Goal: Contribute content: Contribute content

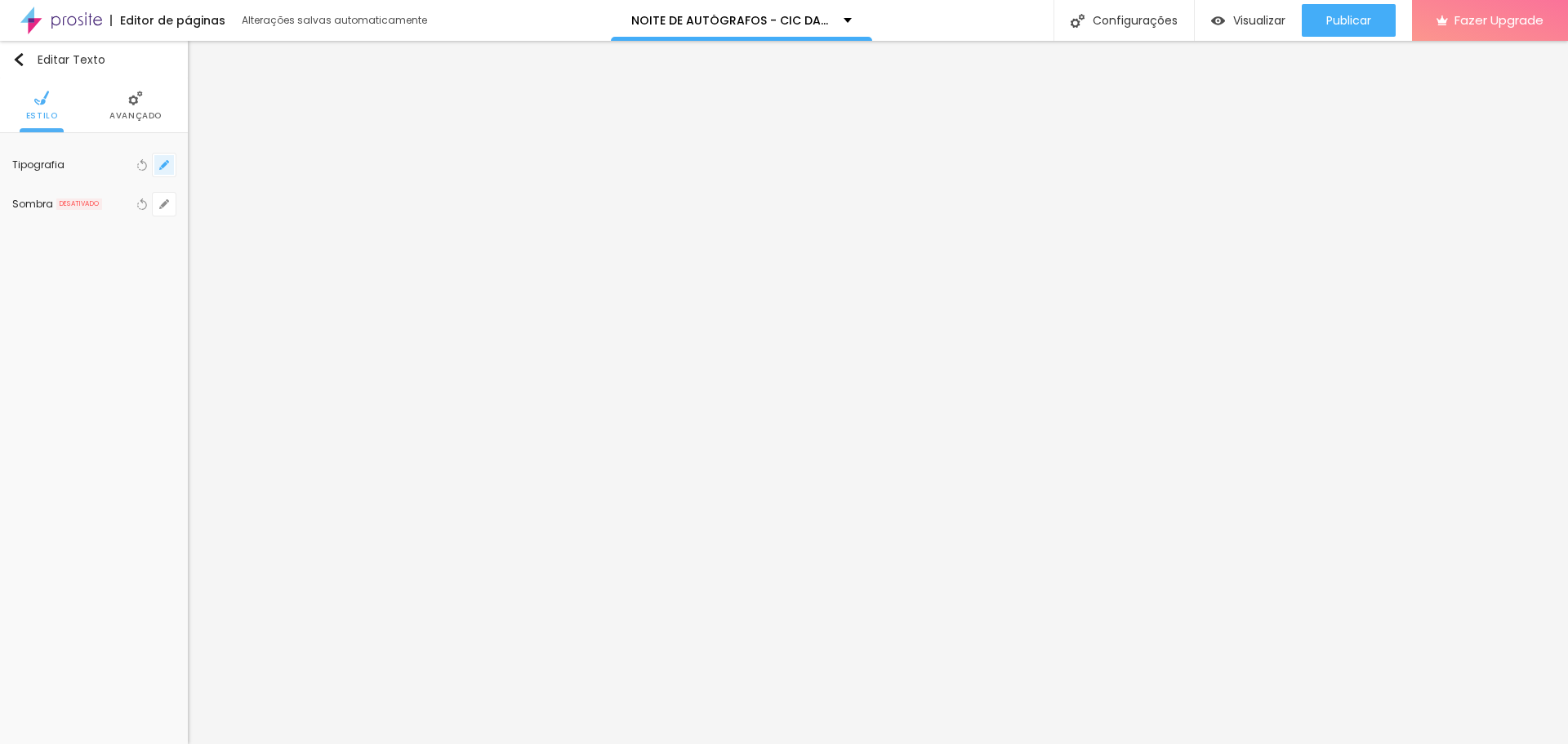
click at [158, 160] on button "button" at bounding box center [164, 164] width 22 height 22
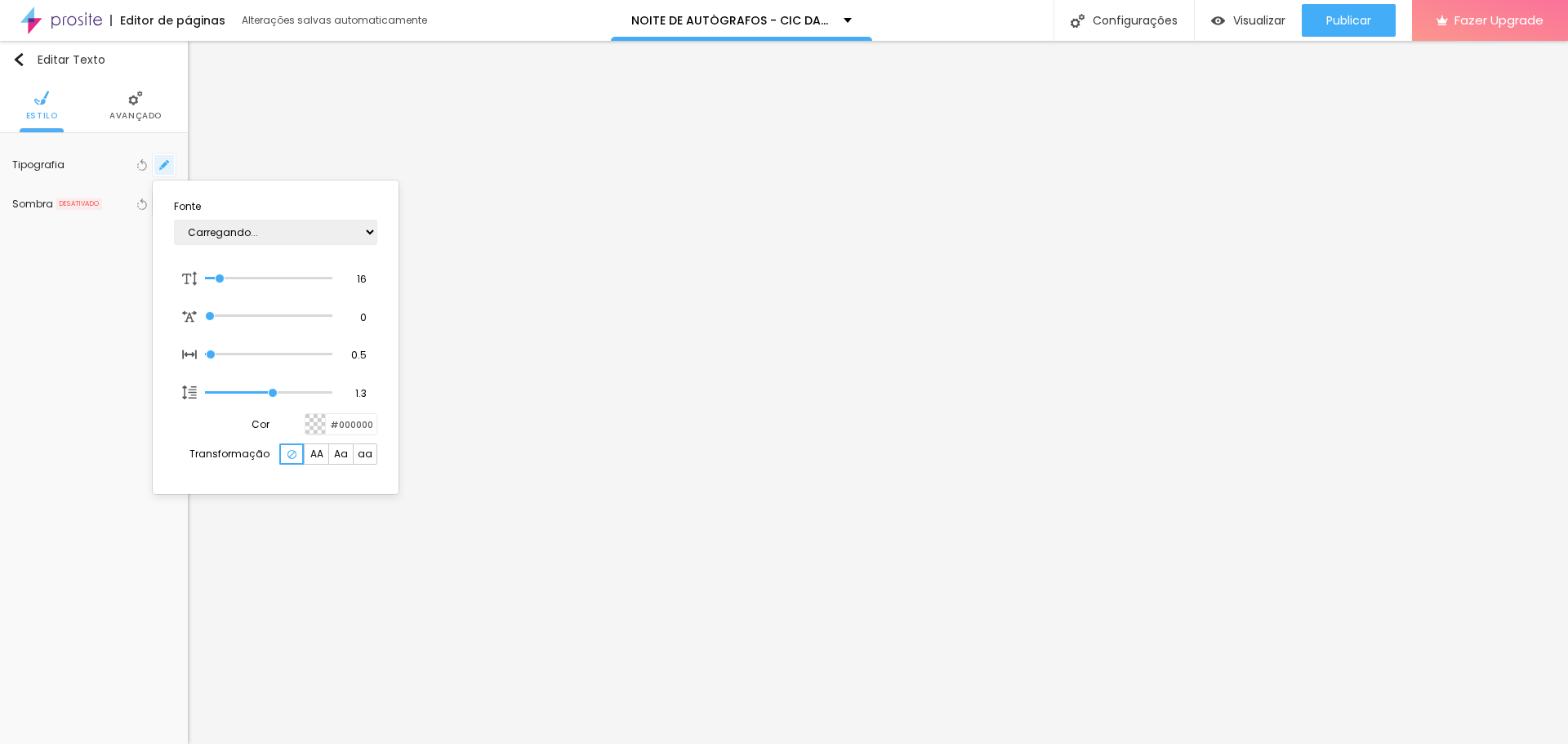
type input "1"
type input "15"
type input "1"
type input "16"
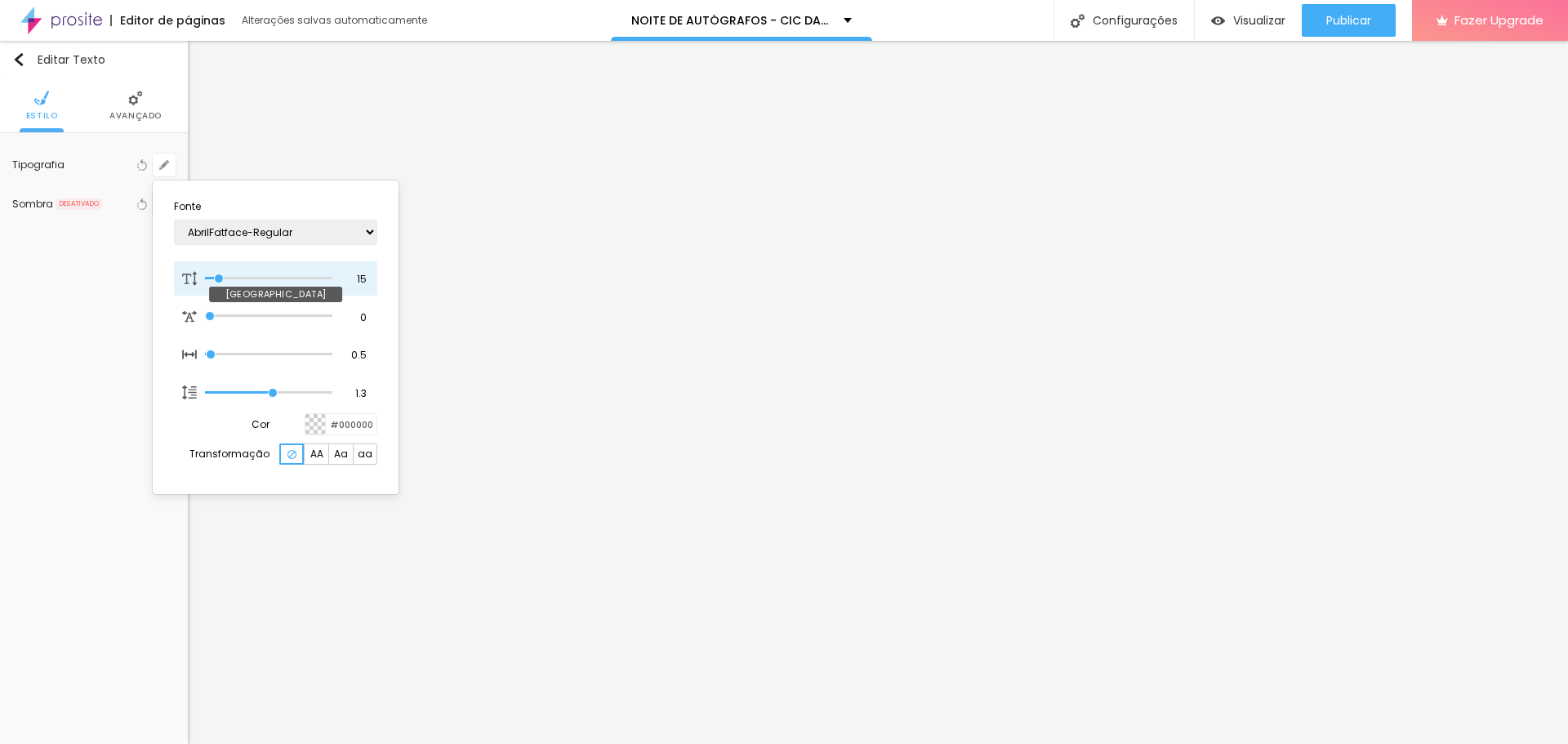
type input "16"
type input "1"
type input "19"
type input "1"
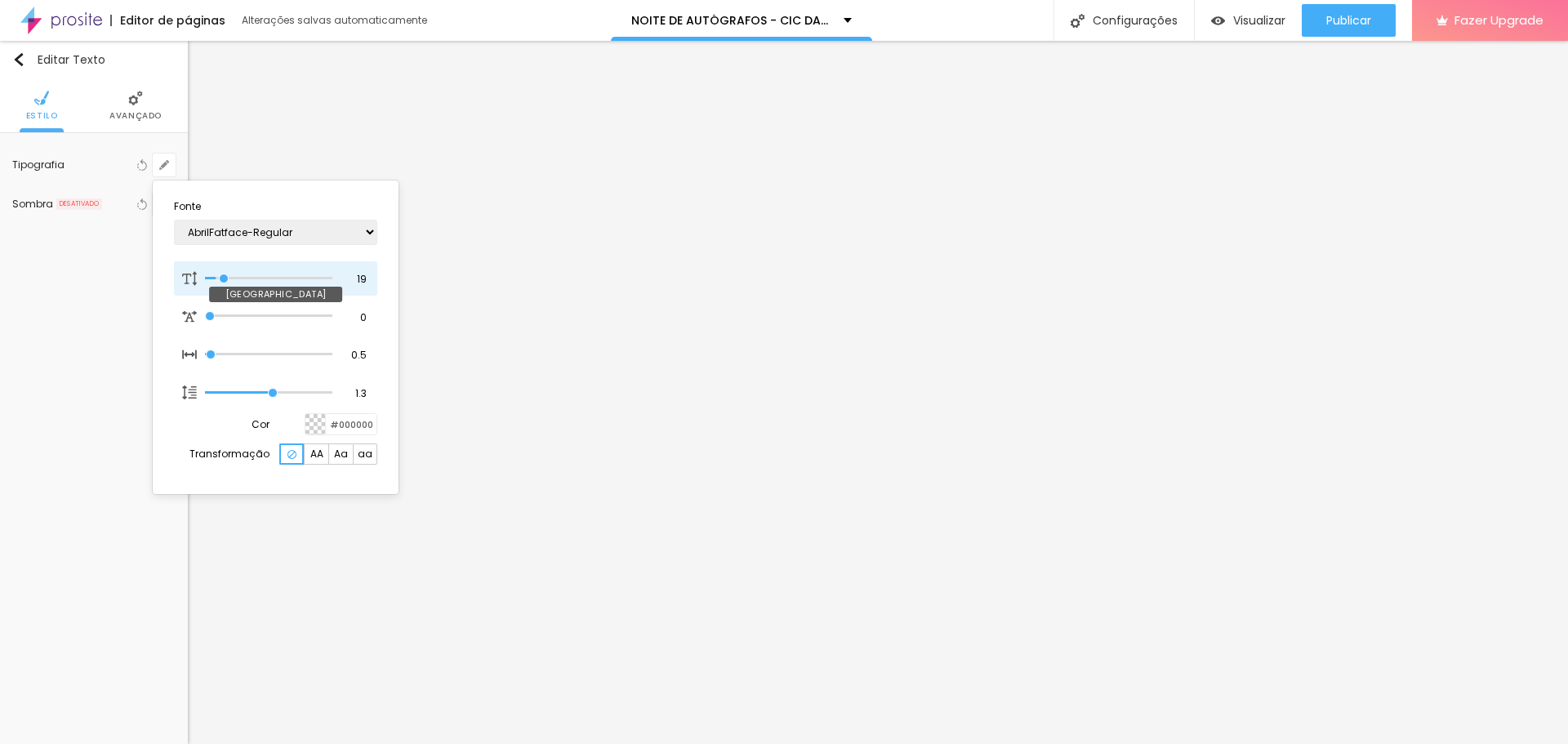
type input "20"
type input "1"
type input "22"
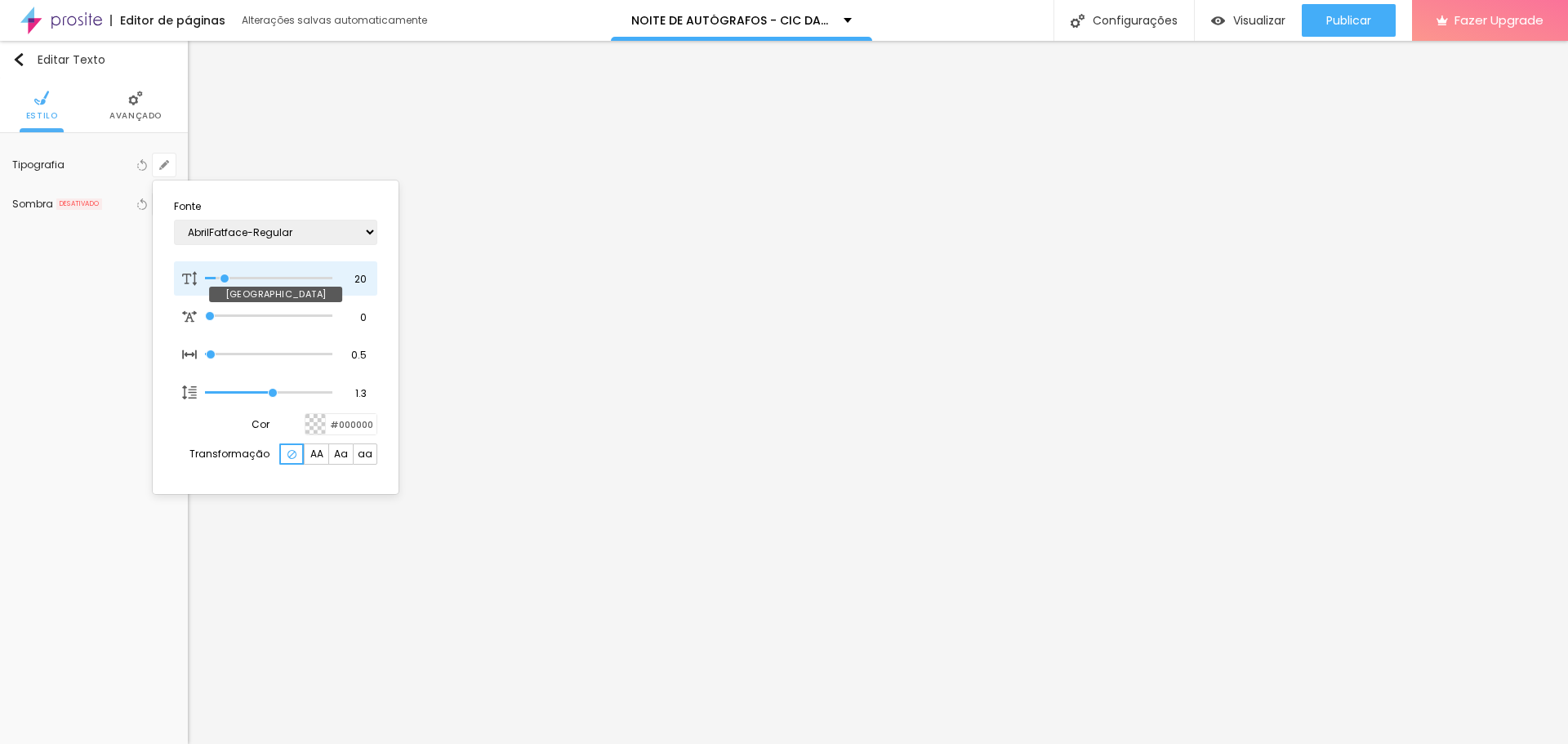
type input "1"
type input "24"
type input "1"
type input "25"
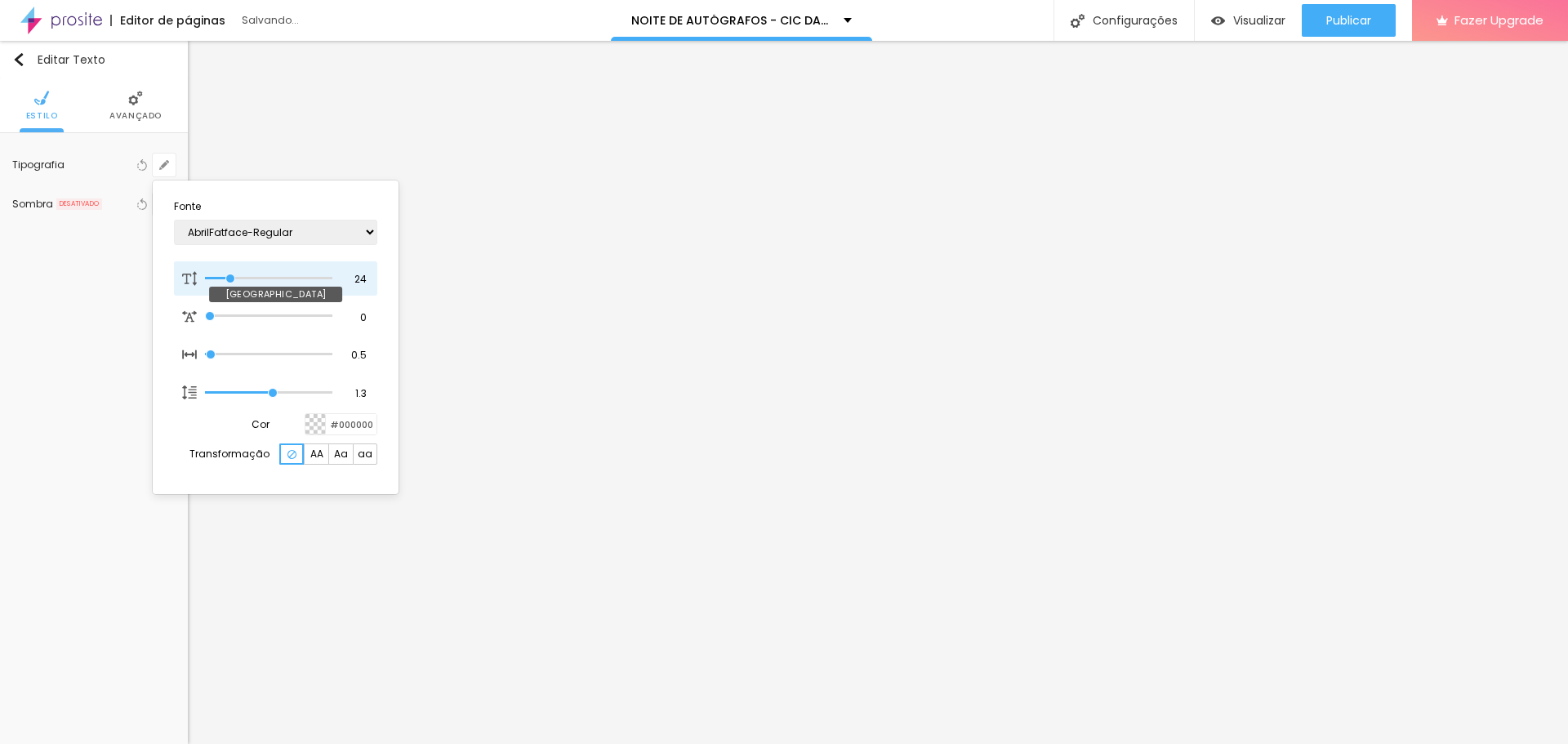
type input "25"
type input "1"
type input "27"
type input "1"
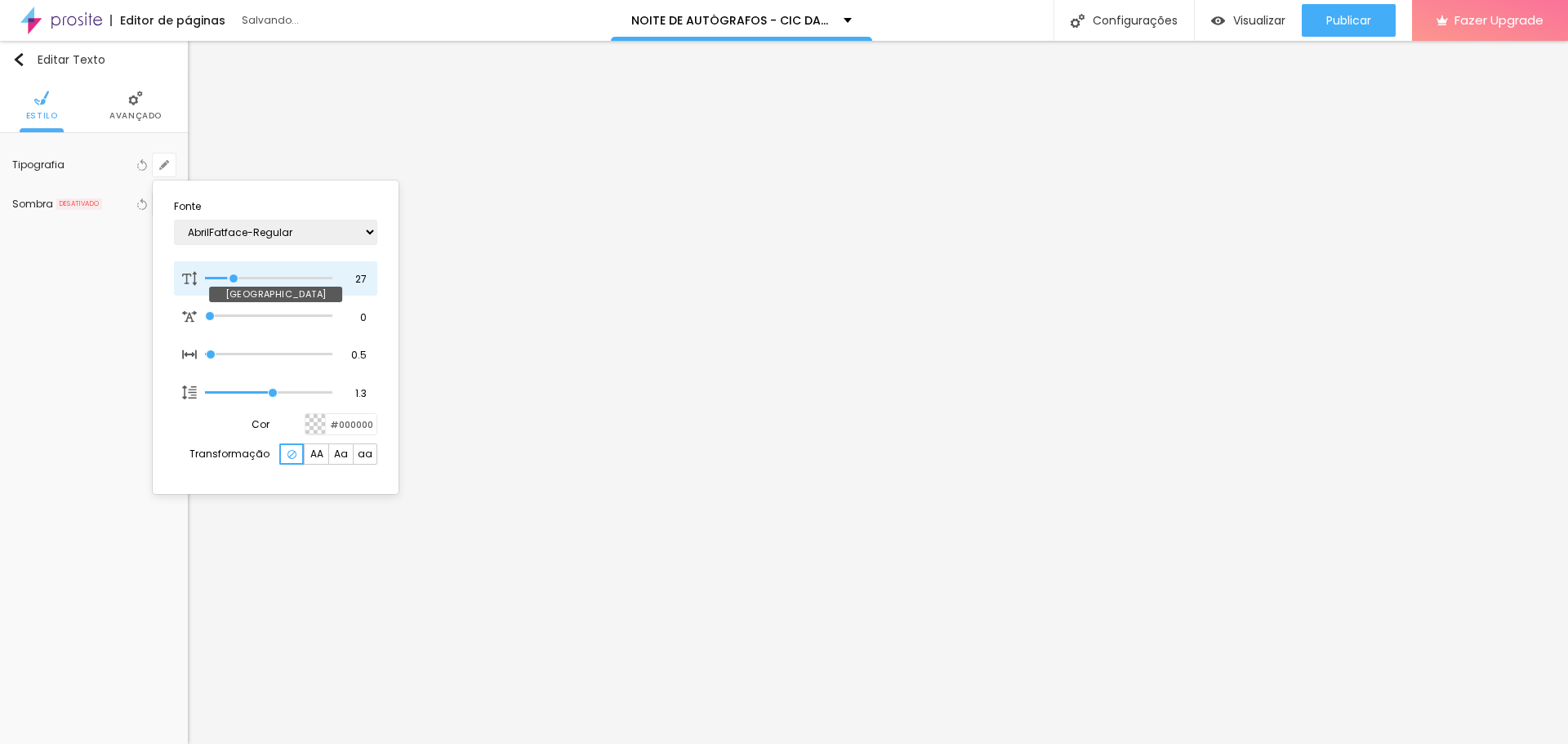
type input "29"
type input "1"
drag, startPoint x: 219, startPoint y: 279, endPoint x: 238, endPoint y: 275, distance: 19.4
type input "29"
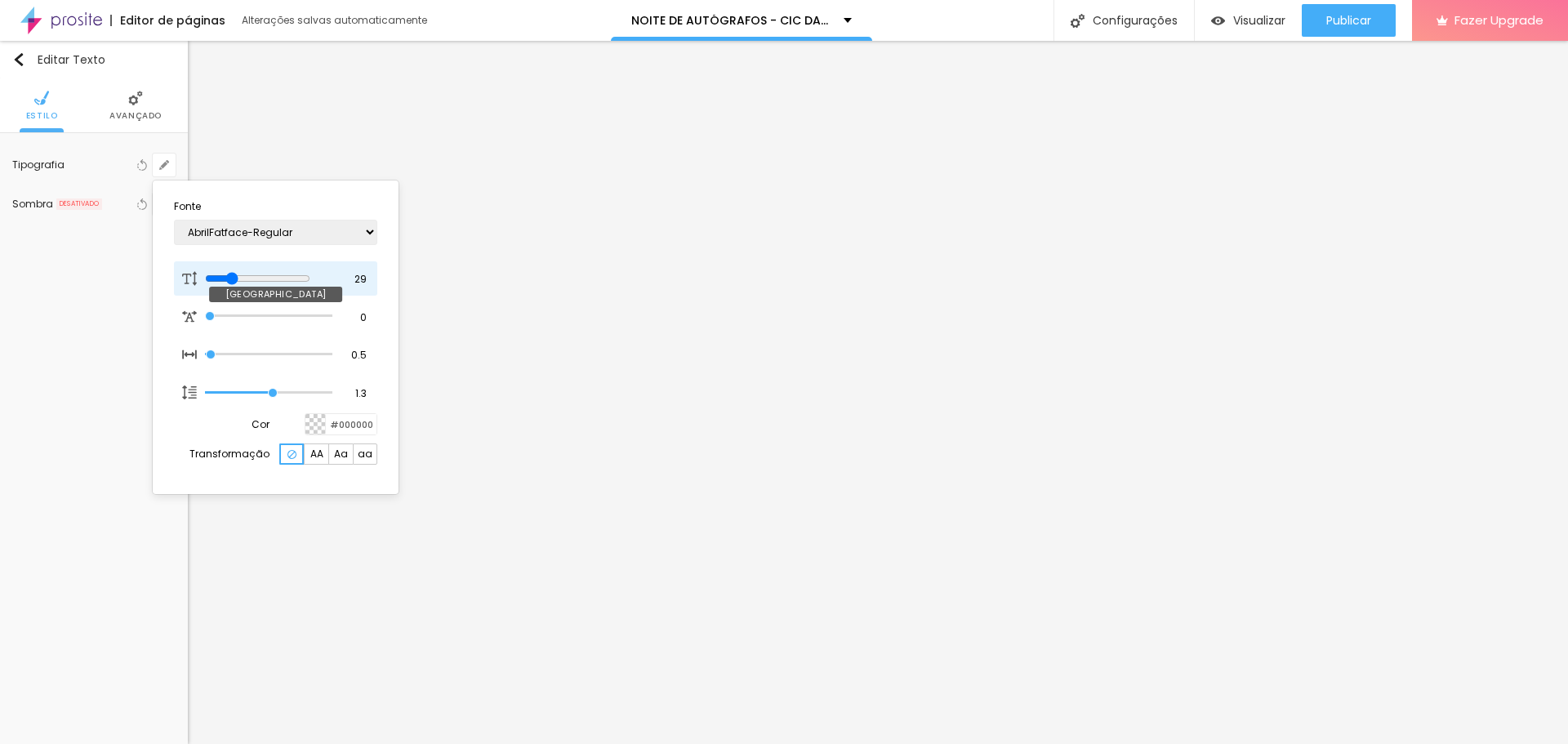
click at [238, 275] on input "range" at bounding box center [258, 278] width 106 height 13
type input "1"
click at [732, 159] on div at bounding box center [784, 372] width 1568 height 744
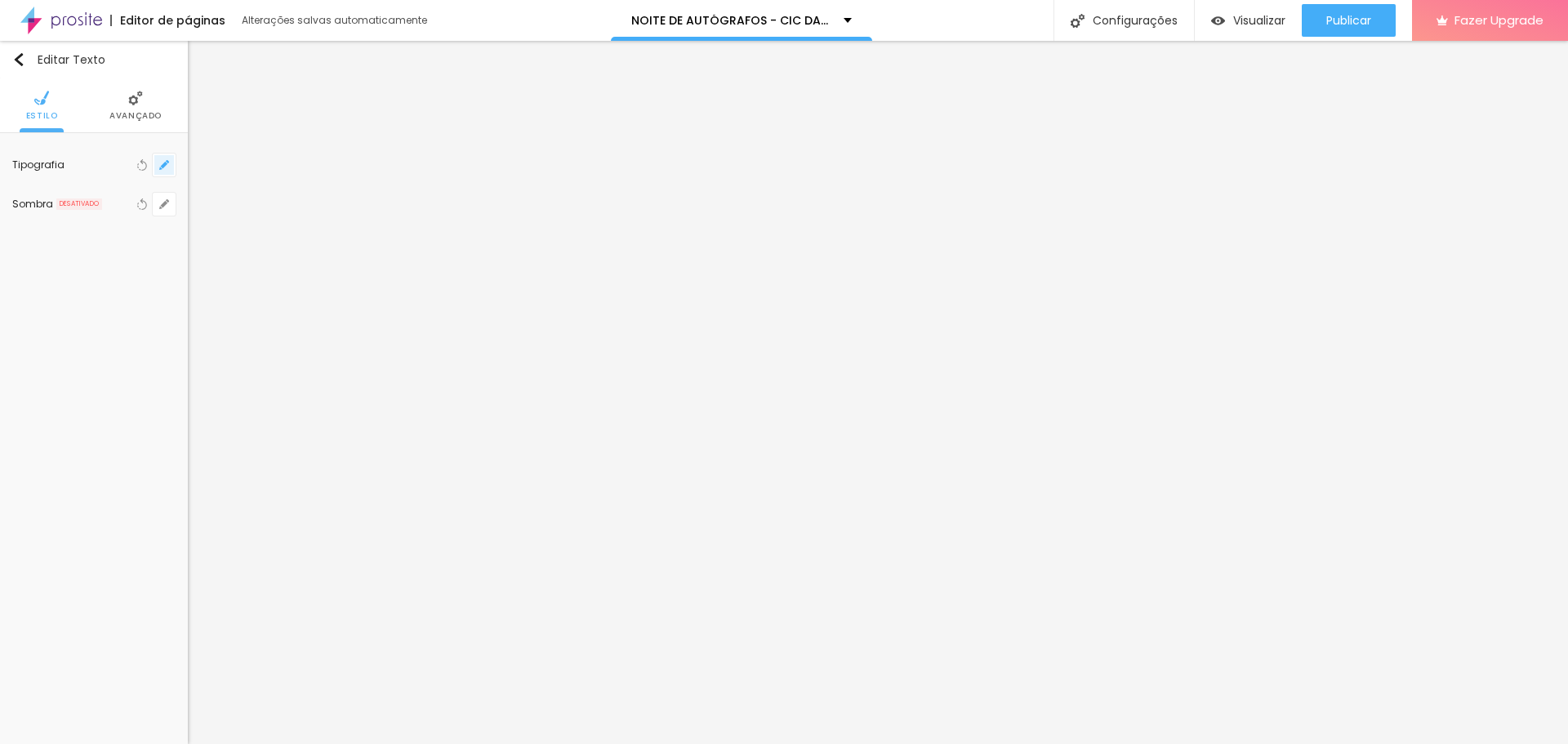
click at [159, 161] on button "button" at bounding box center [164, 164] width 22 height 22
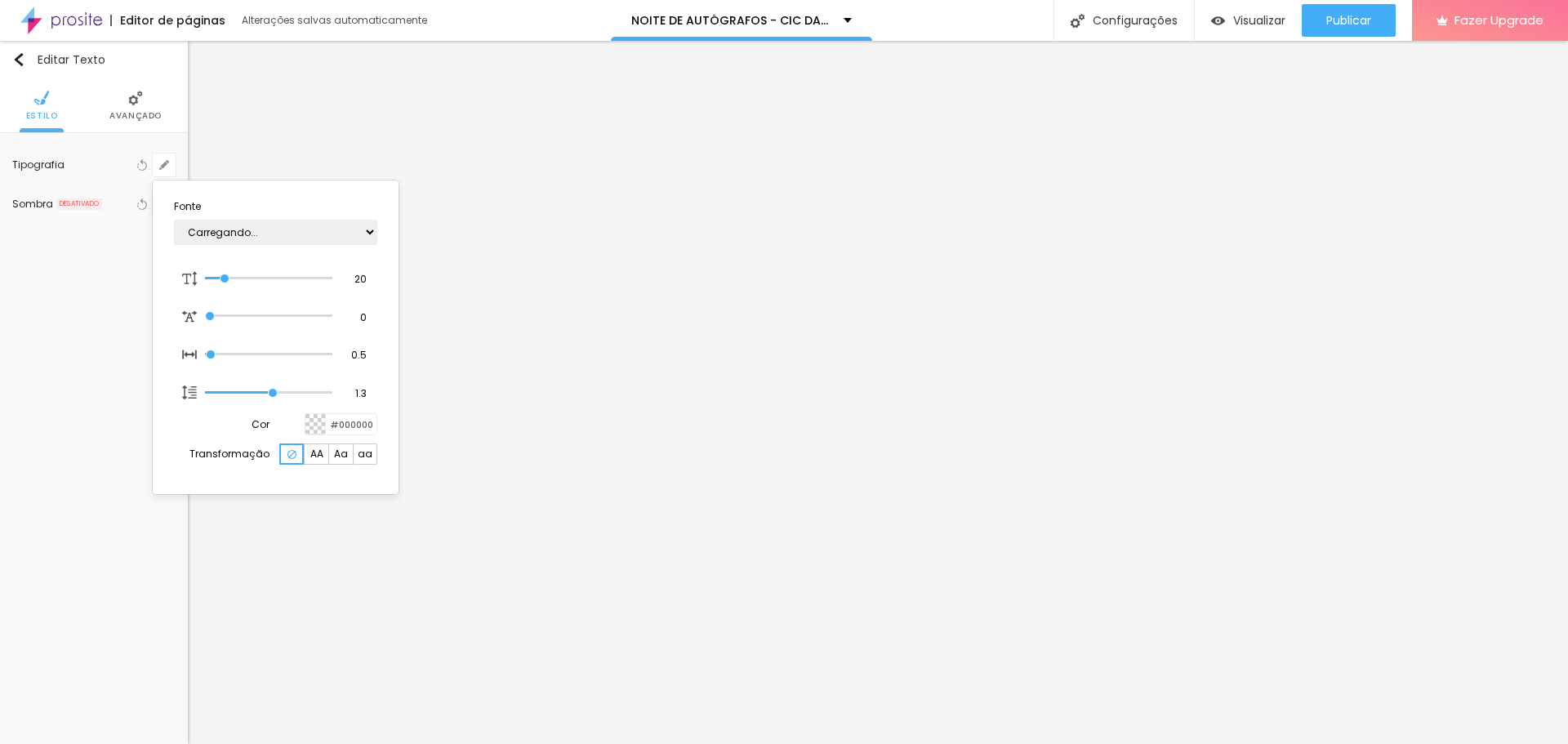
type input "1"
click at [925, 291] on div at bounding box center [784, 372] width 1568 height 744
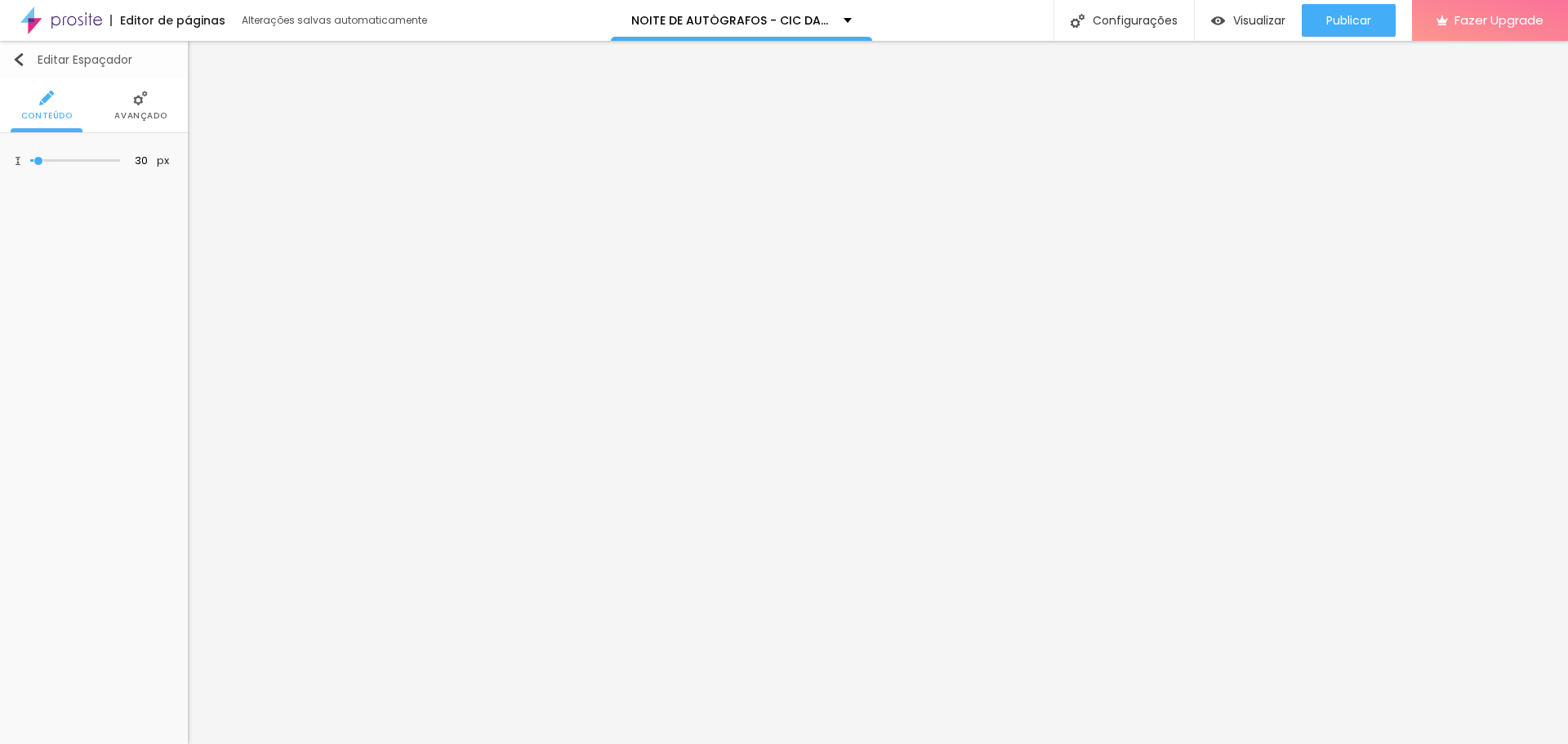
click at [20, 54] on img "button" at bounding box center [19, 60] width 13 height 13
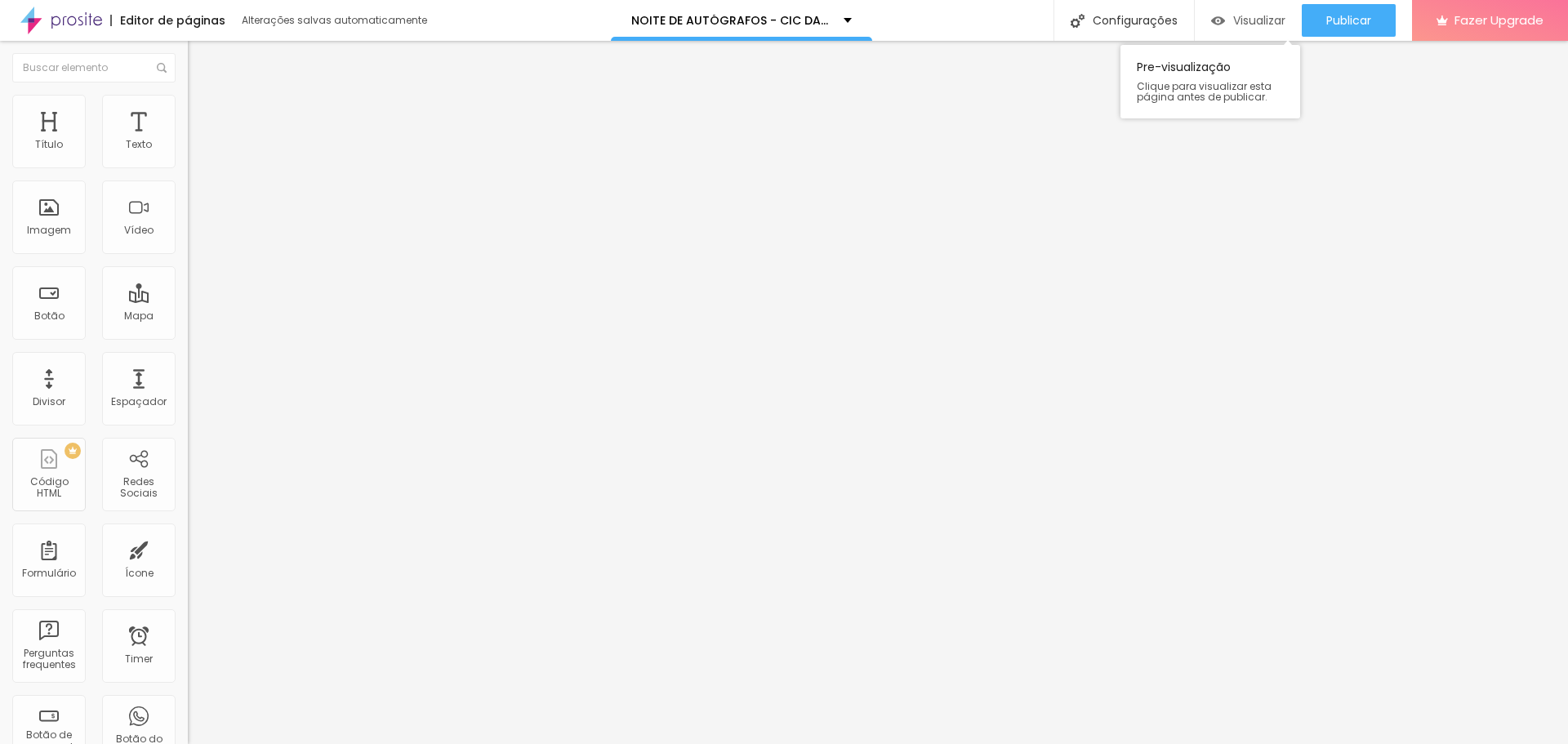
click at [1260, 14] on span "Visualizar" at bounding box center [1260, 21] width 52 height 13
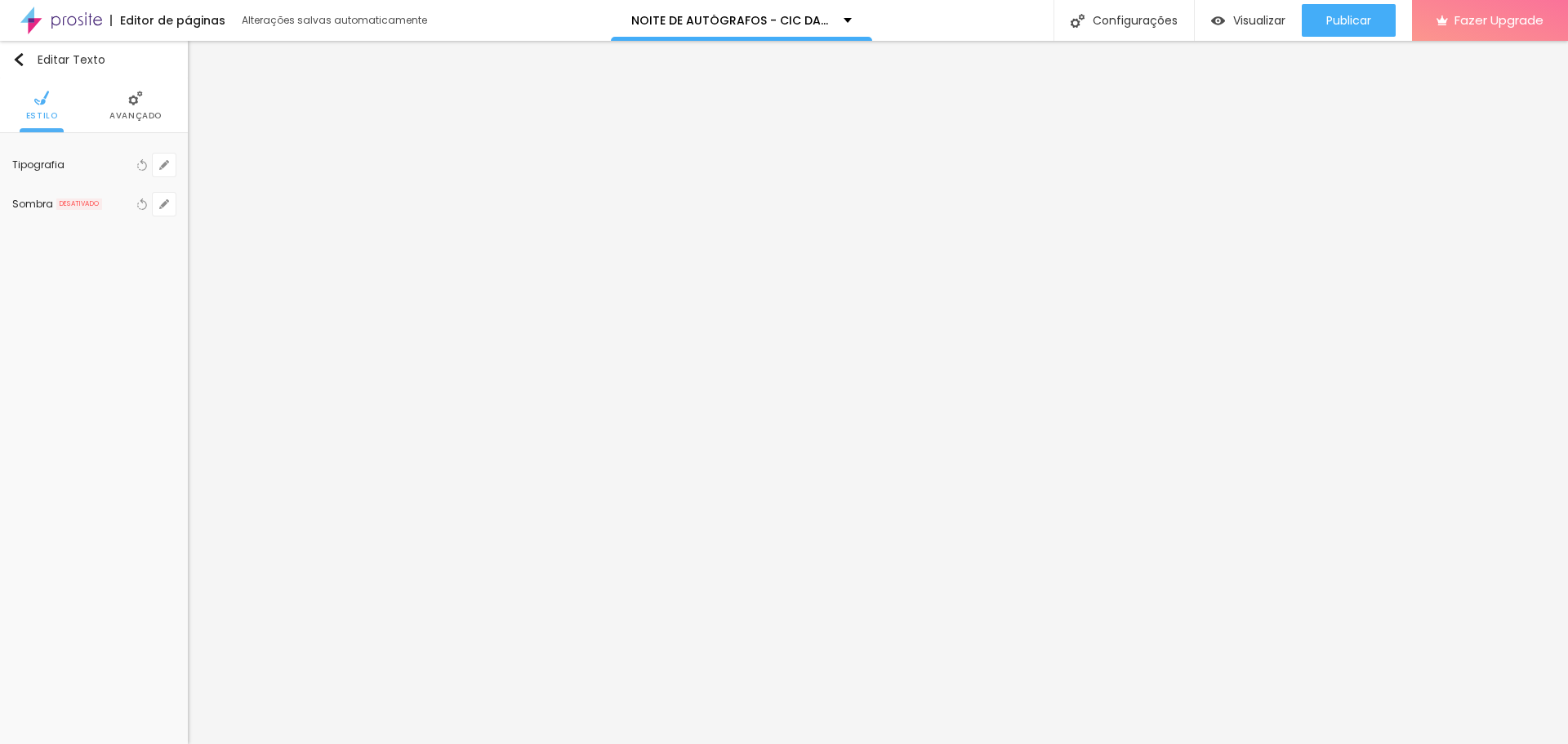
click at [134, 107] on li "Avançado" at bounding box center [135, 105] width 52 height 54
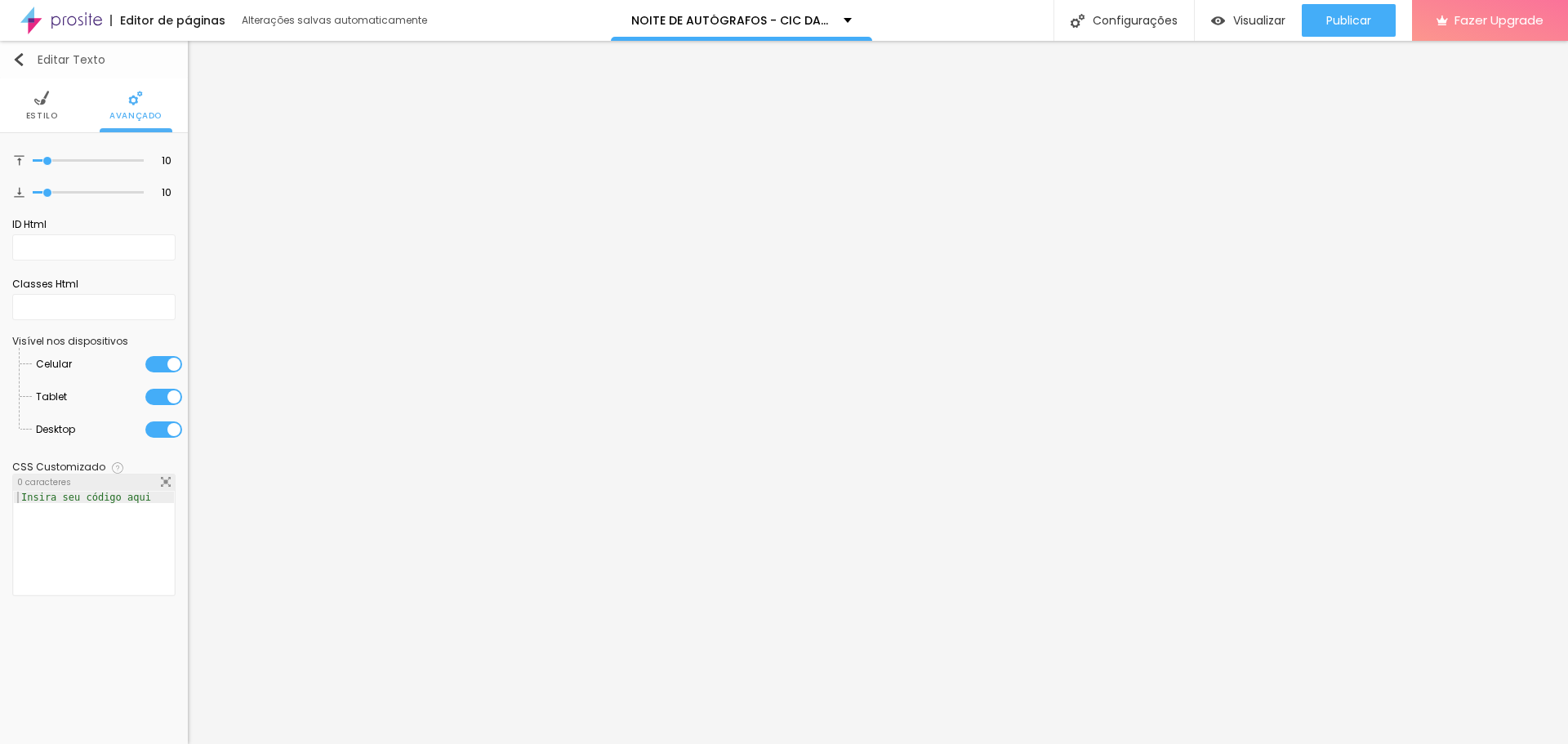
click at [22, 55] on img "button" at bounding box center [19, 60] width 13 height 13
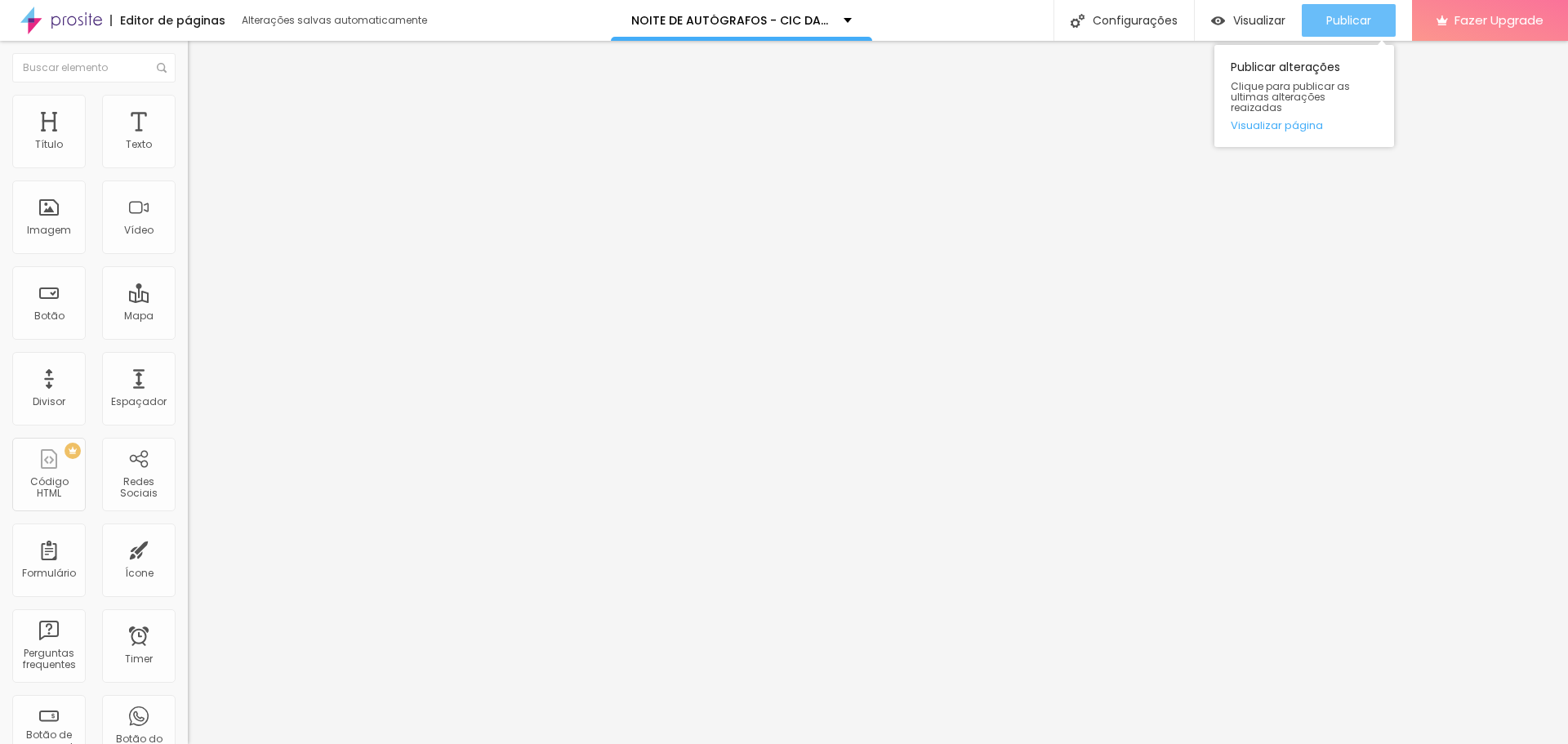
click at [1310, 25] on button "Publicar" at bounding box center [1349, 20] width 94 height 33
click at [1341, 24] on span "Publicar" at bounding box center [1349, 21] width 45 height 13
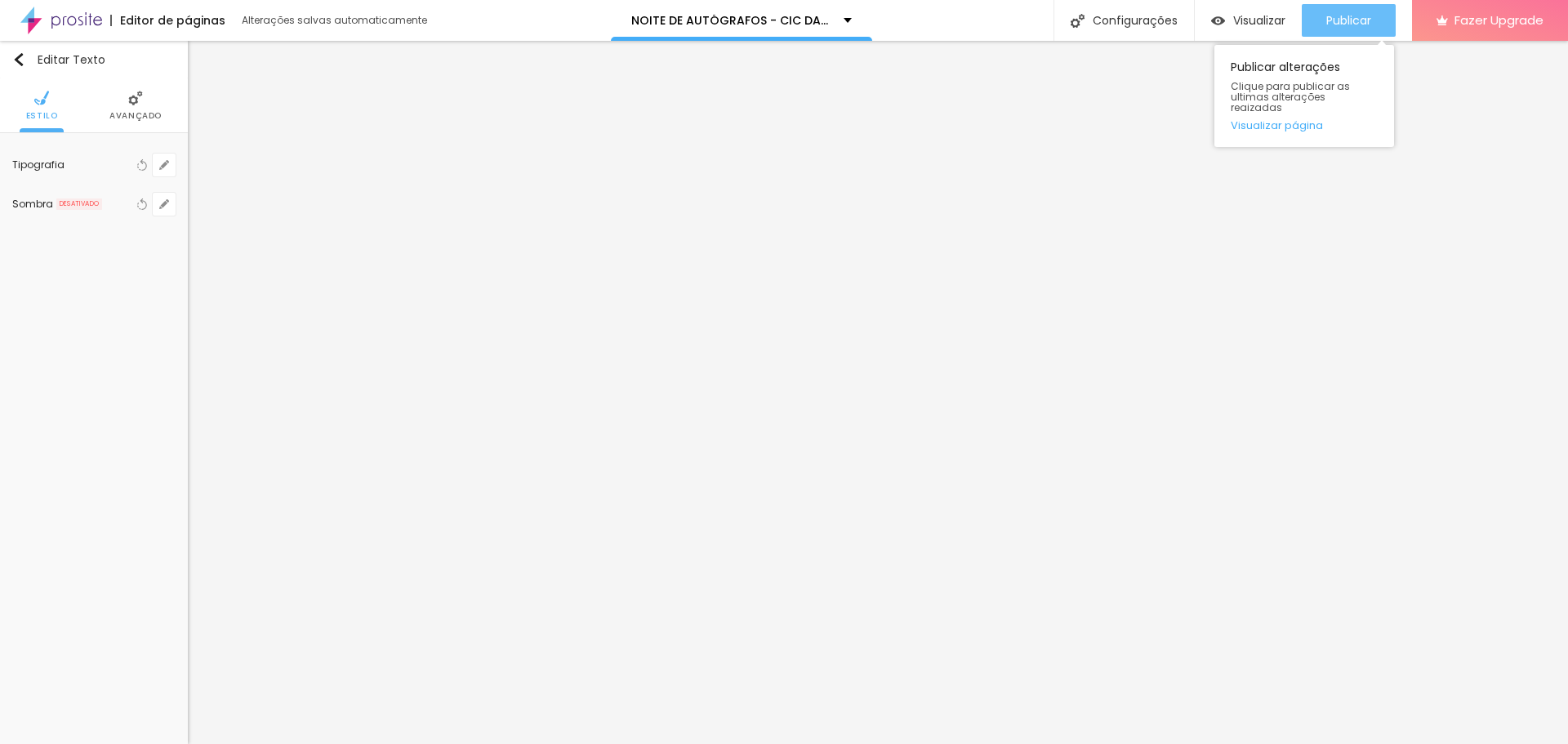
click at [1319, 25] on button "Publicar" at bounding box center [1349, 20] width 94 height 33
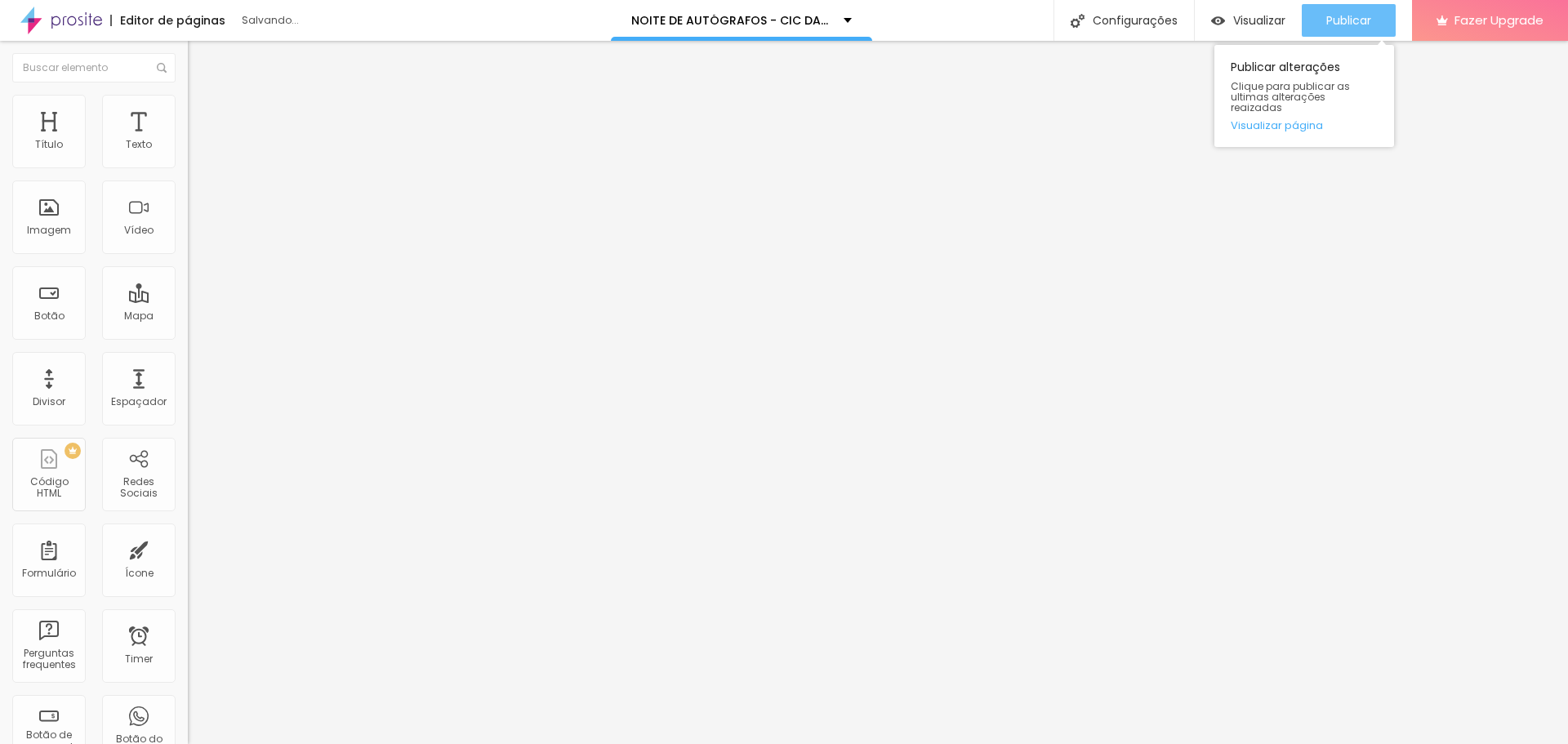
click at [1359, 21] on span "Publicar" at bounding box center [1349, 21] width 45 height 13
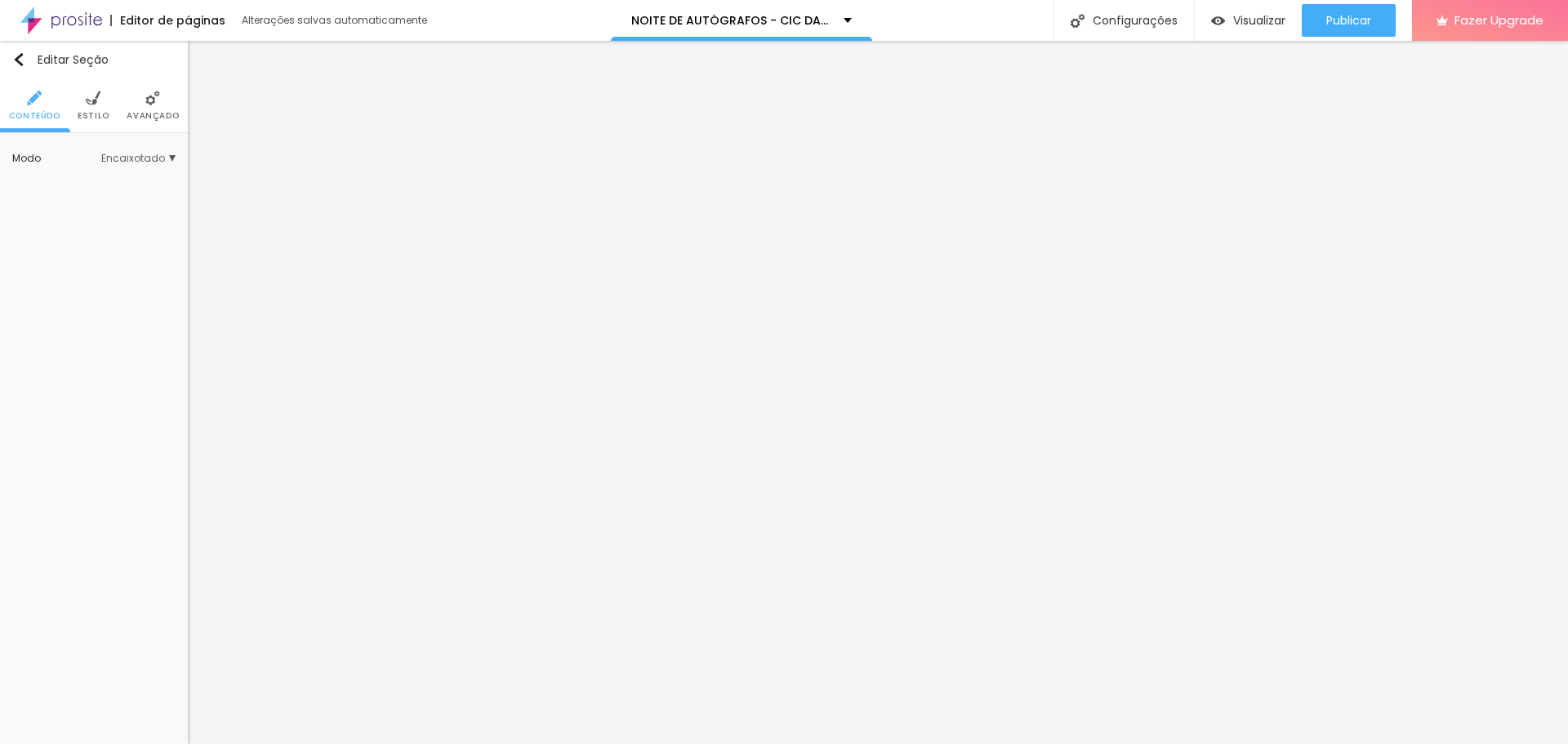
click at [159, 112] on span "Avançado" at bounding box center [153, 116] width 52 height 8
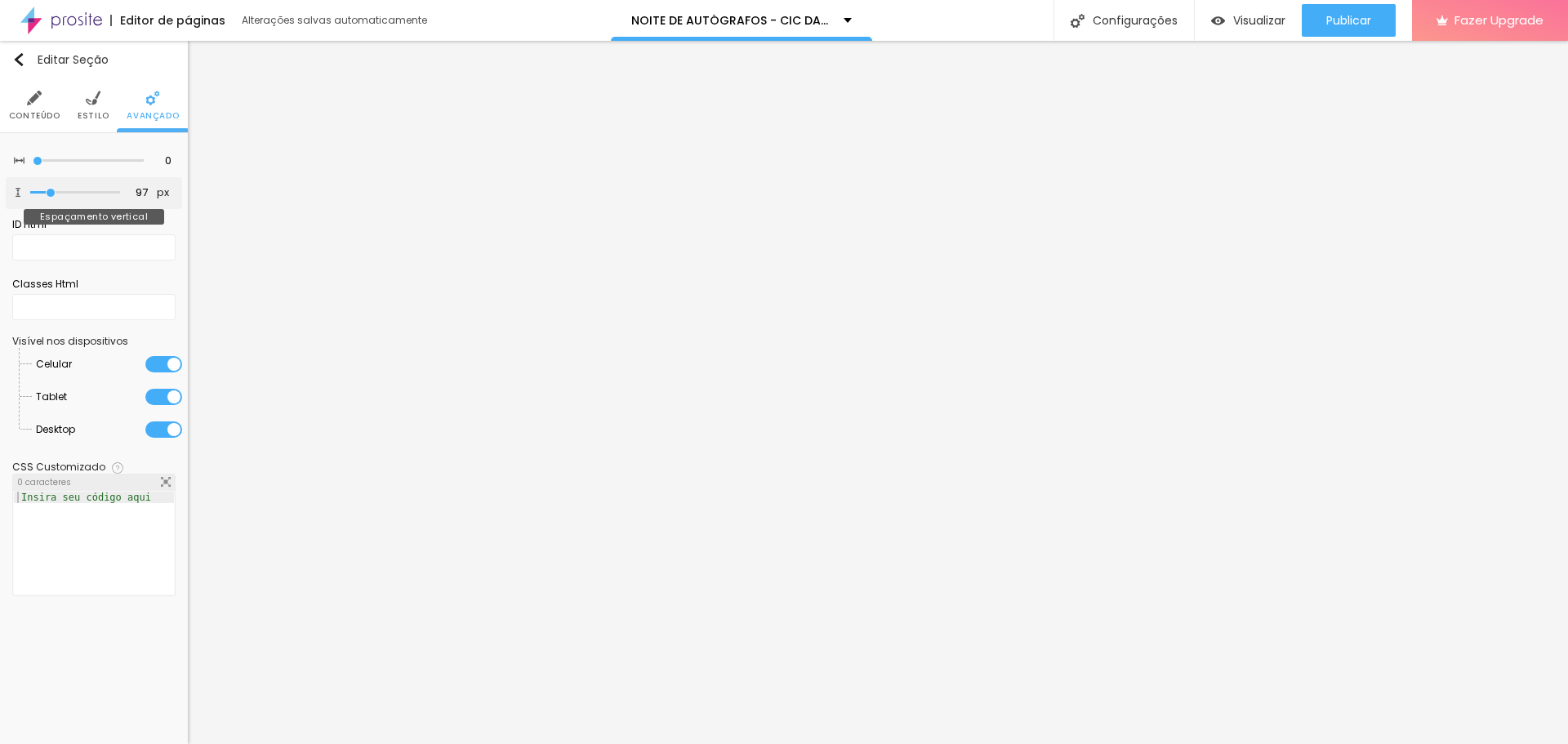
type input "97"
type input "92"
type input "86"
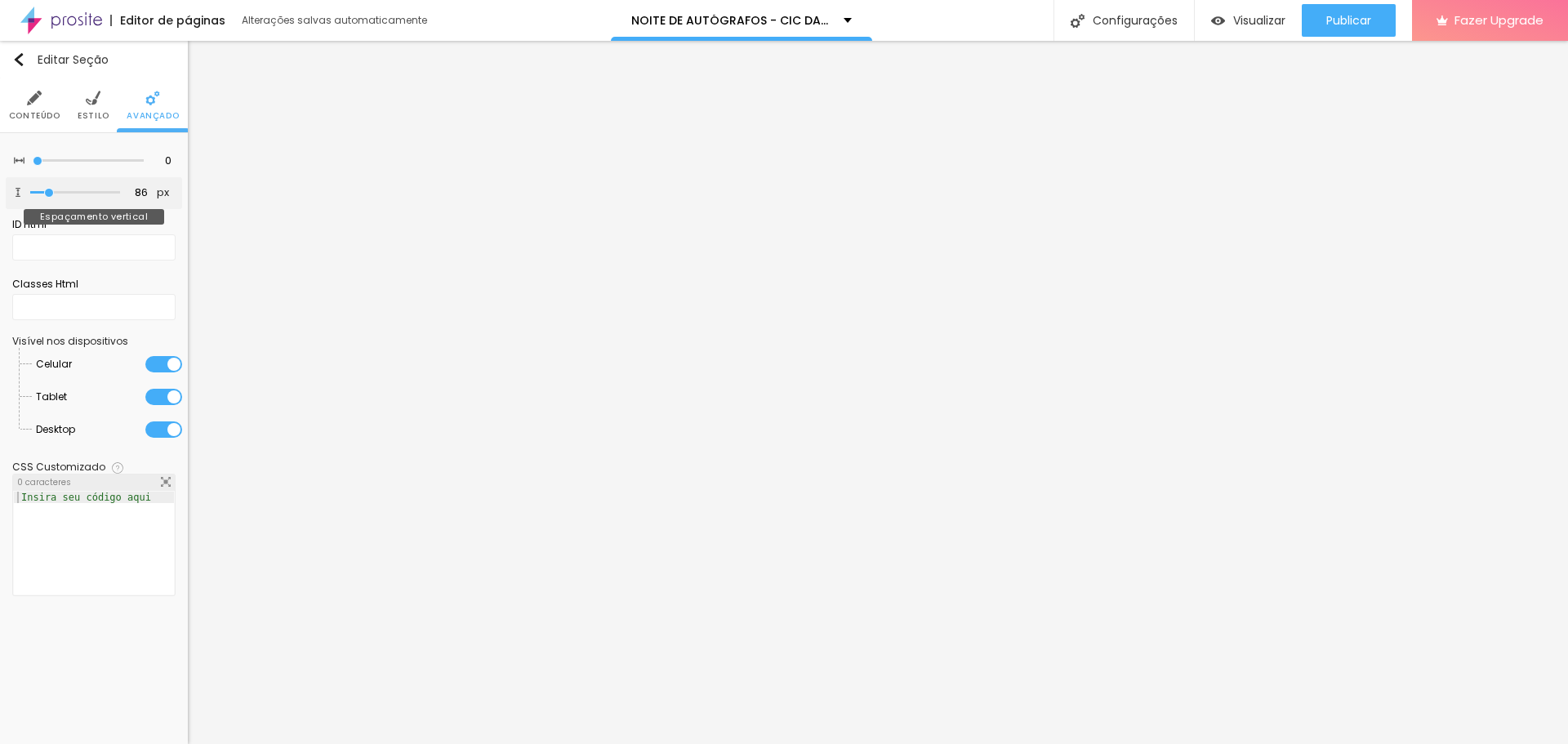
type input "81"
type input "76"
type input "71"
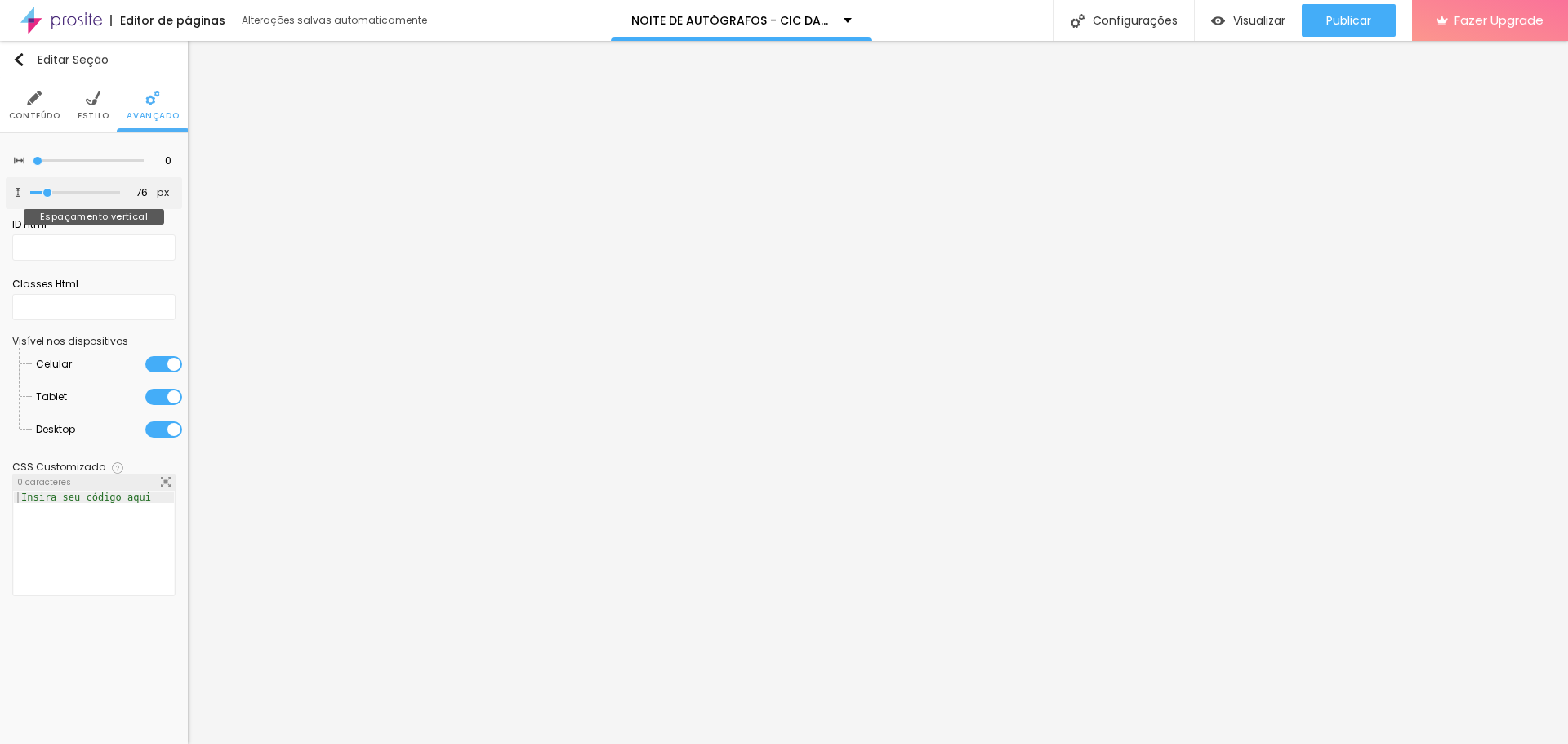
type input "71"
type input "65"
type input "60"
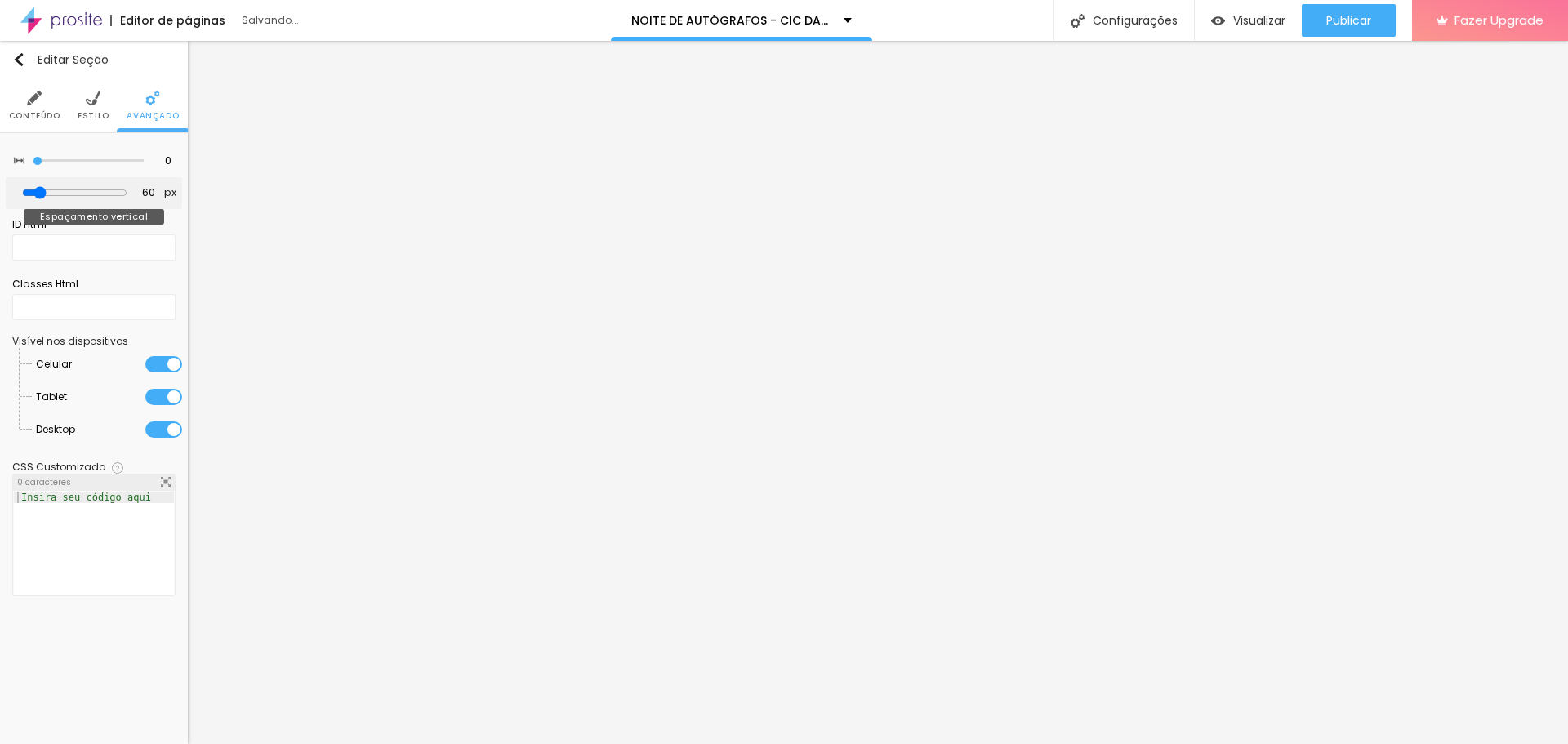
type input "55"
type input "50"
type input "44"
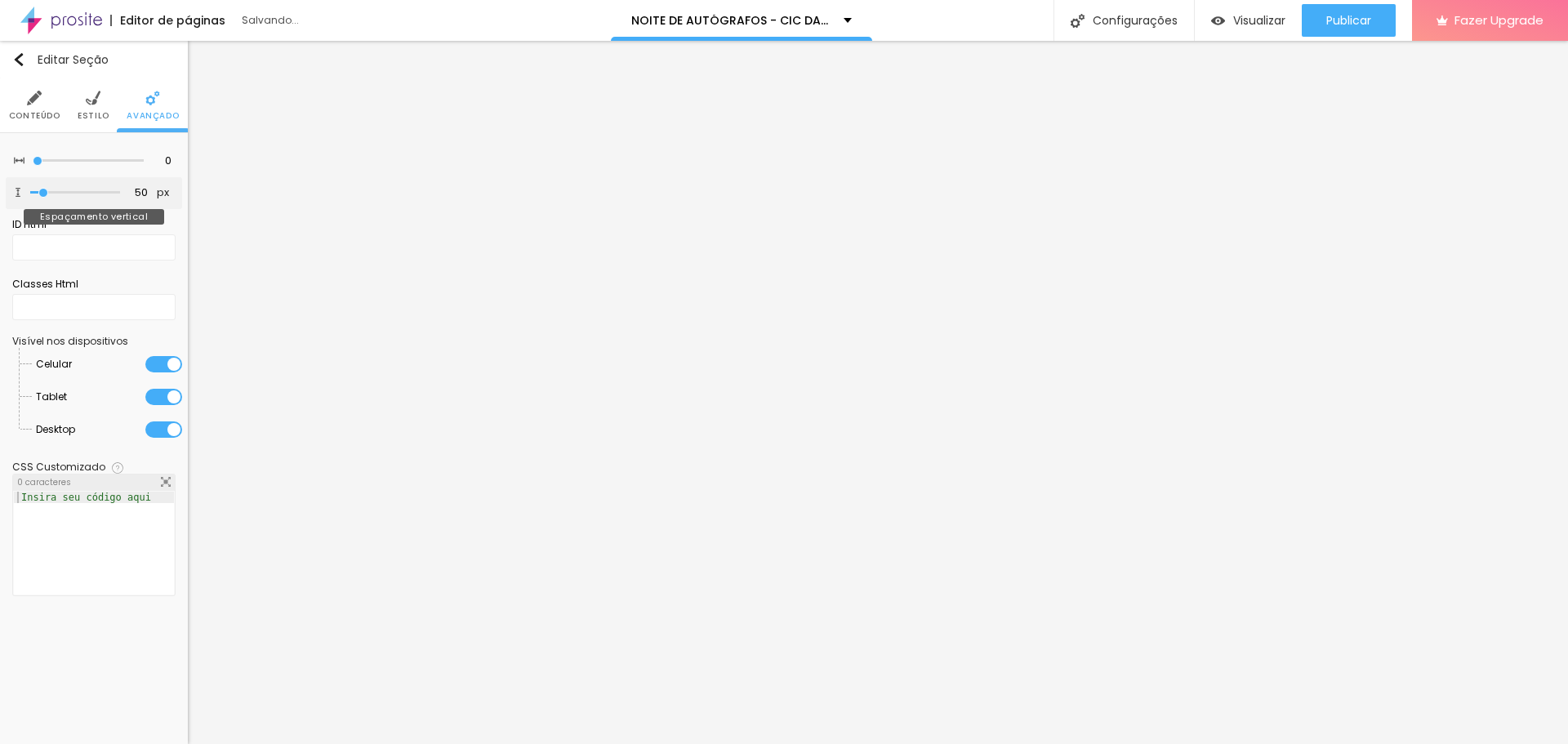
type input "44"
type input "39"
type input "34"
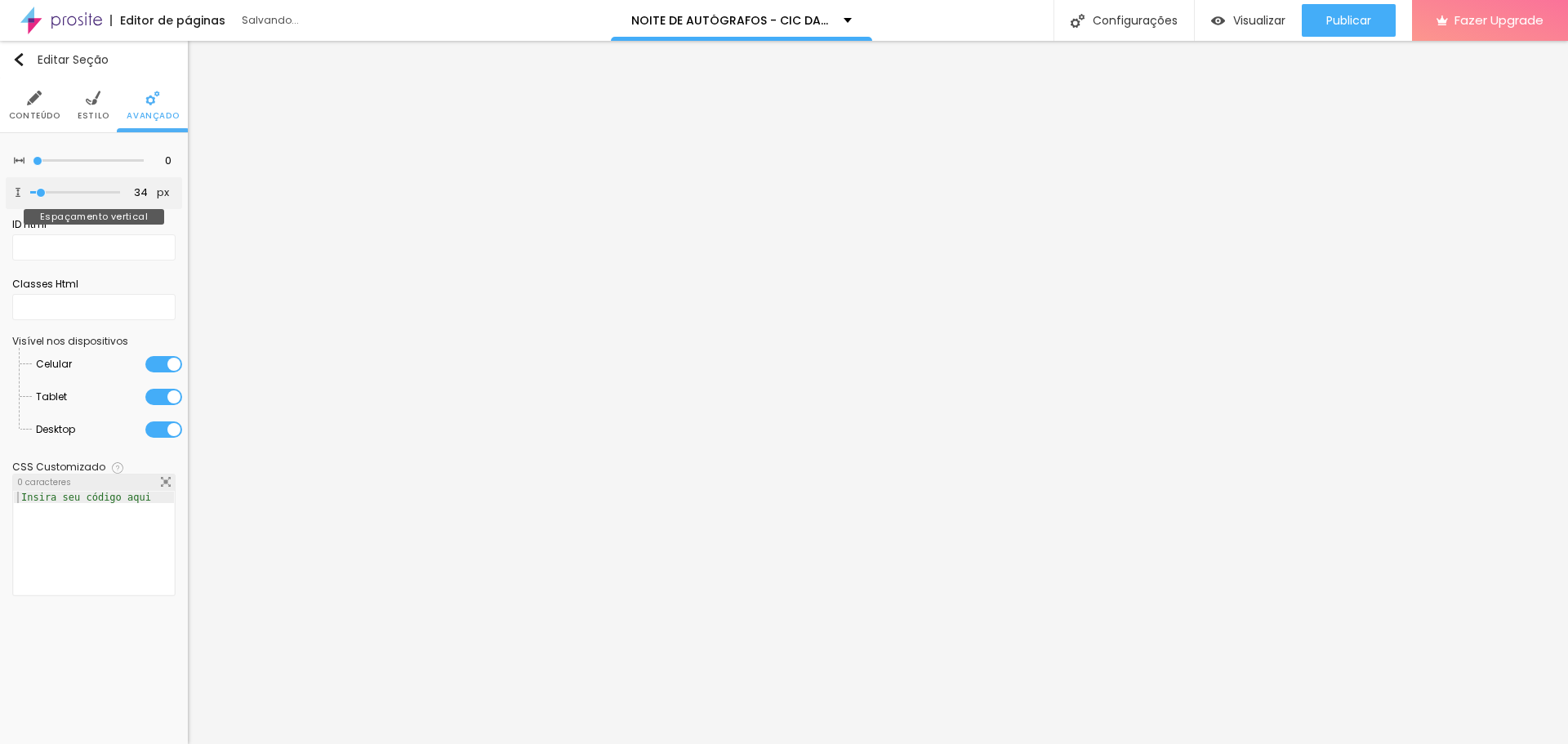
type input "28"
type input "18"
type input "7"
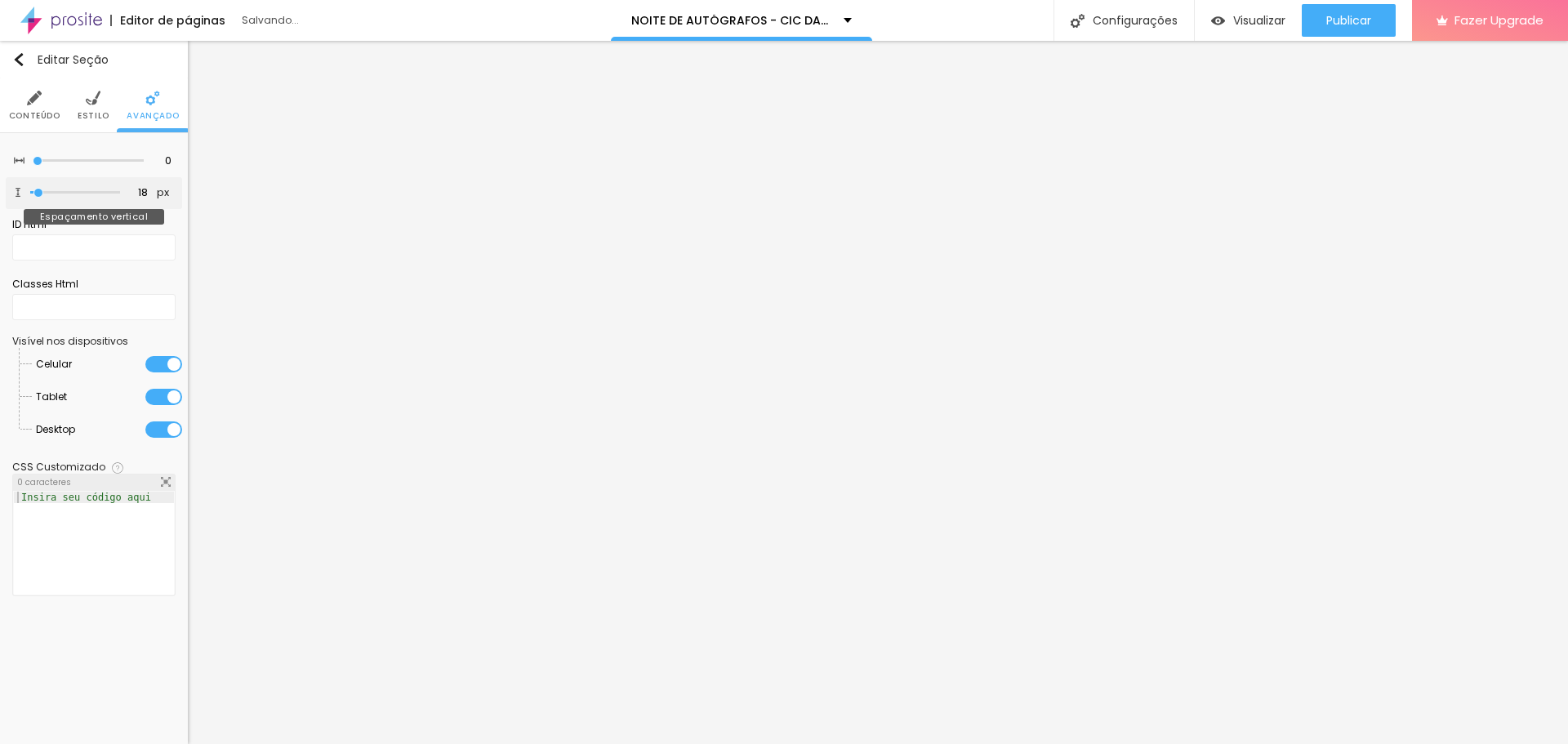
type input "7"
type input "0"
type input "2"
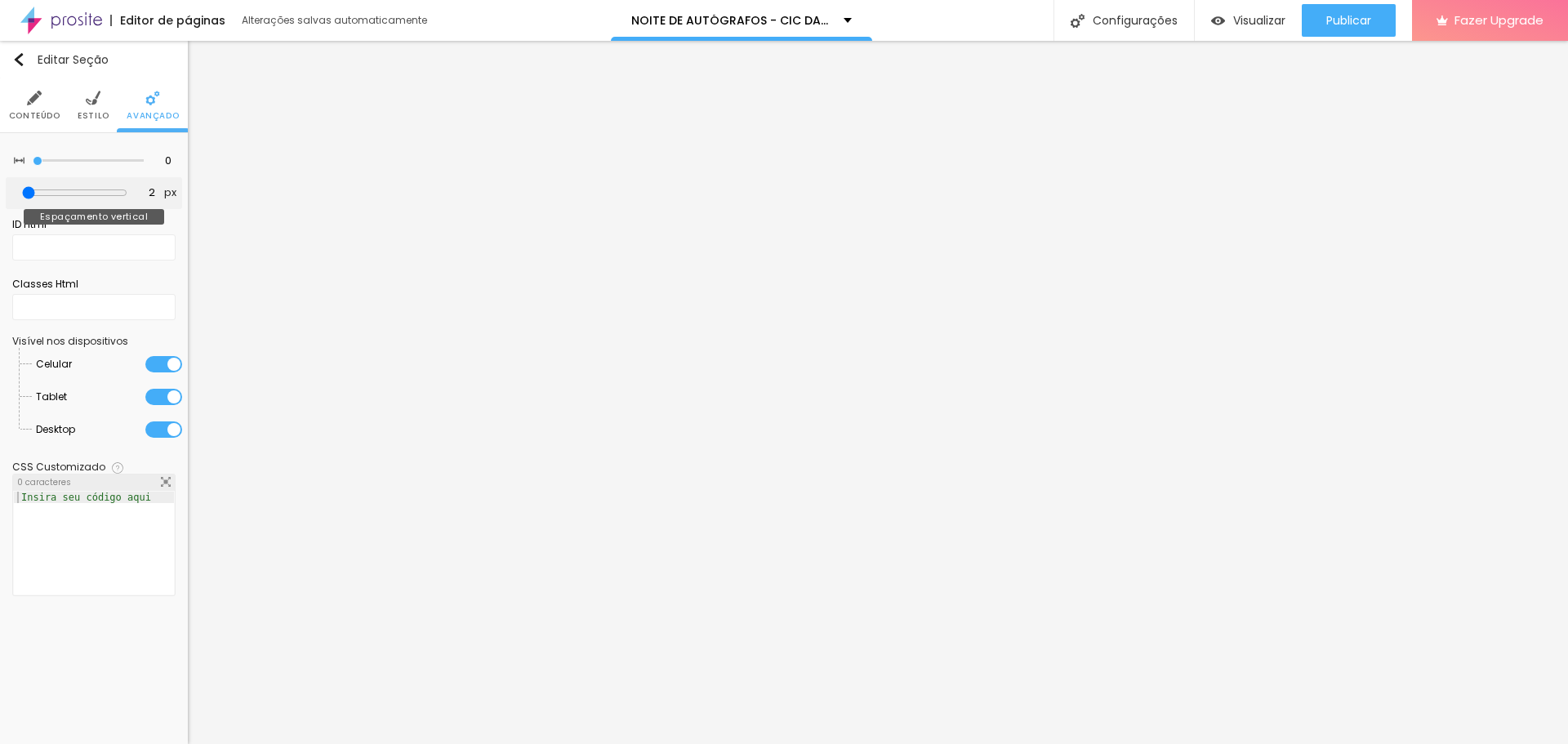
type input "7"
type input "18"
type input "23"
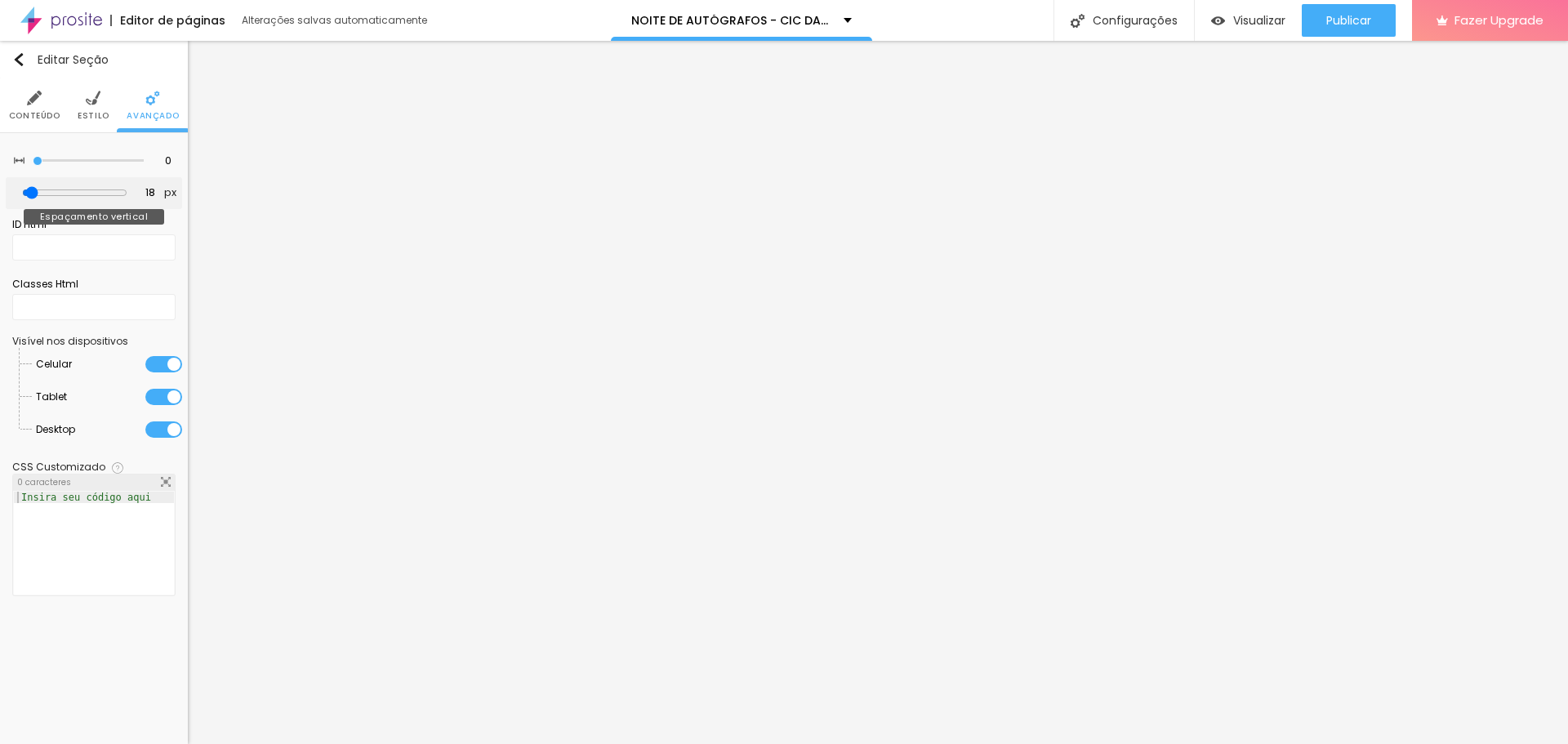
type input "23"
type input "28"
type input "39"
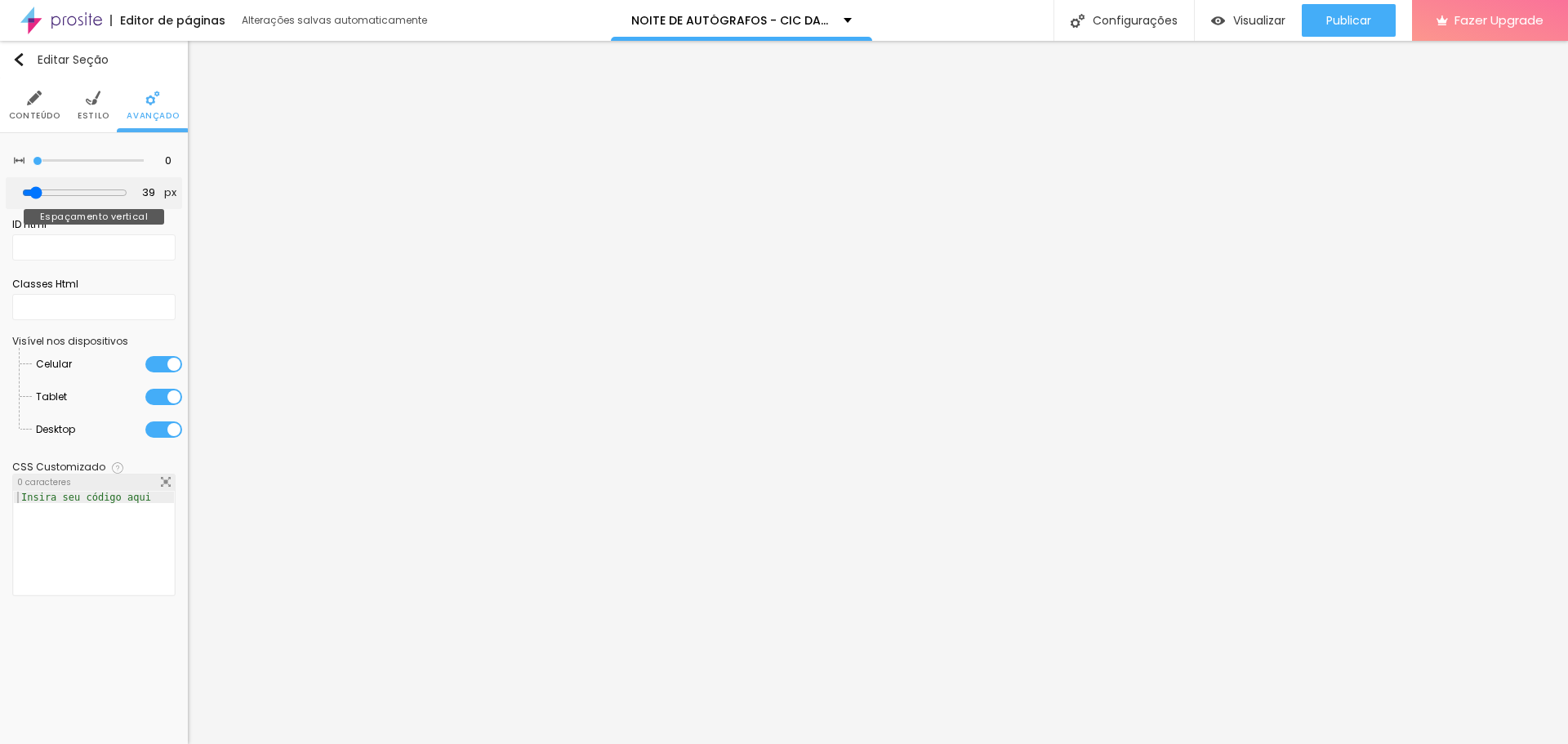
type input "44"
type input "50"
type input "60"
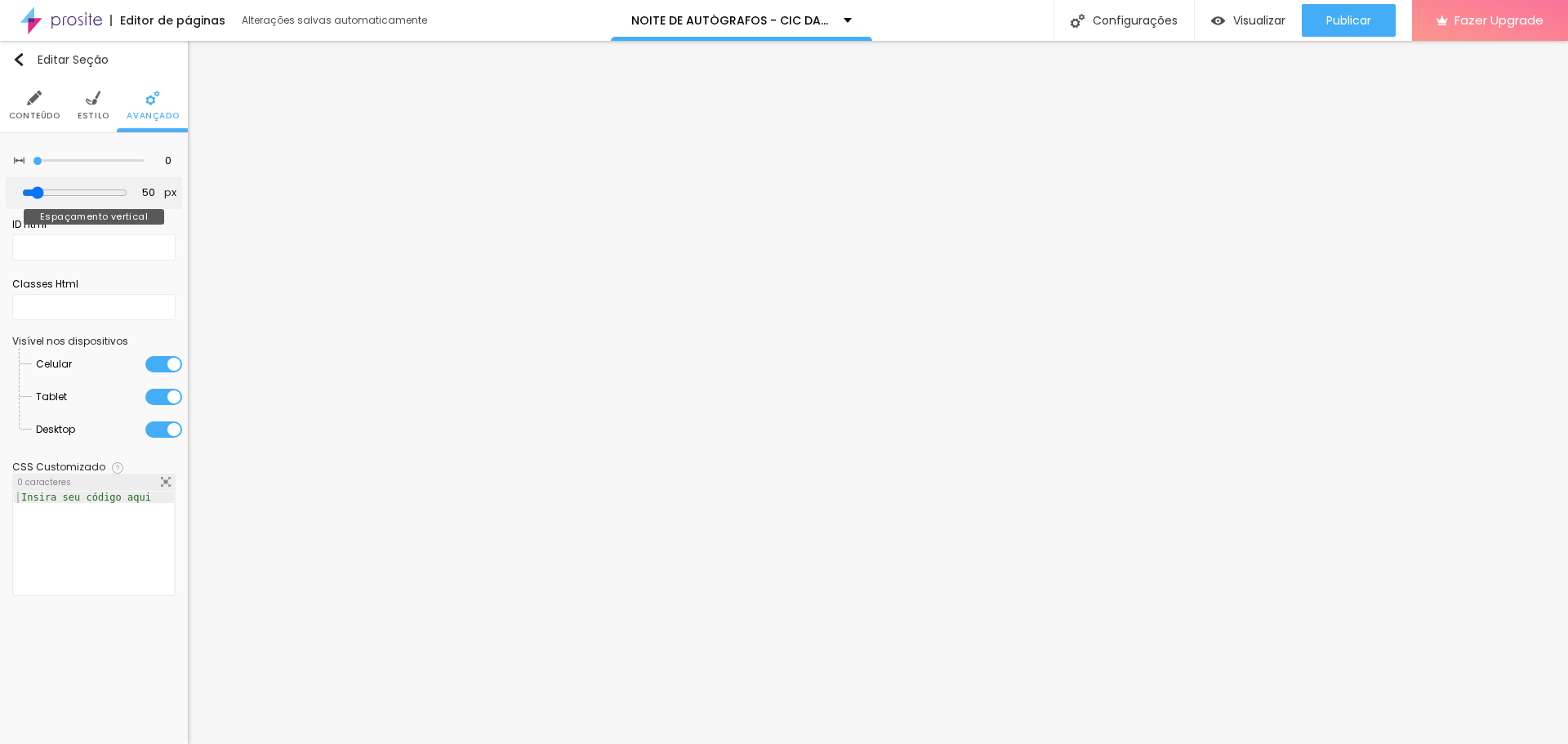
type input "60"
drag, startPoint x: 55, startPoint y: 192, endPoint x: 46, endPoint y: 191, distance: 9.1
click at [46, 191] on input "range" at bounding box center [75, 192] width 90 height 8
type input "55"
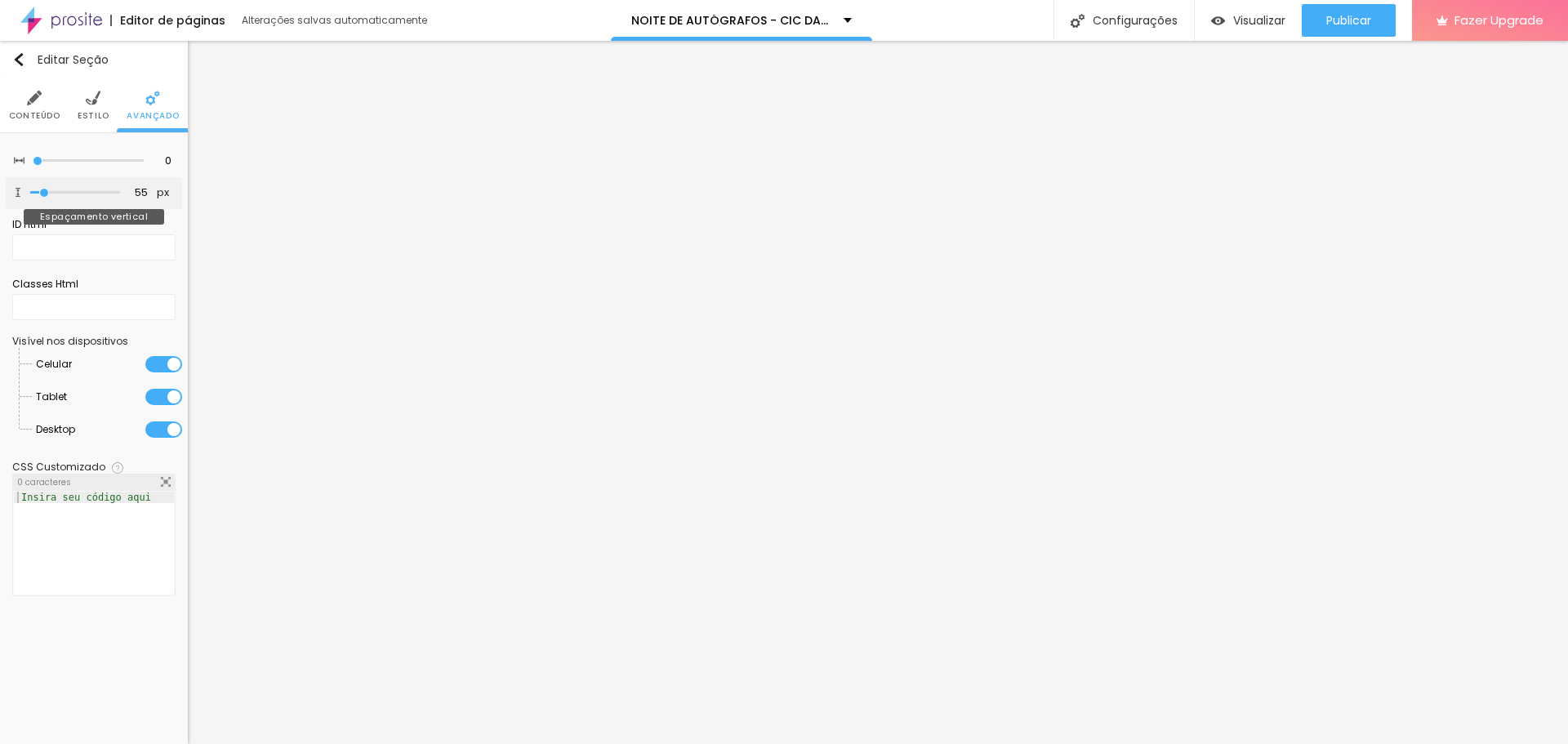
type input "50"
type input "44"
type input "34"
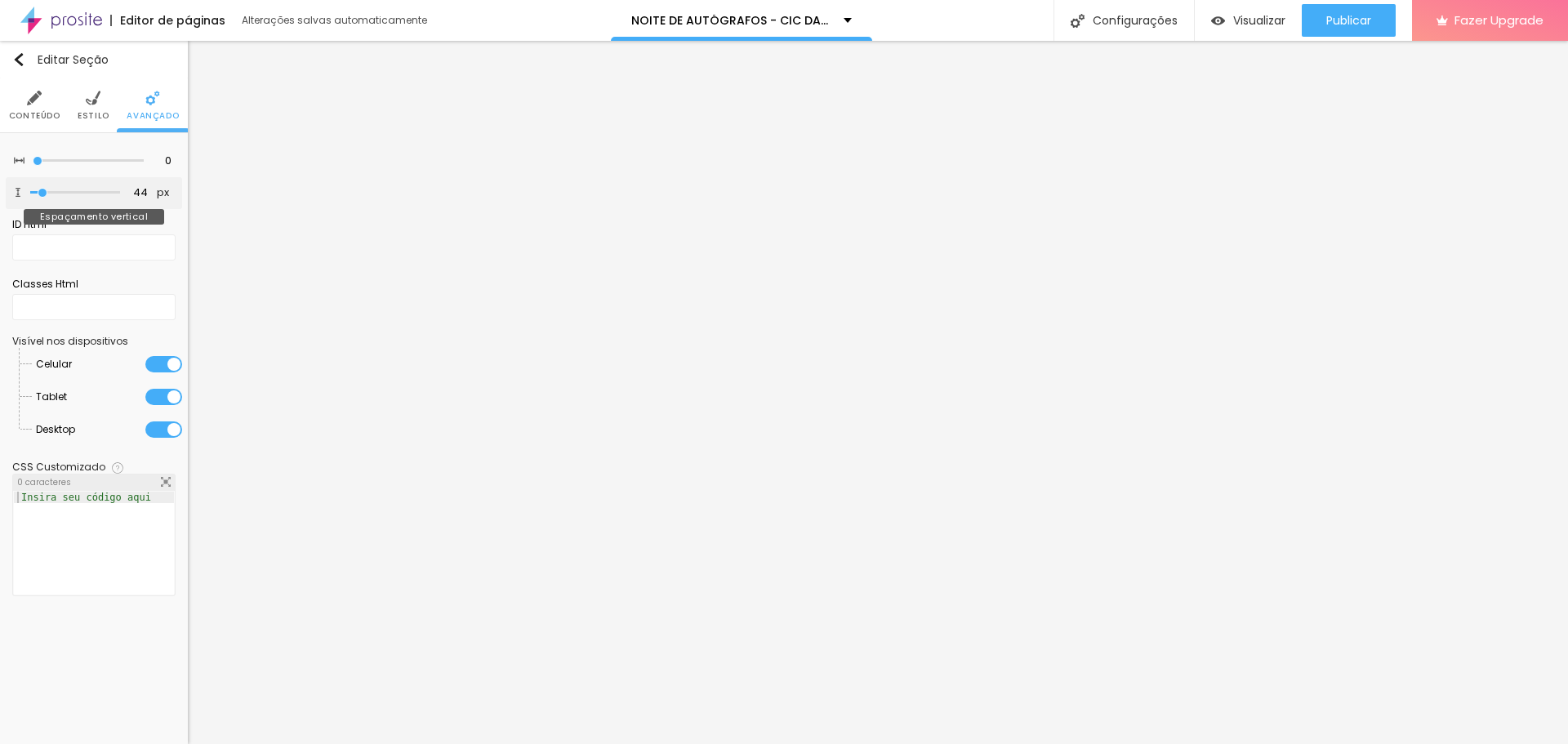
type input "34"
type input "28"
type input "23"
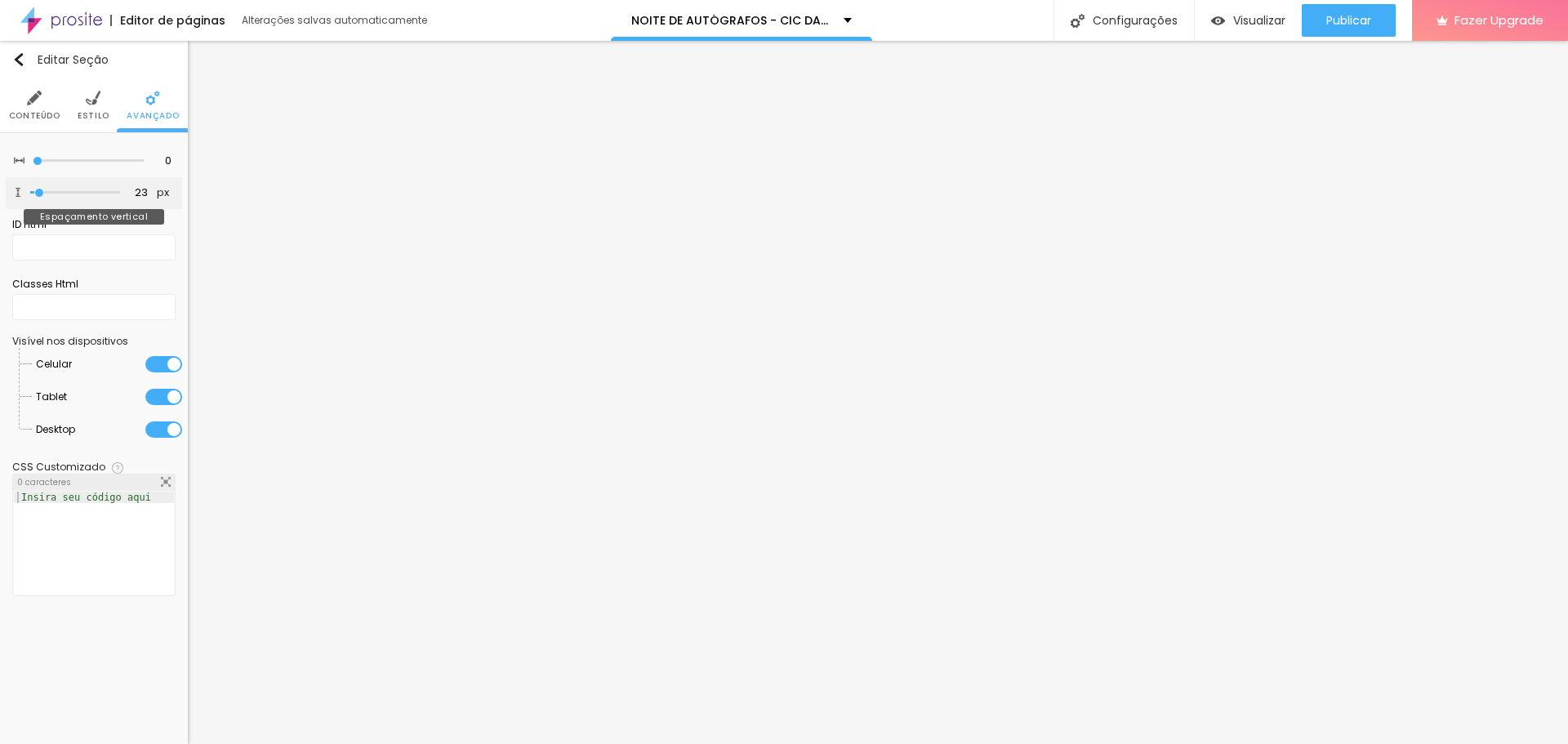
type input "18"
type input "13"
type input "7"
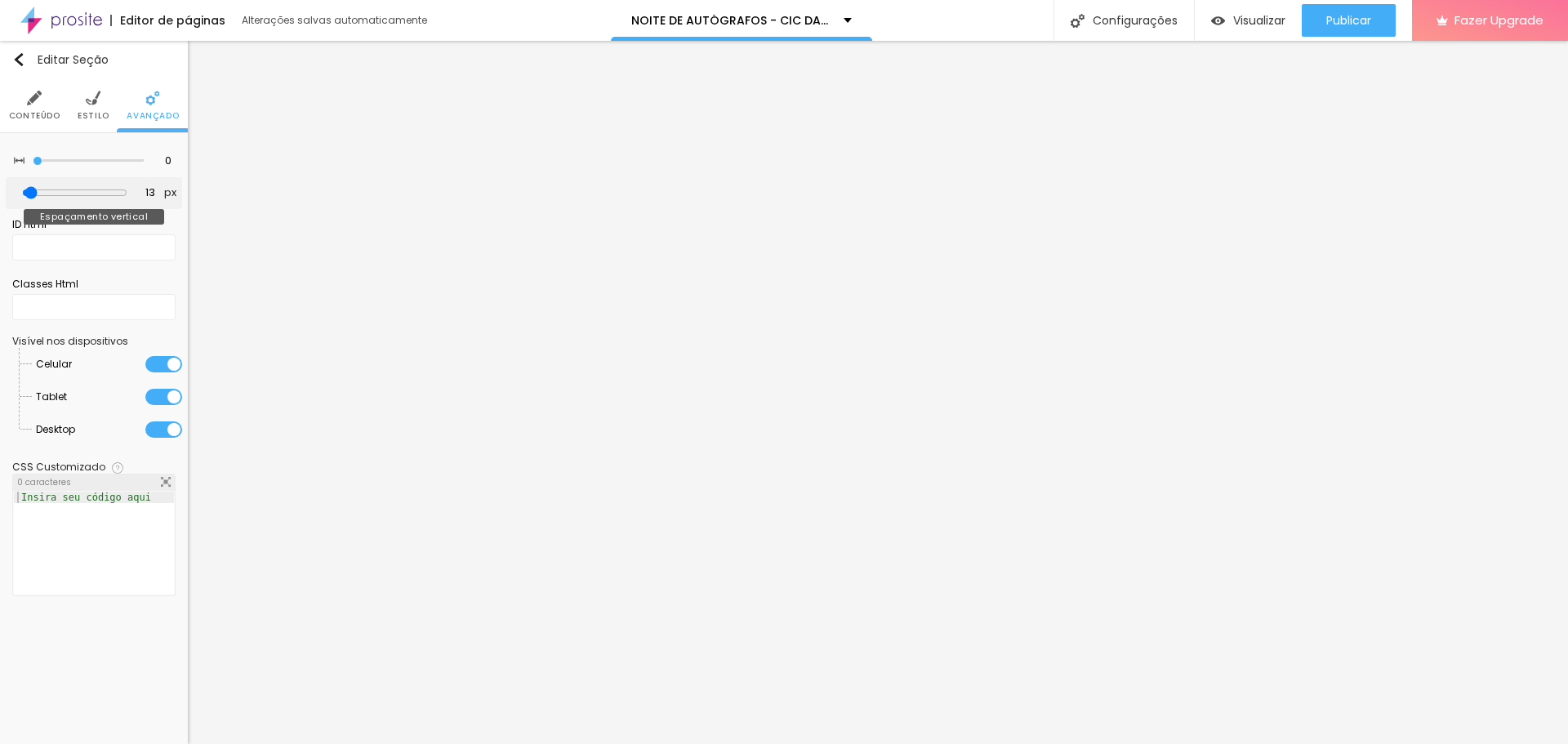
type input "7"
type input "2"
type input "0"
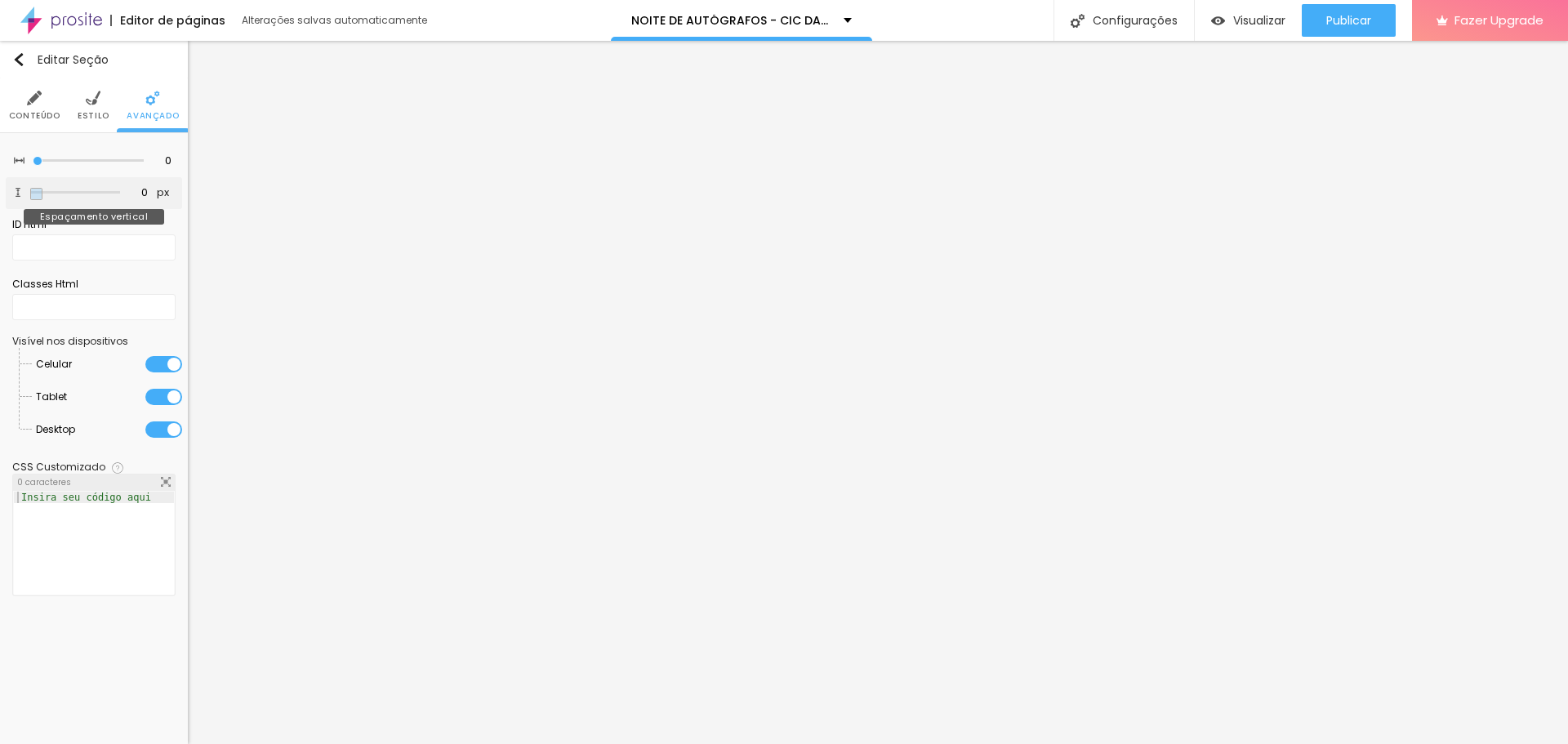
drag, startPoint x: 47, startPoint y: 193, endPoint x: 8, endPoint y: 184, distance: 40.0
type input "0"
click at [30, 189] on input "range" at bounding box center [75, 192] width 90 height 8
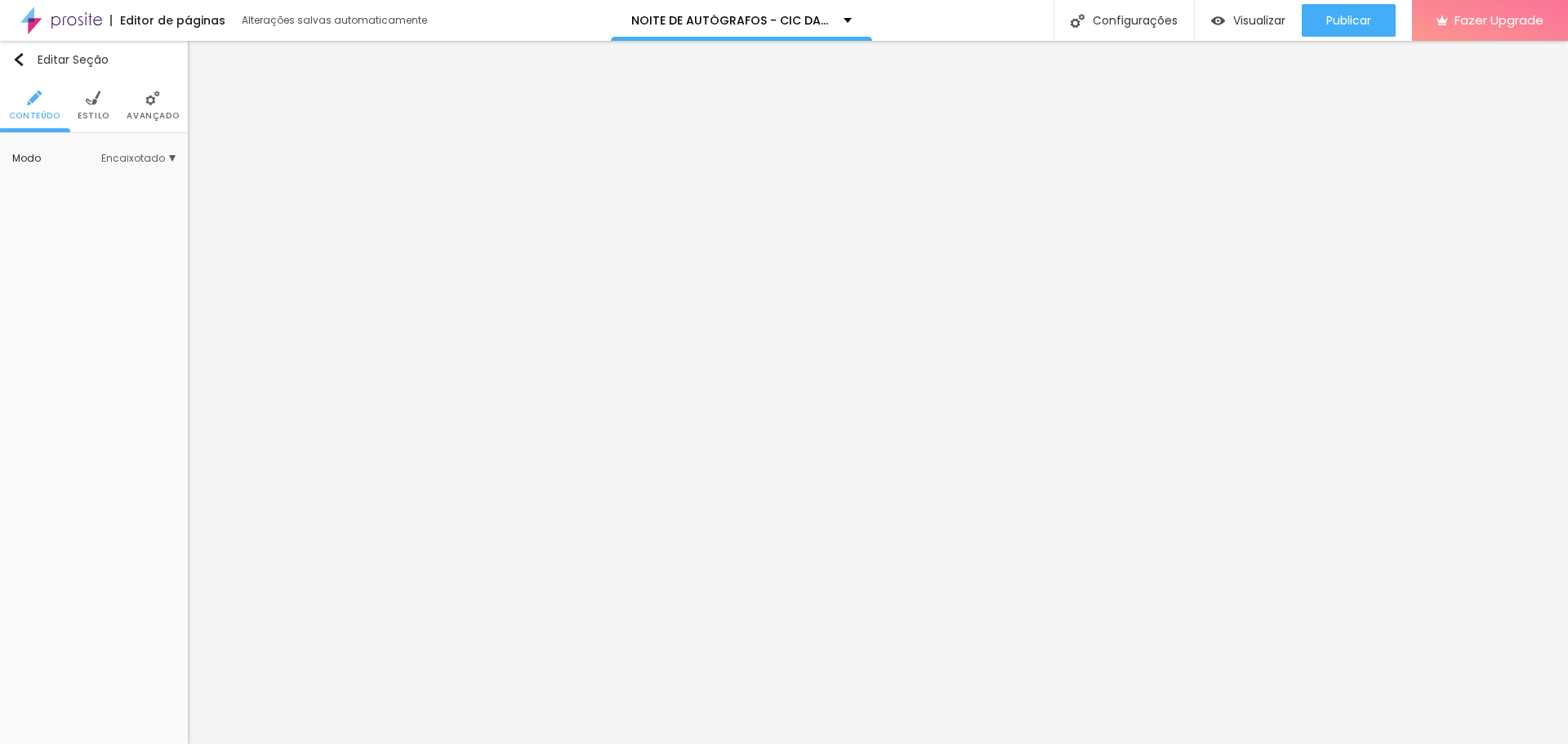
click at [162, 103] on li "Avançado" at bounding box center [153, 105] width 52 height 54
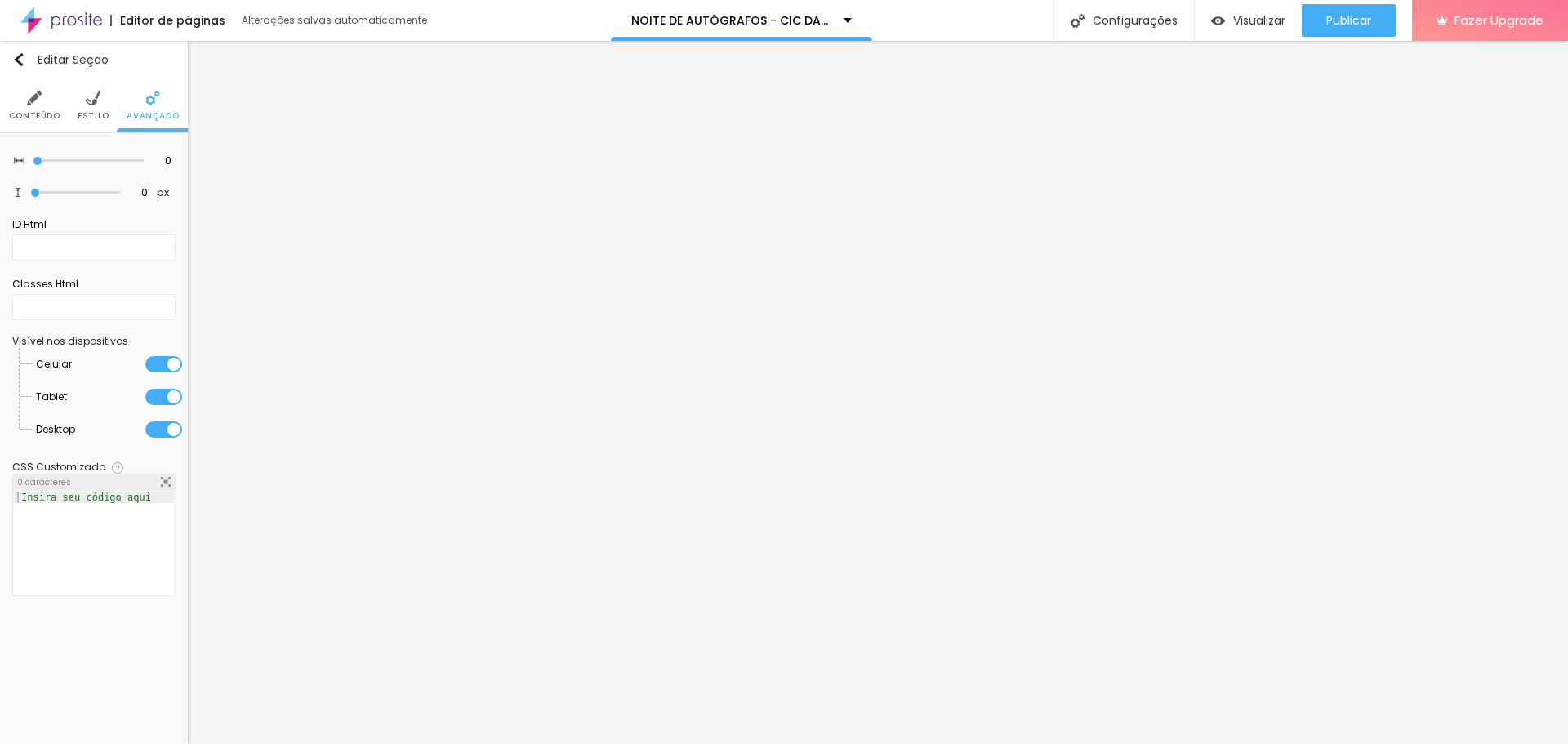
click at [42, 118] on span "Conteúdo" at bounding box center [35, 116] width 51 height 8
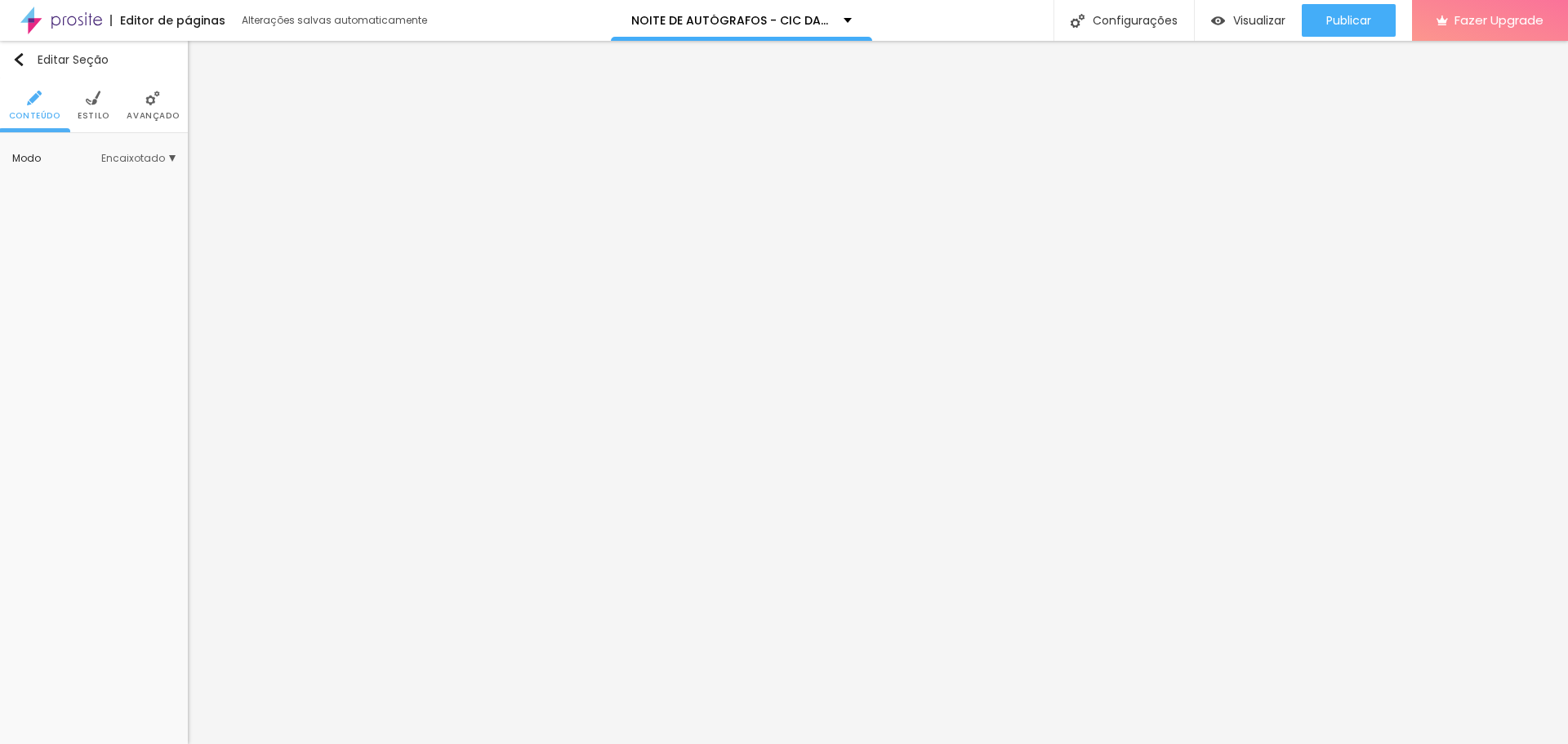
click at [99, 112] on span "Estilo" at bounding box center [93, 116] width 32 height 8
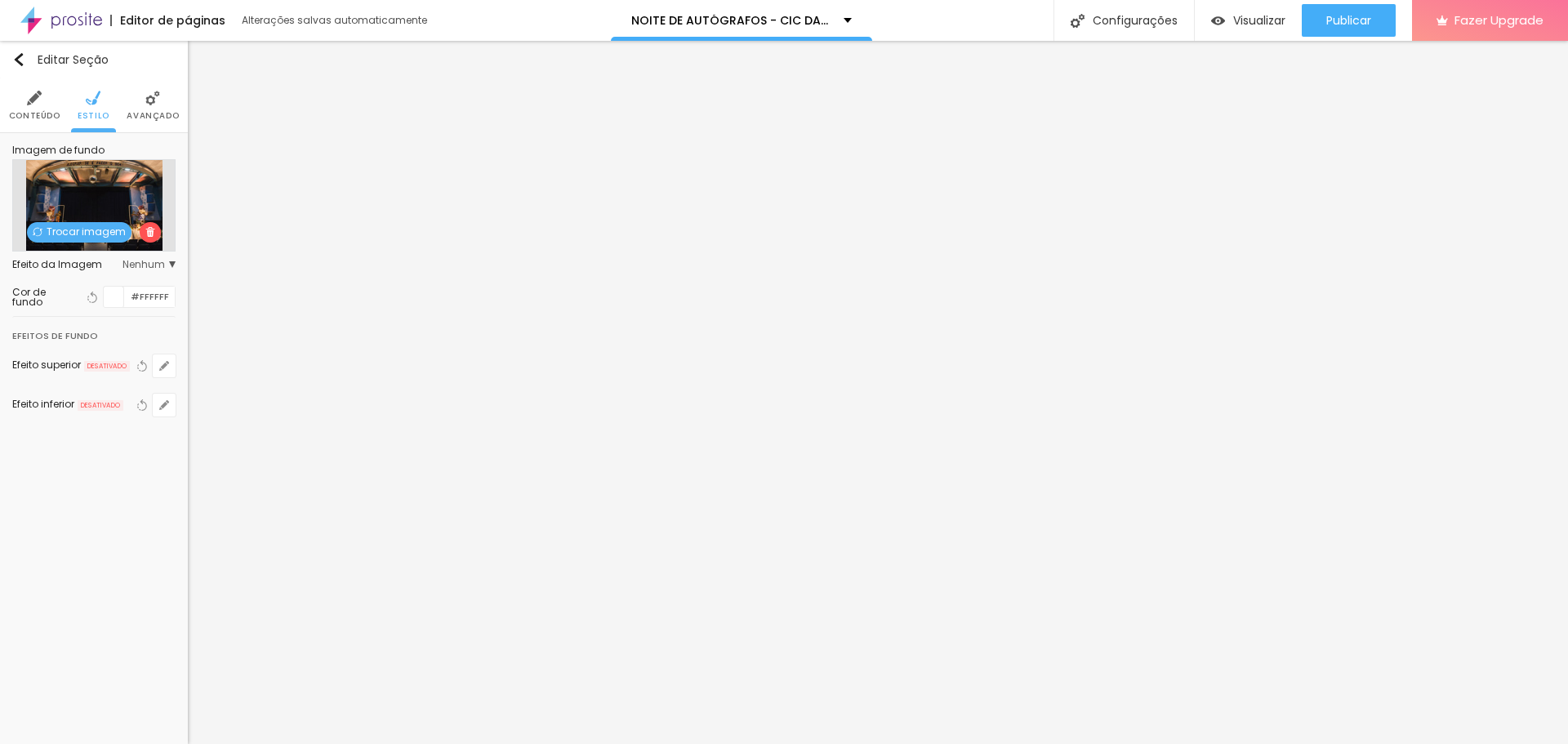
click at [159, 112] on span "Avançado" at bounding box center [153, 116] width 52 height 8
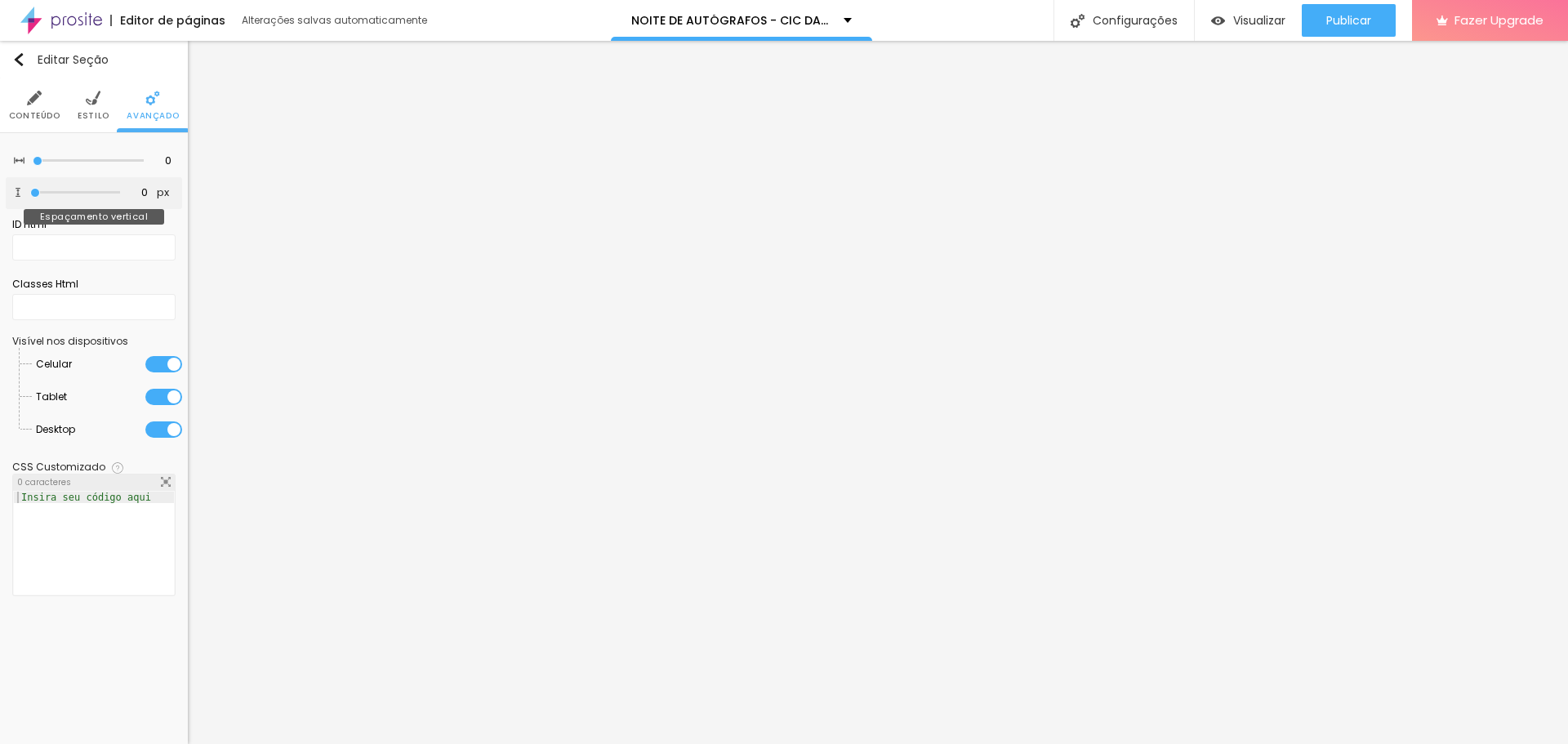
type input "2"
type input "13"
type input "18"
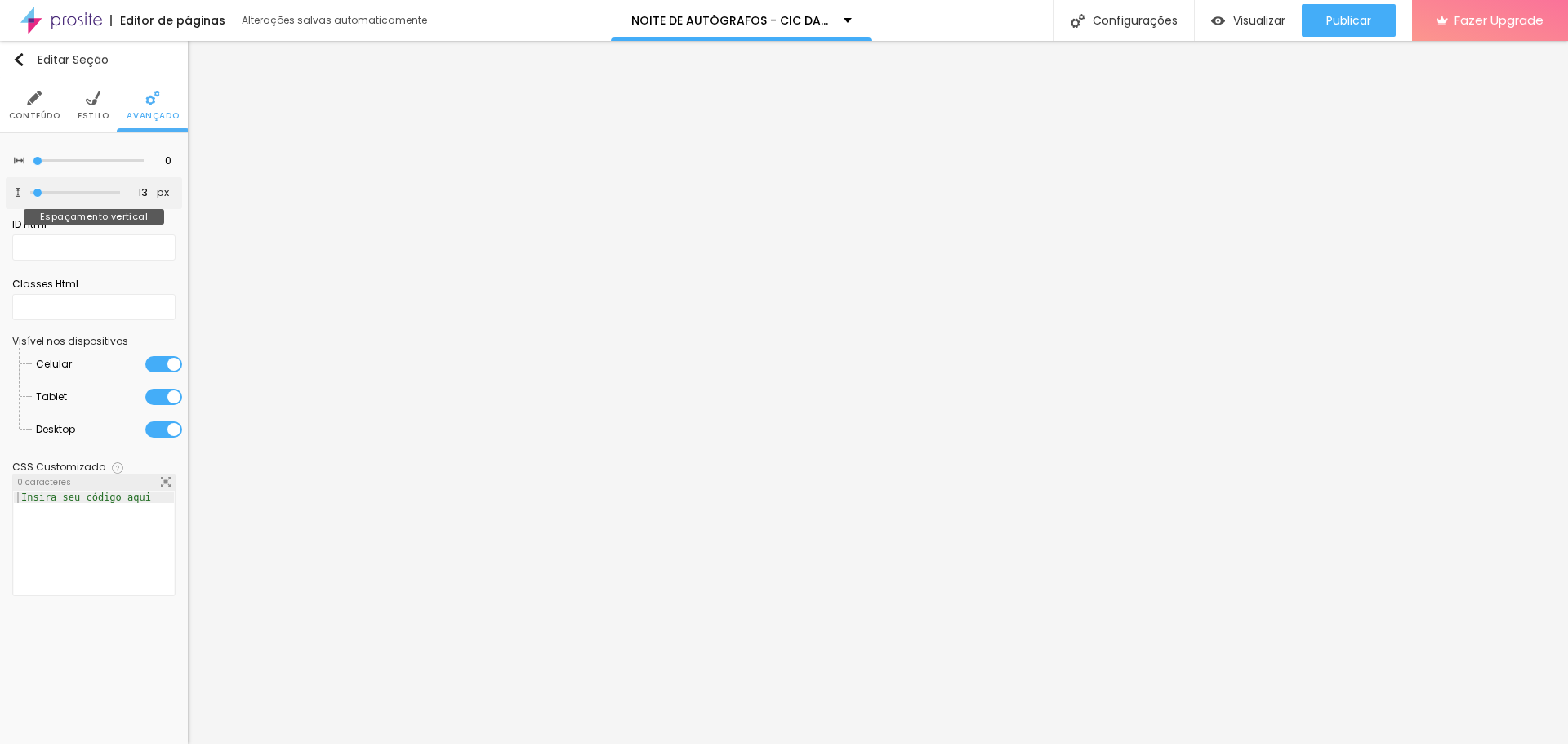
type input "18"
type input "23"
type input "28"
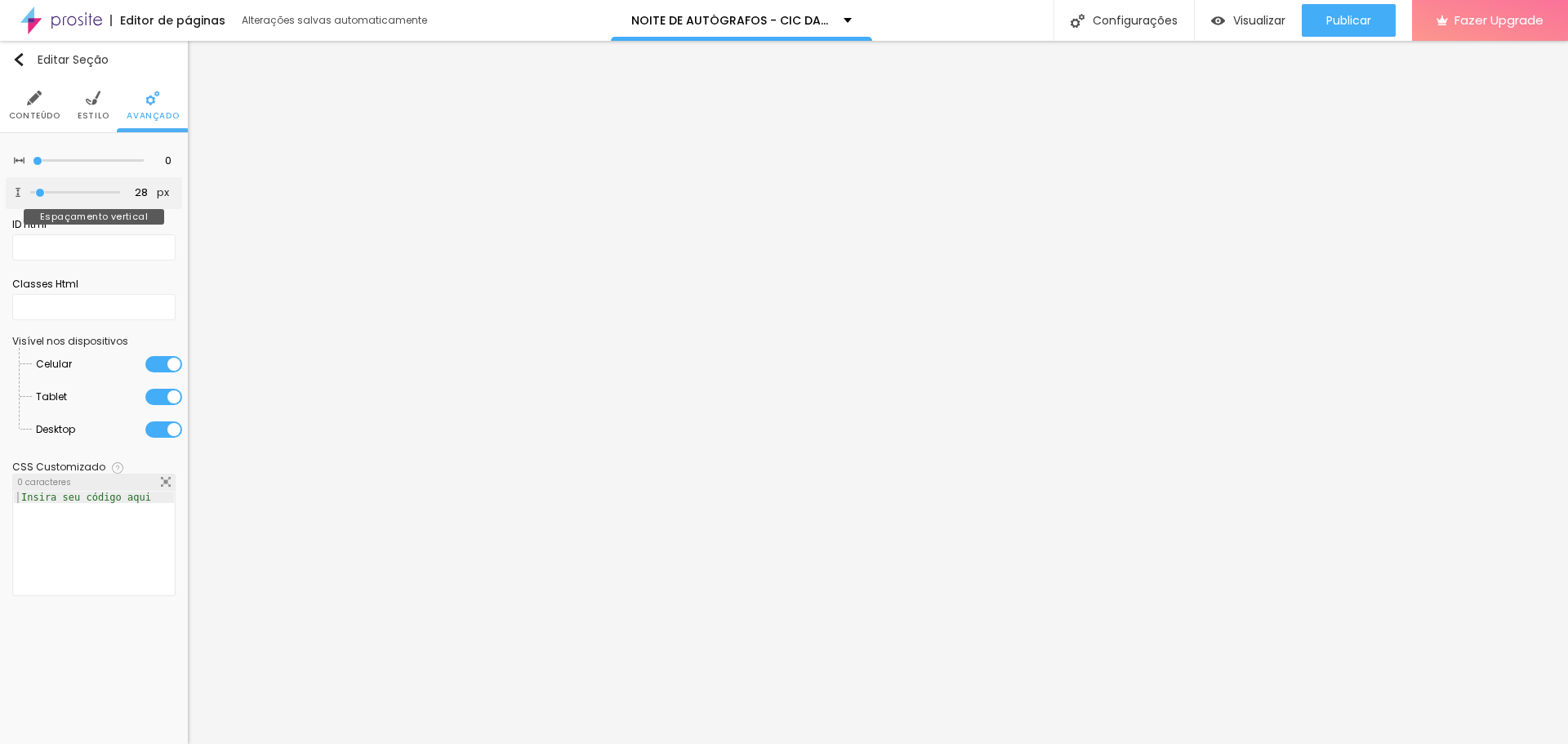
type input "34"
type input "44"
type input "50"
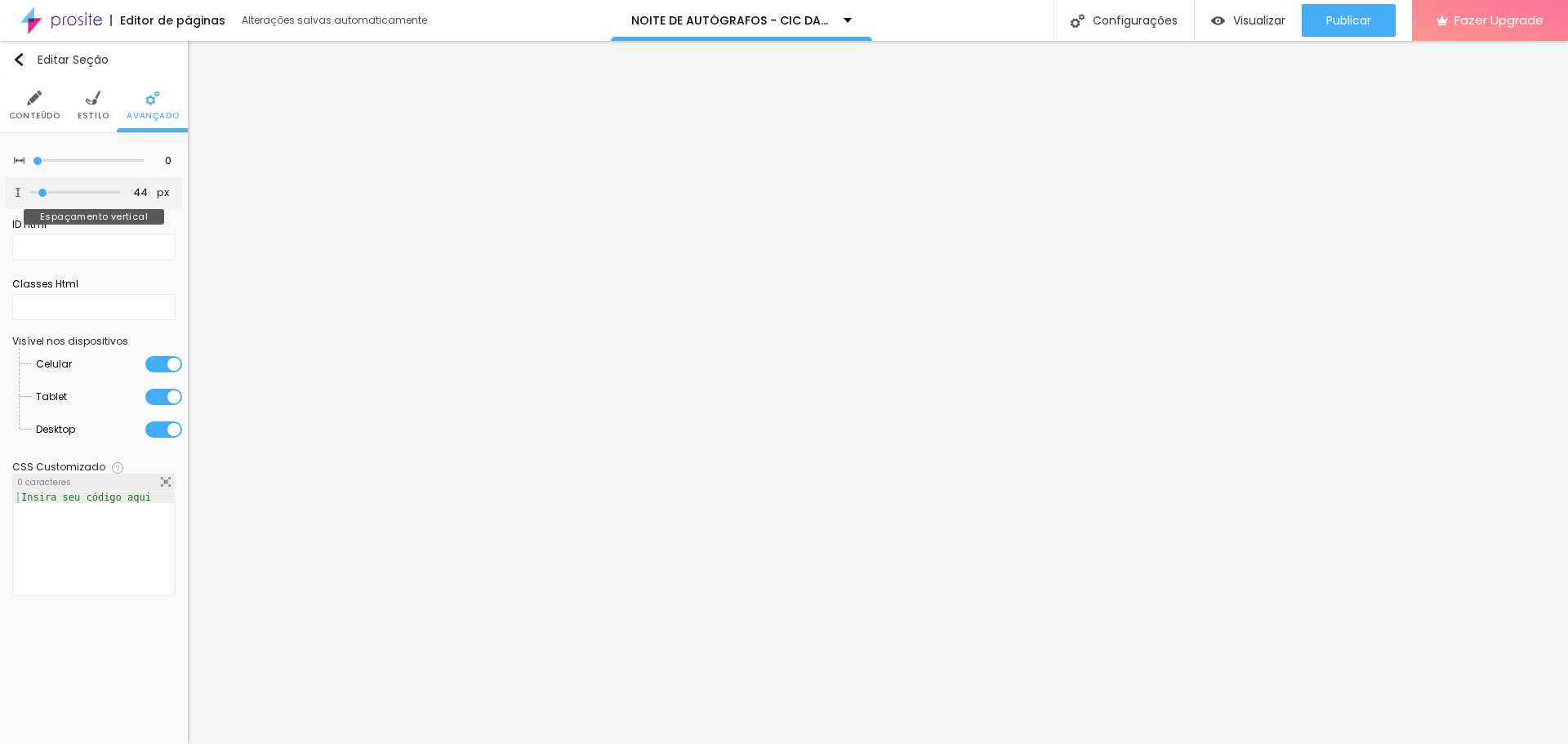
type input "50"
drag, startPoint x: 35, startPoint y: 190, endPoint x: 44, endPoint y: 192, distance: 9.2
type input "50"
click at [44, 192] on input "range" at bounding box center [75, 192] width 90 height 8
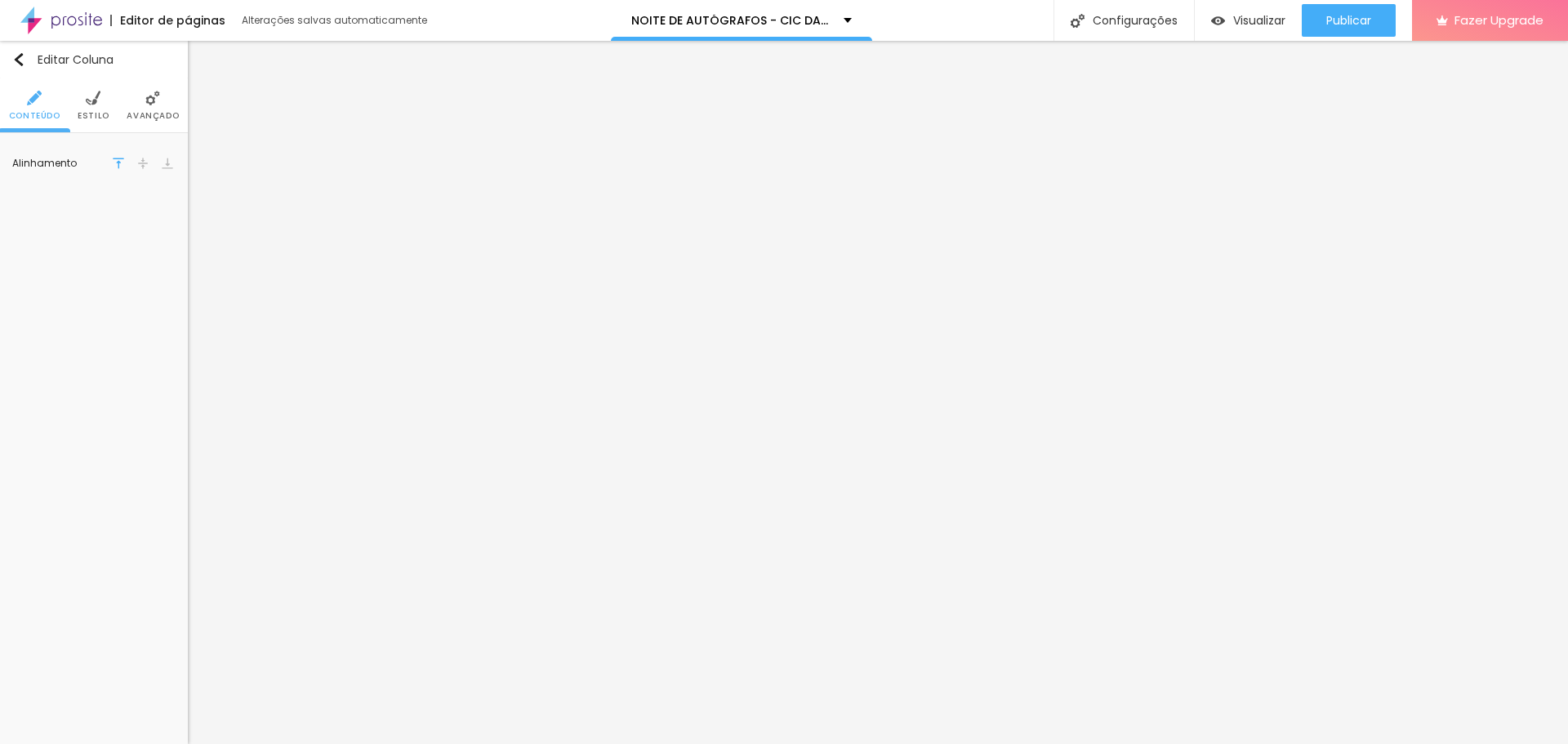
click at [65, 419] on div "Editar Coluna Conteúdo Estilo Avançado Alinhamento" at bounding box center [93, 392] width 188 height 703
click at [100, 113] on span "Estilo" at bounding box center [93, 116] width 32 height 8
click at [160, 105] on img at bounding box center [153, 98] width 15 height 15
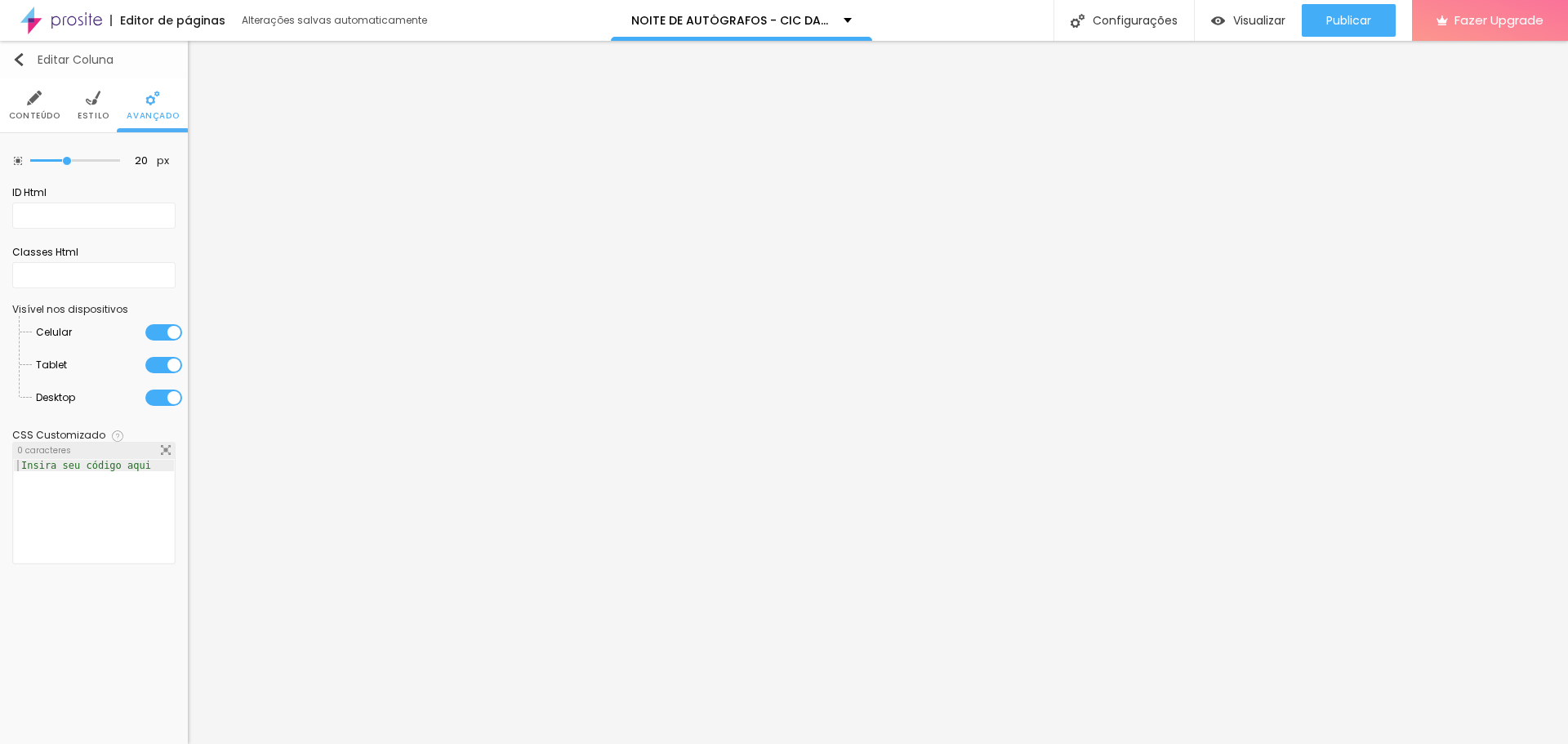
click at [16, 56] on img "button" at bounding box center [19, 60] width 13 height 13
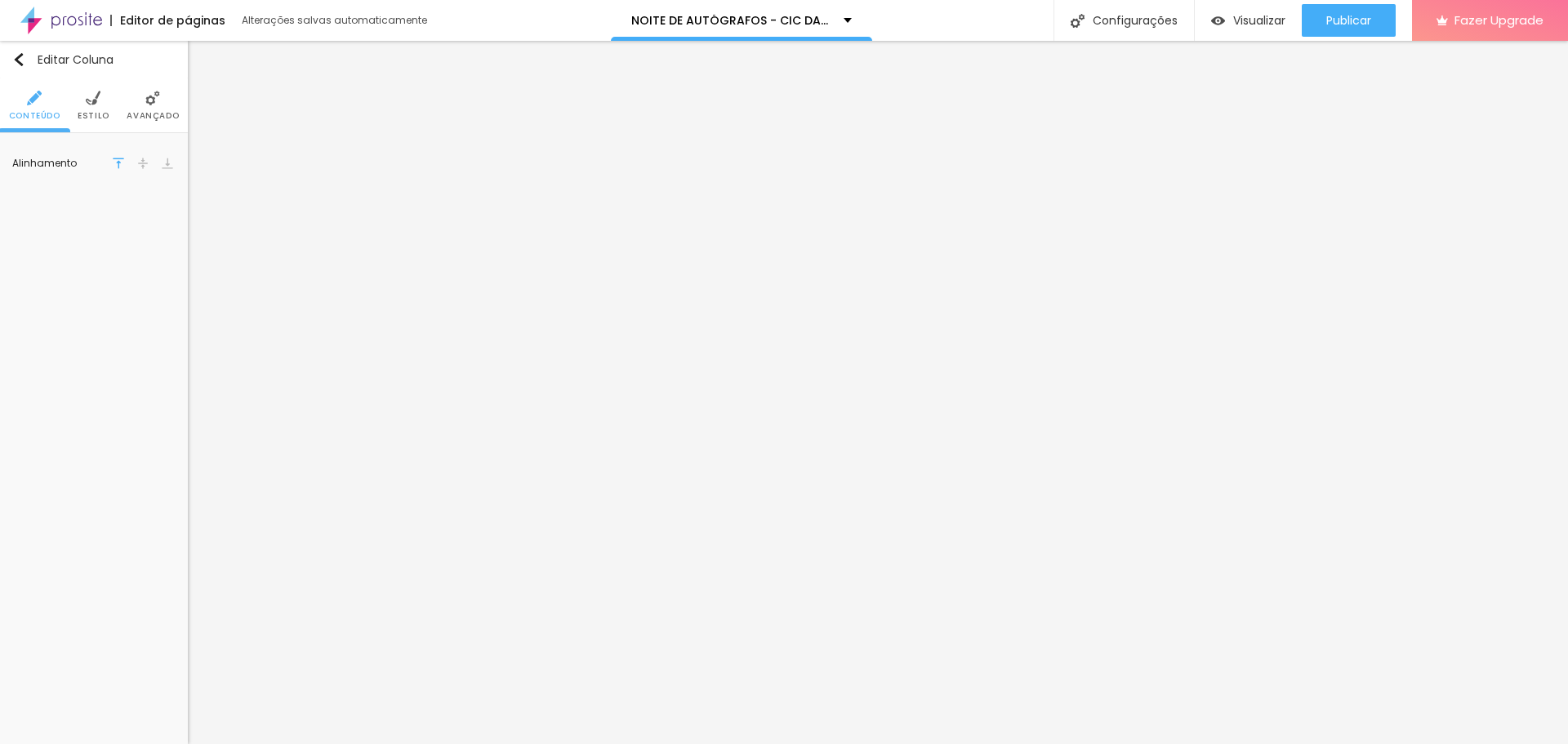
click at [83, 112] on span "Estilo" at bounding box center [93, 116] width 32 height 8
click at [109, 170] on div at bounding box center [114, 164] width 21 height 21
click at [108, 105] on ul "Conteúdo Estilo Avançado" at bounding box center [93, 105] width 188 height 55
click at [102, 107] on li "Estilo" at bounding box center [93, 105] width 32 height 54
click at [95, 115] on span "Estilo" at bounding box center [93, 116] width 32 height 8
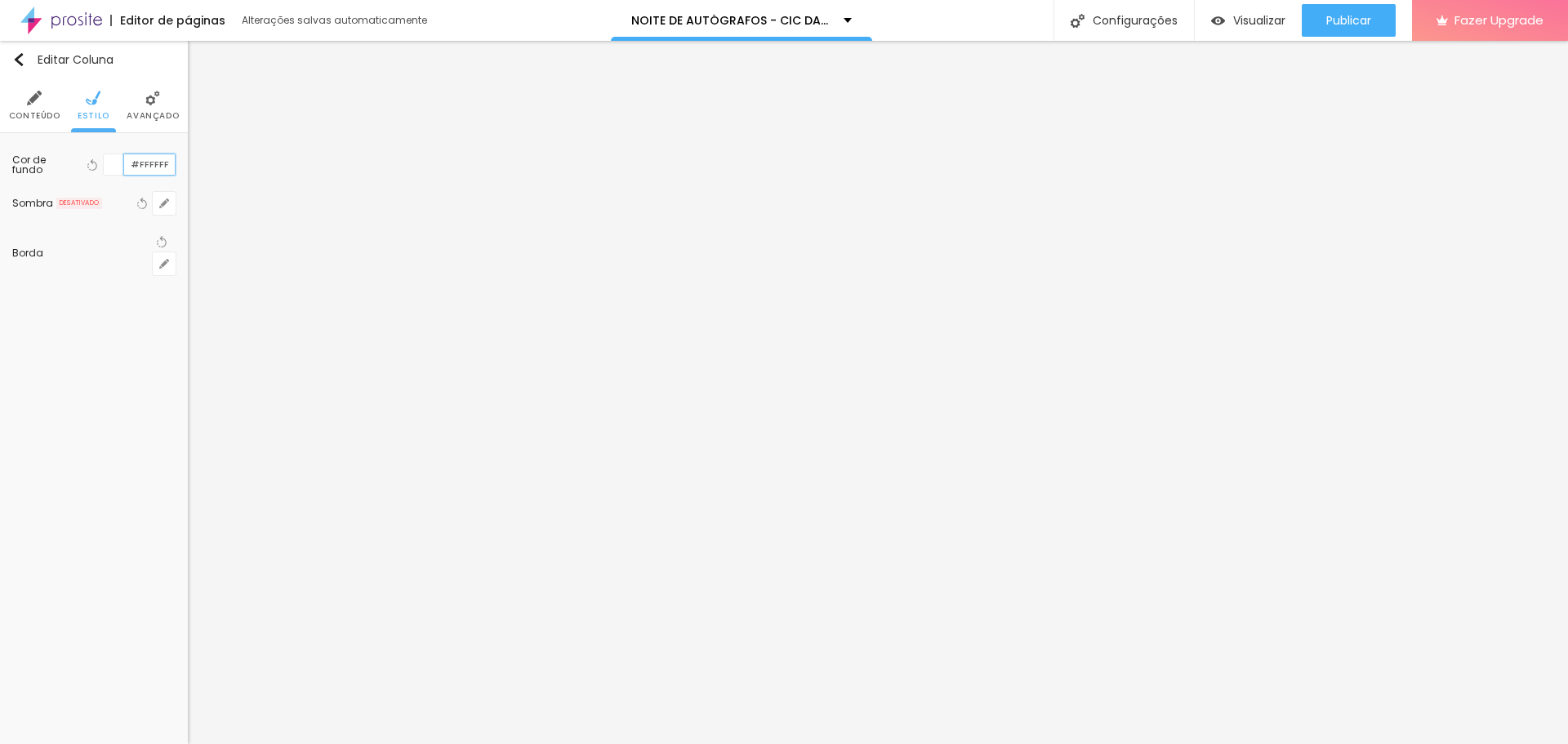
scroll to position [1, 0]
paste input "24395A"
type input "#24395A"
click at [100, 119] on span "Estilo" at bounding box center [93, 116] width 32 height 8
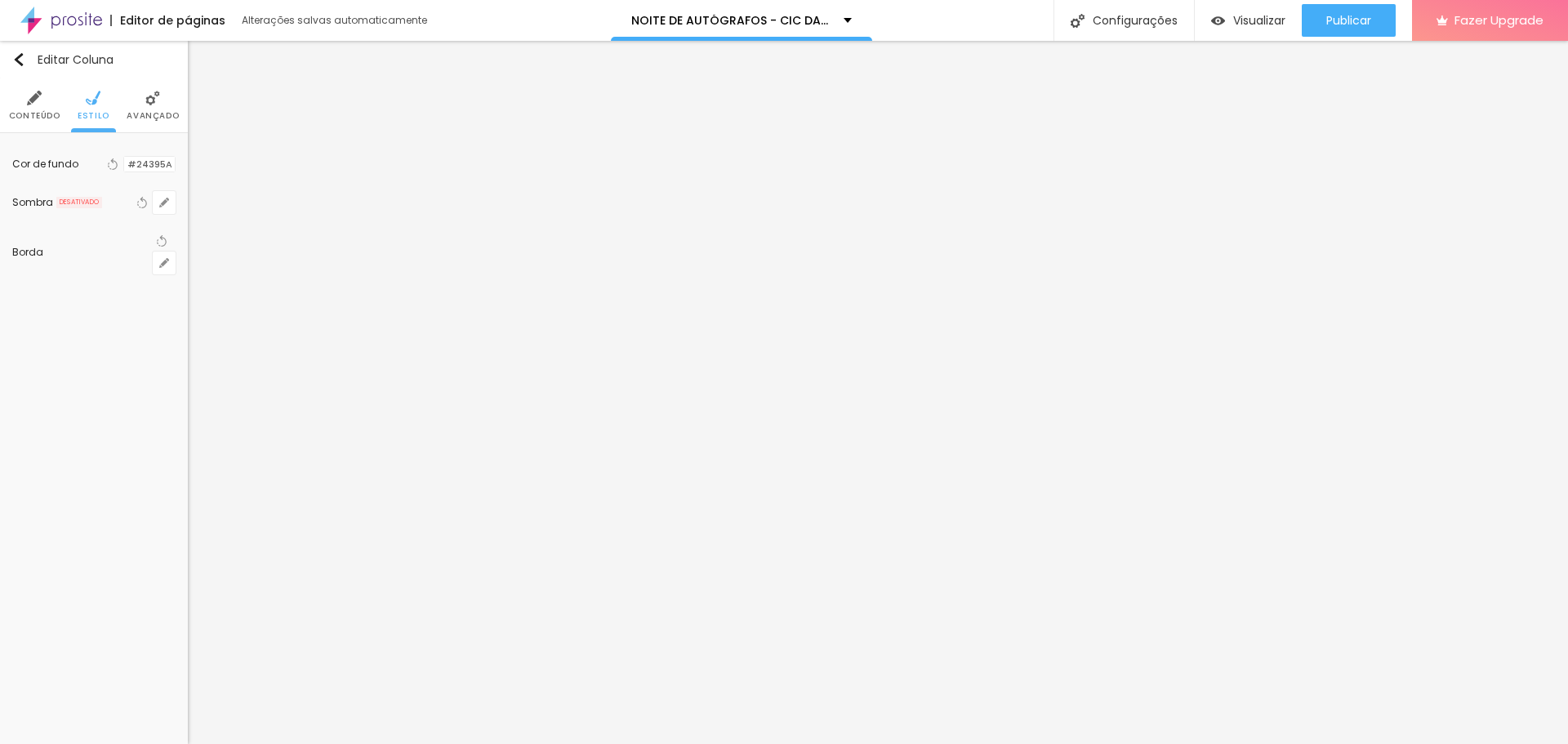
click at [24, 121] on li "Conteúdo" at bounding box center [35, 105] width 51 height 54
click at [20, 63] on img "button" at bounding box center [19, 60] width 13 height 13
click at [164, 166] on icon "button" at bounding box center [163, 164] width 7 height 7
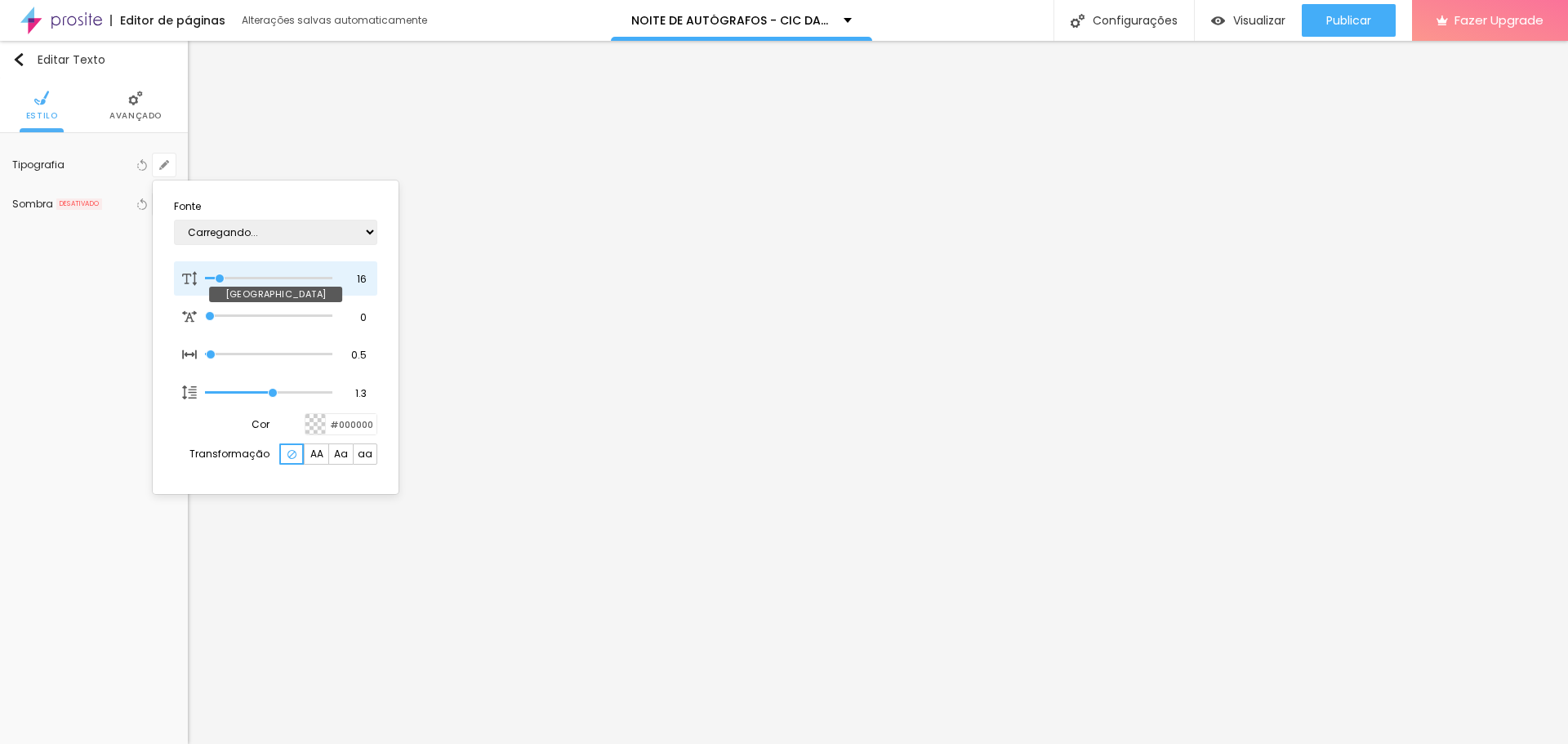
type input "1"
type input "17"
type input "1"
type input "18"
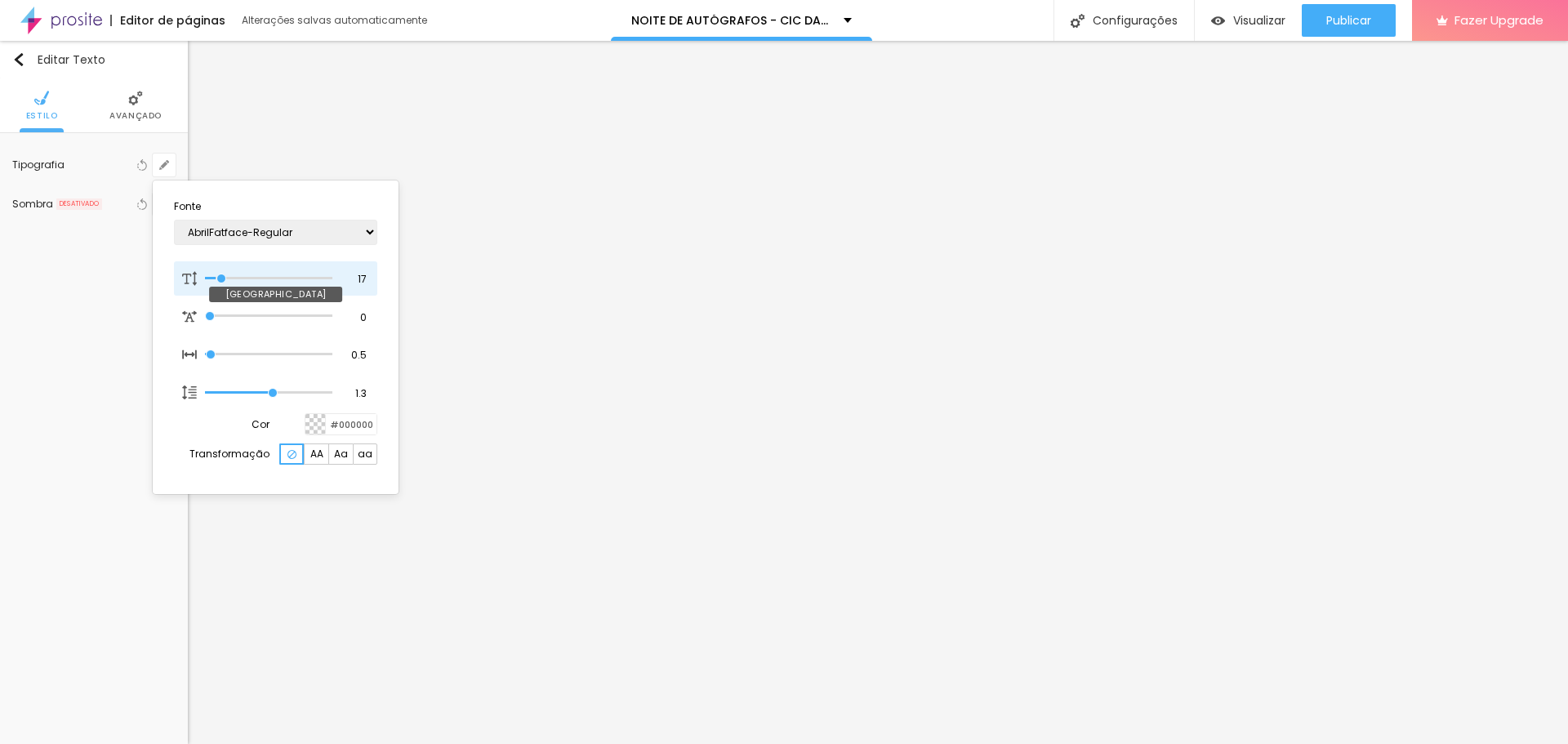
type input "18"
type input "1"
type input "19"
type input "1"
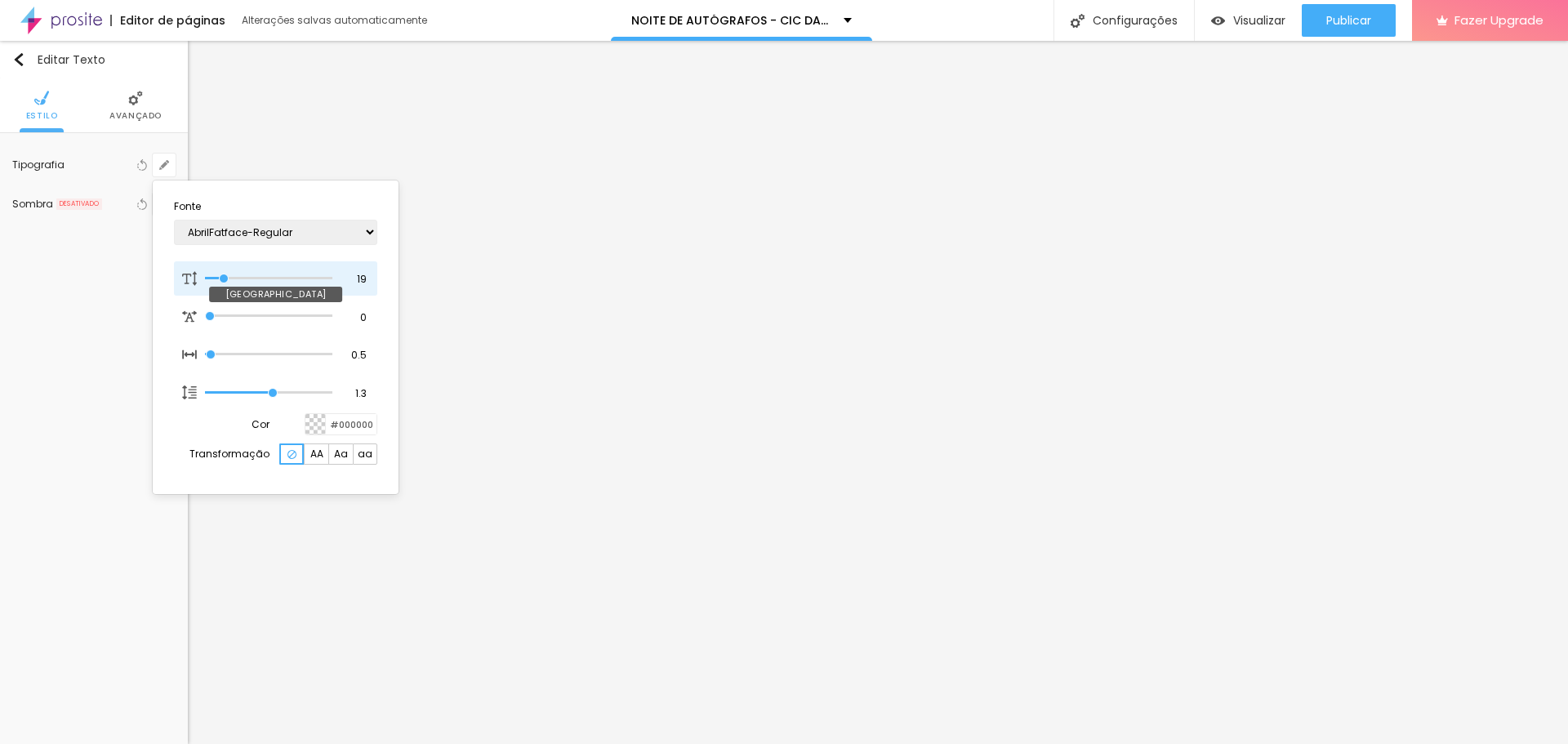
type input "20"
type input "1"
type input "21"
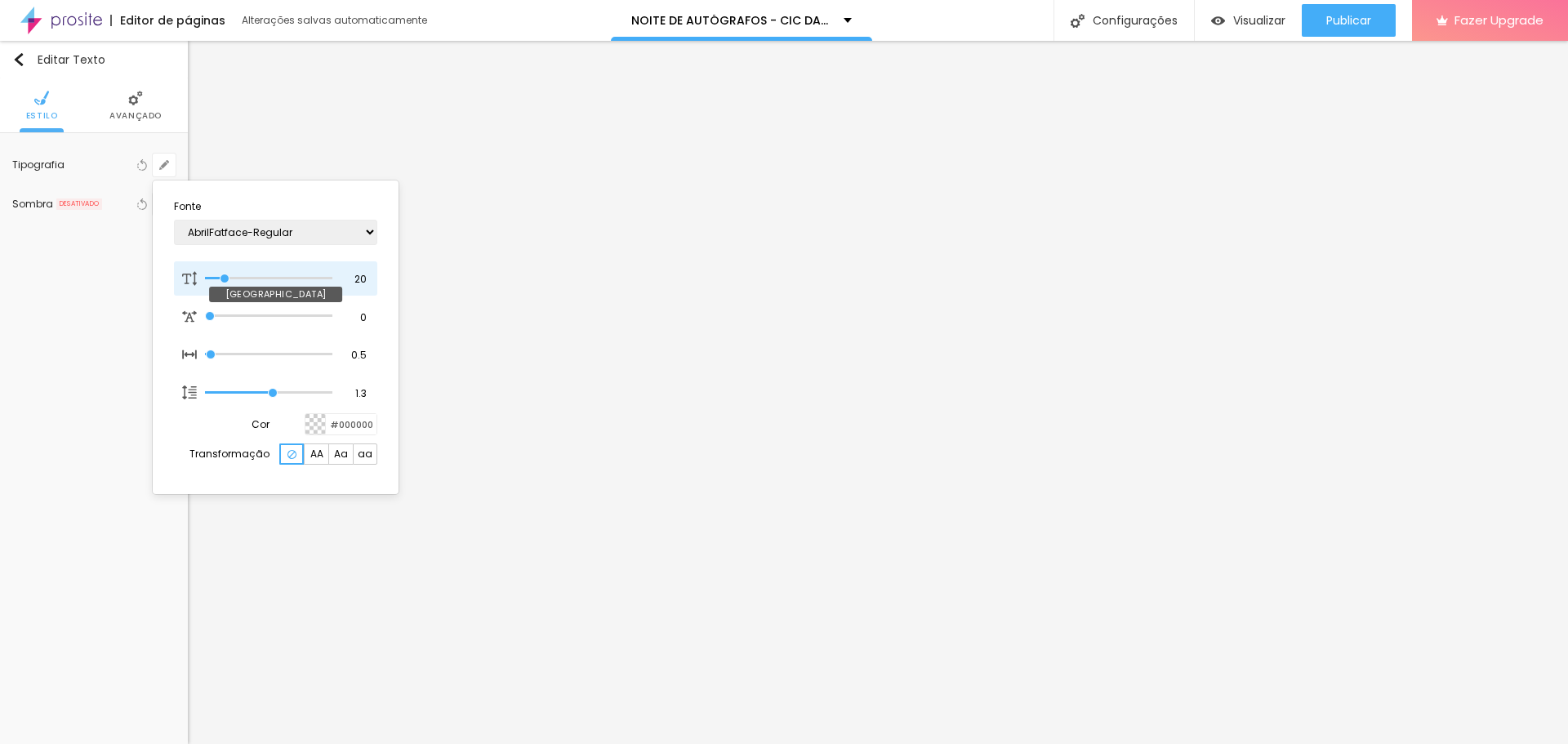
type input "1"
type input "22"
type input "1"
drag, startPoint x: 220, startPoint y: 274, endPoint x: 229, endPoint y: 275, distance: 9.1
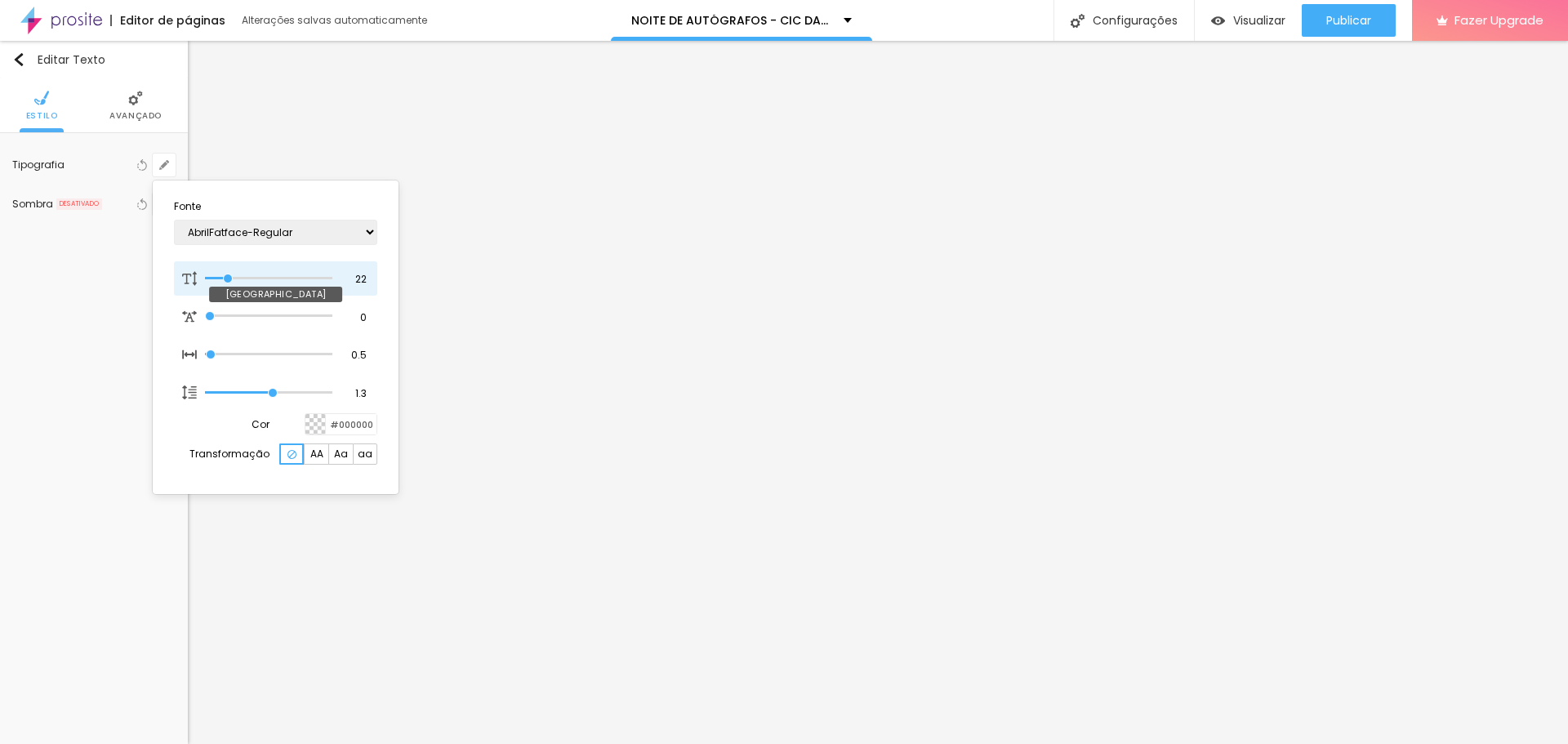
type input "22"
click at [229, 275] on input "range" at bounding box center [269, 278] width 127 height 8
type input "1"
type input "20"
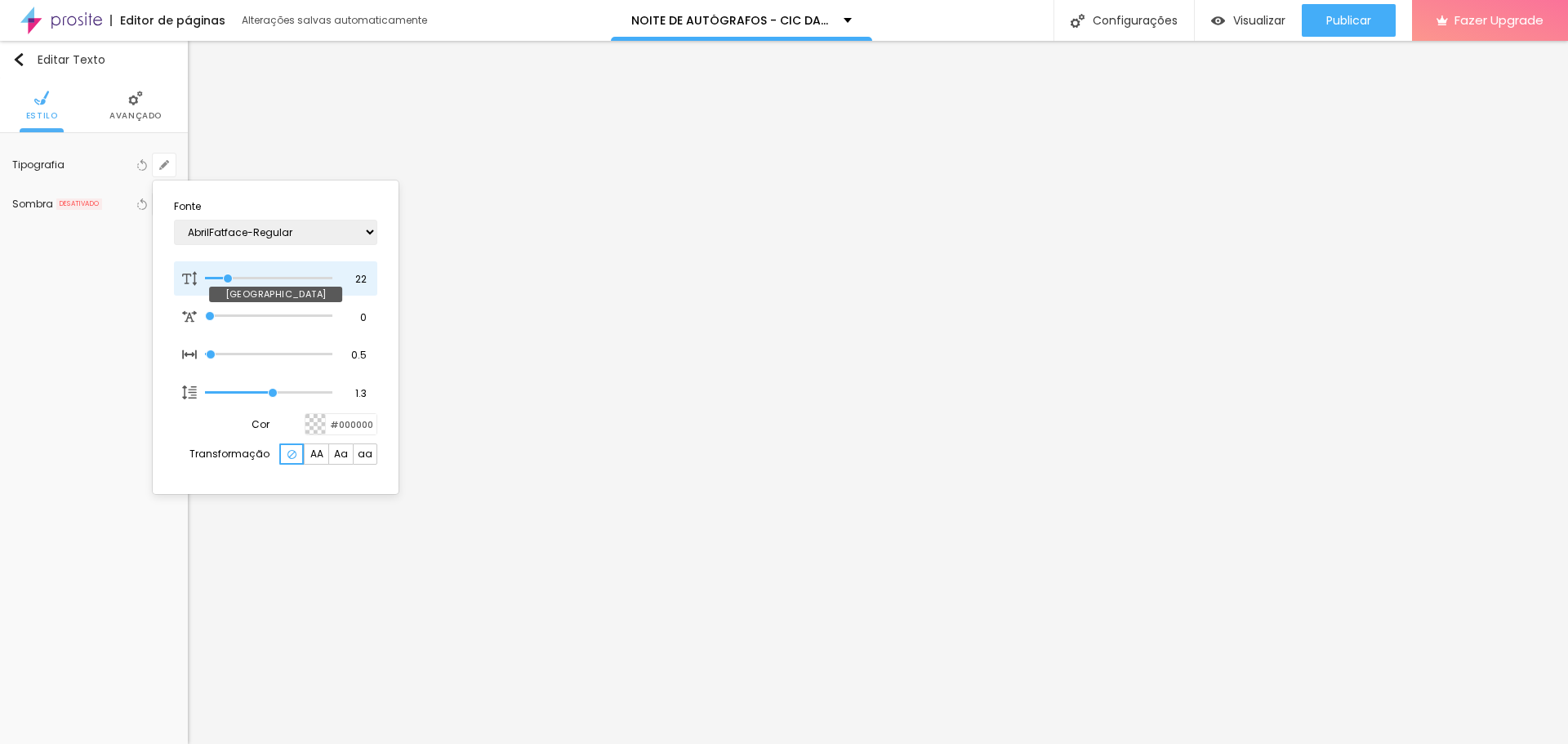
type input "1"
type input "19"
type input "1"
type input "18"
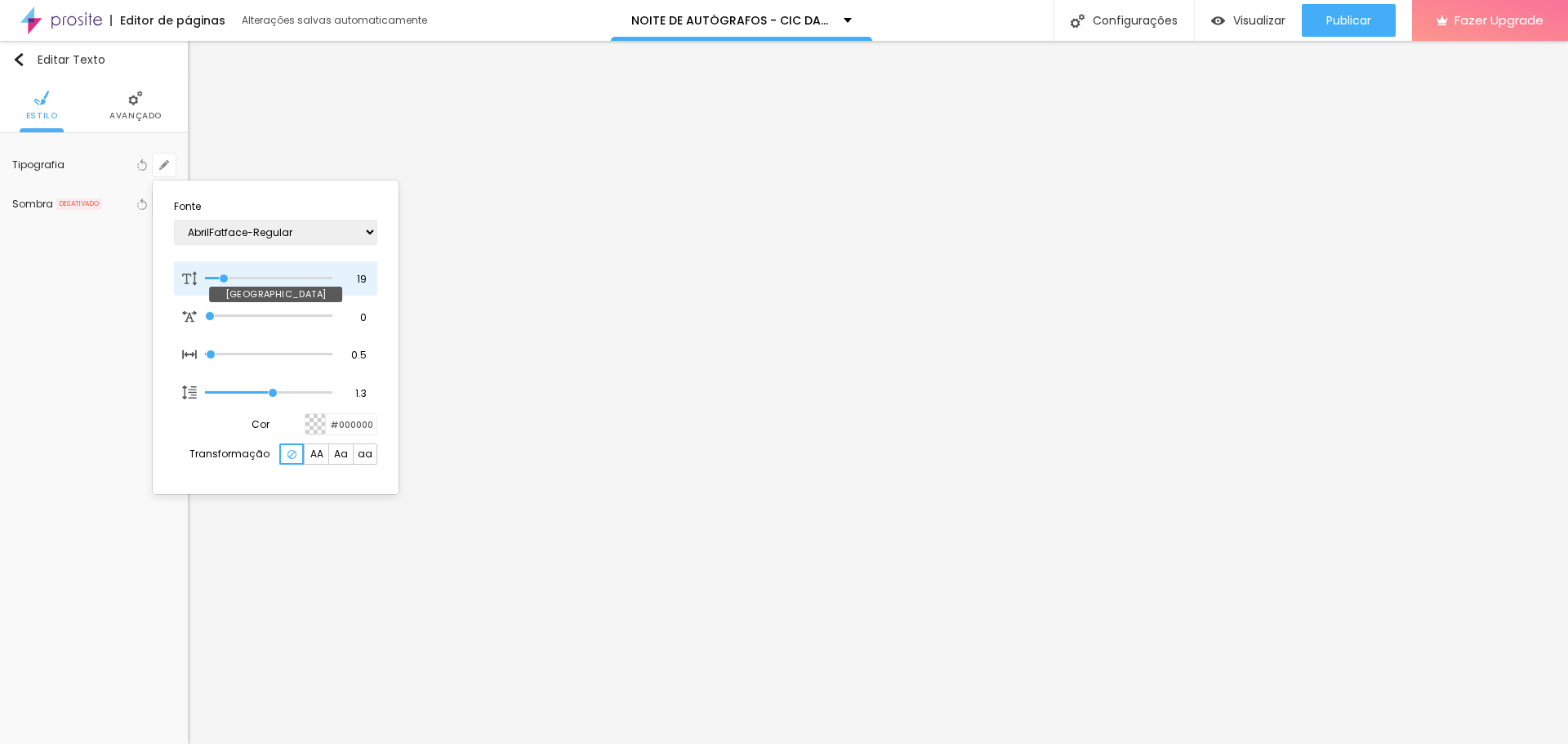
type input "18"
type input "1"
type input "18"
click at [224, 276] on input "range" at bounding box center [269, 278] width 127 height 8
type input "1"
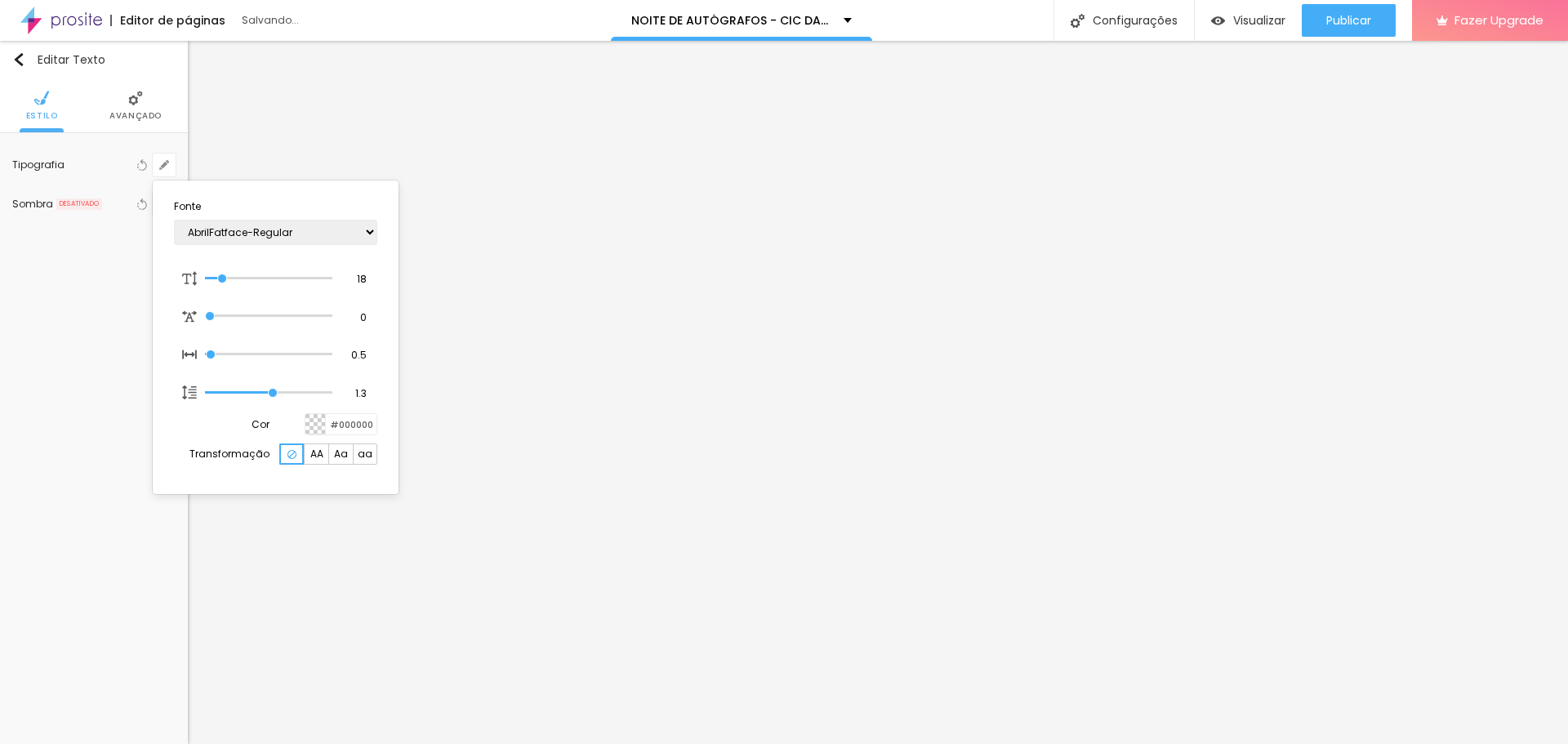
click at [553, 301] on div at bounding box center [784, 372] width 1568 height 744
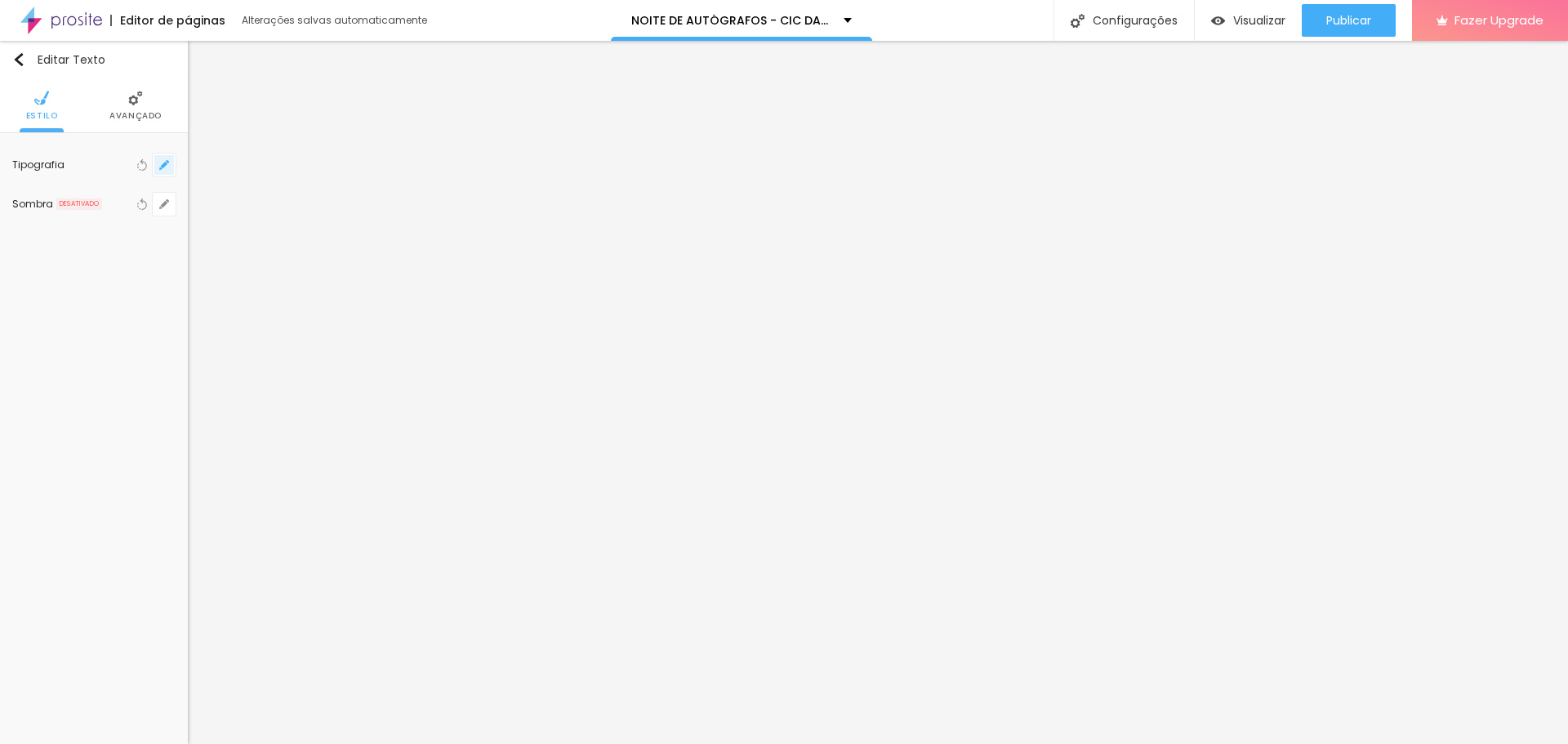
click at [165, 166] on icon "button" at bounding box center [163, 164] width 7 height 7
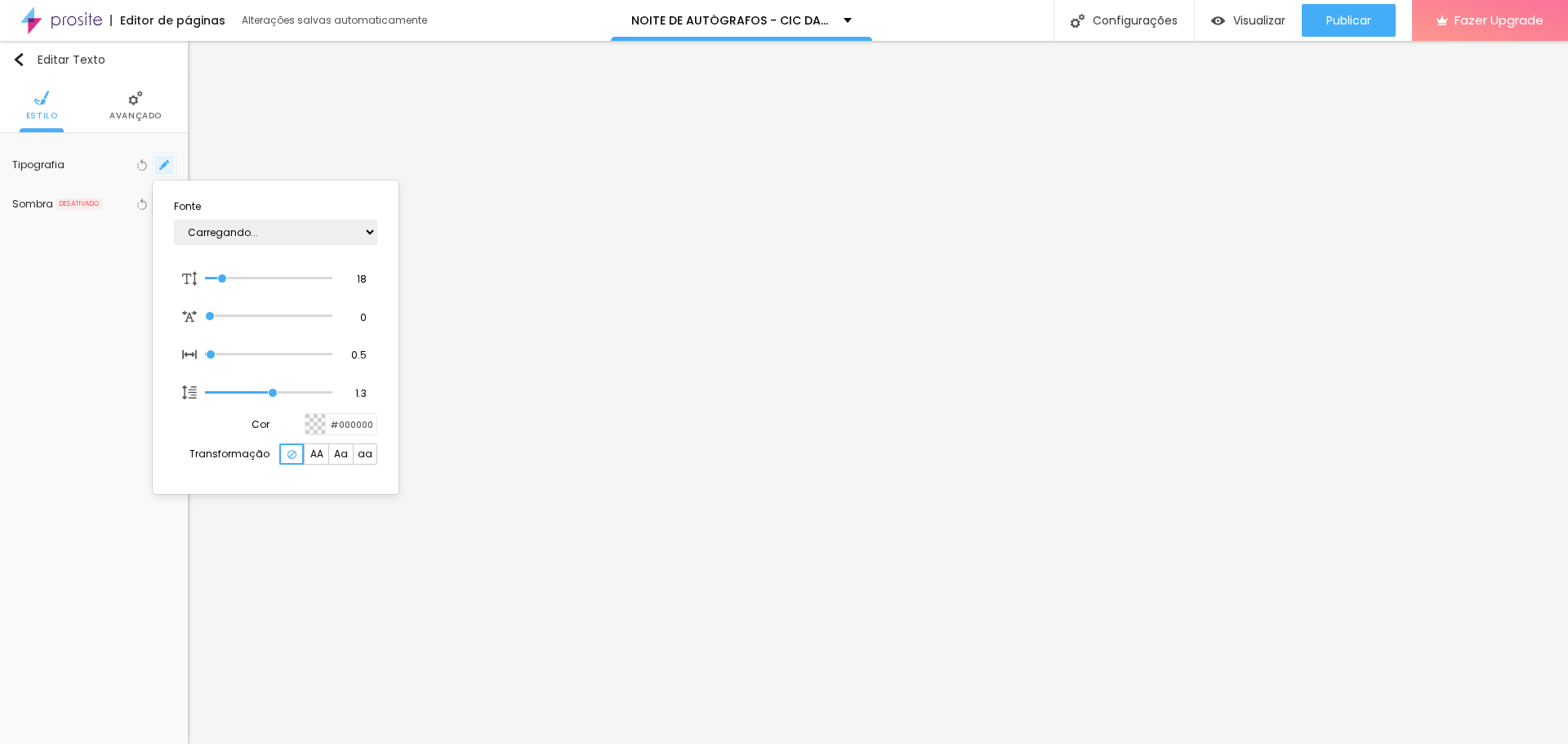
type input "1"
click at [1126, 417] on div at bounding box center [784, 372] width 1568 height 744
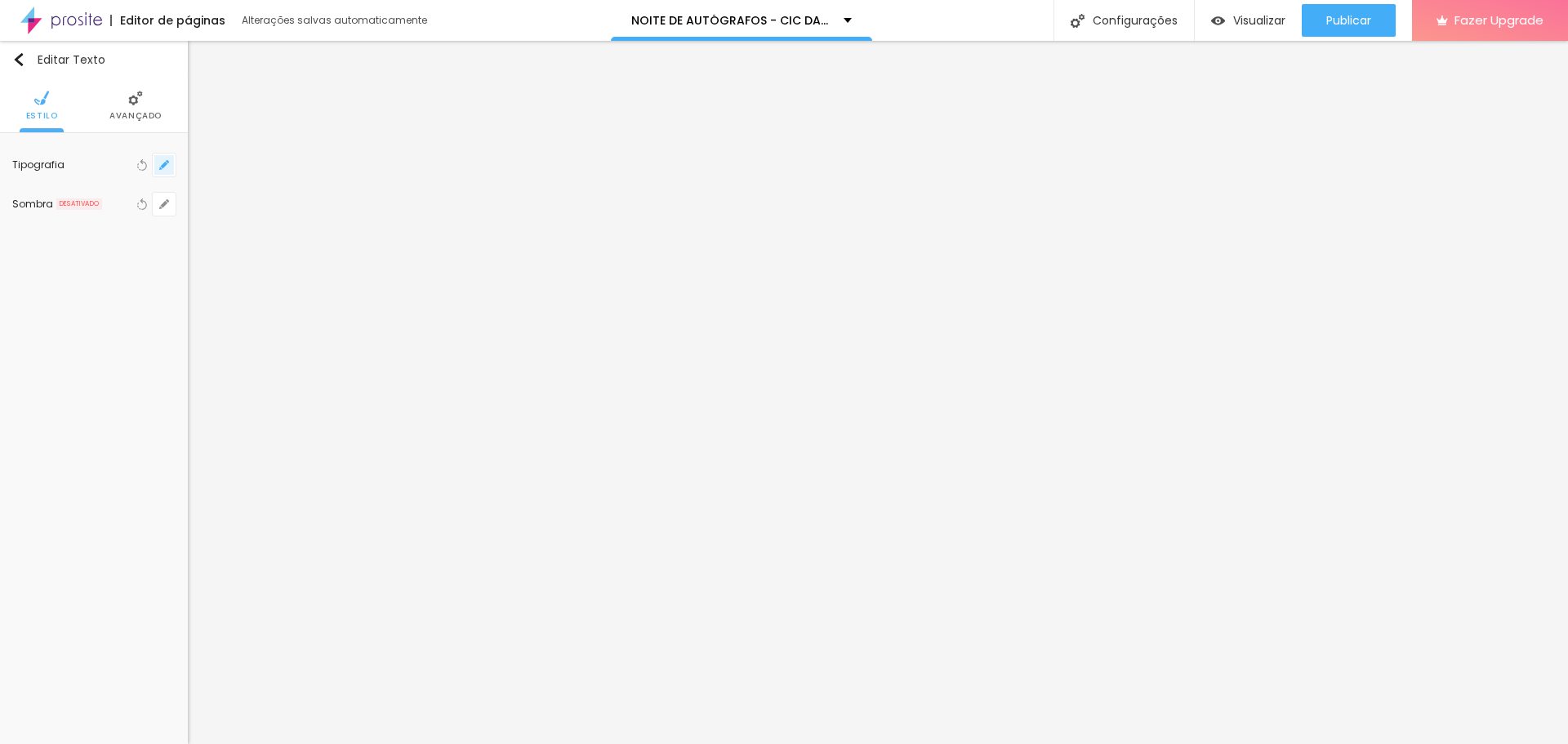
click at [174, 161] on button "button" at bounding box center [164, 164] width 22 height 22
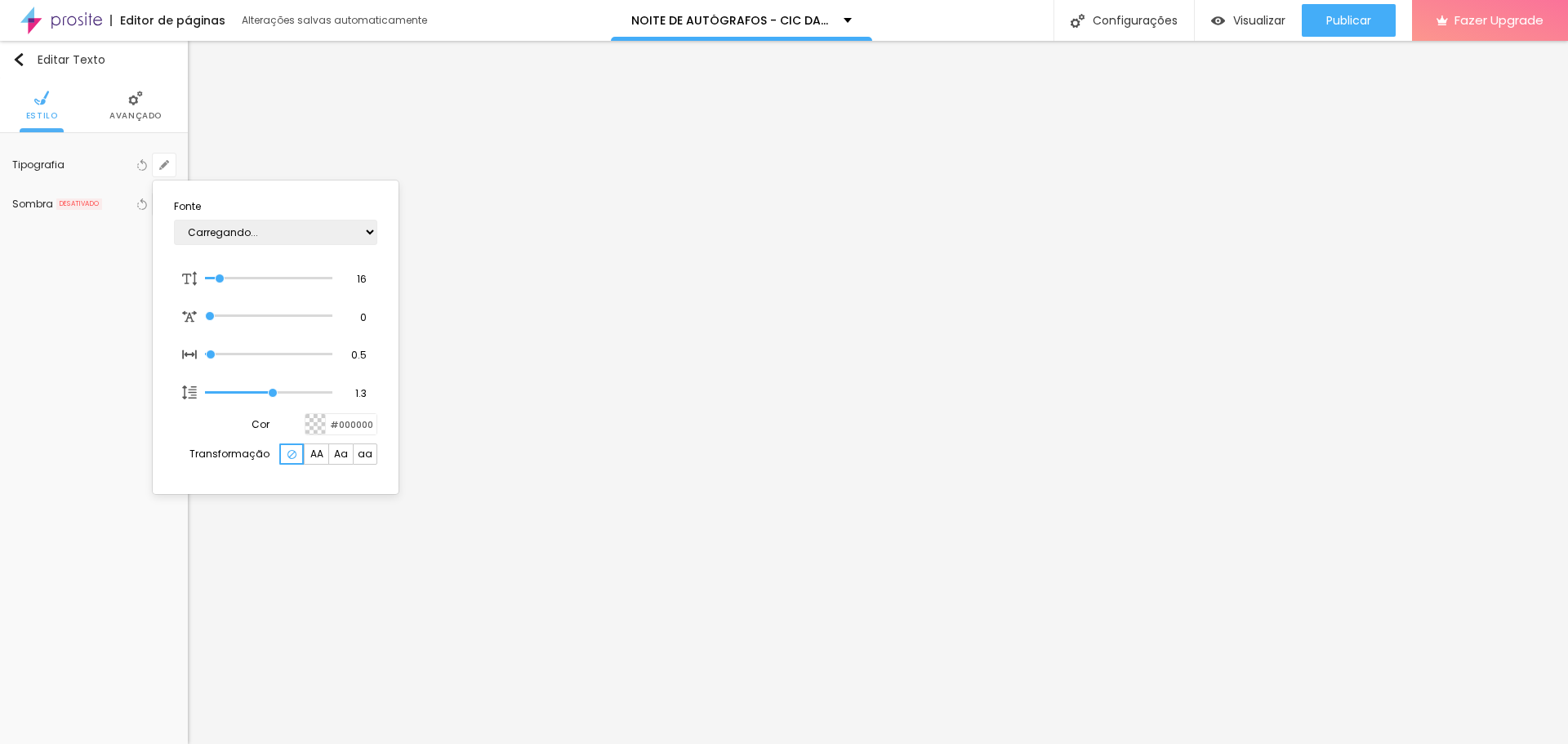
type input "1"
type input "17"
type input "1"
type input "18"
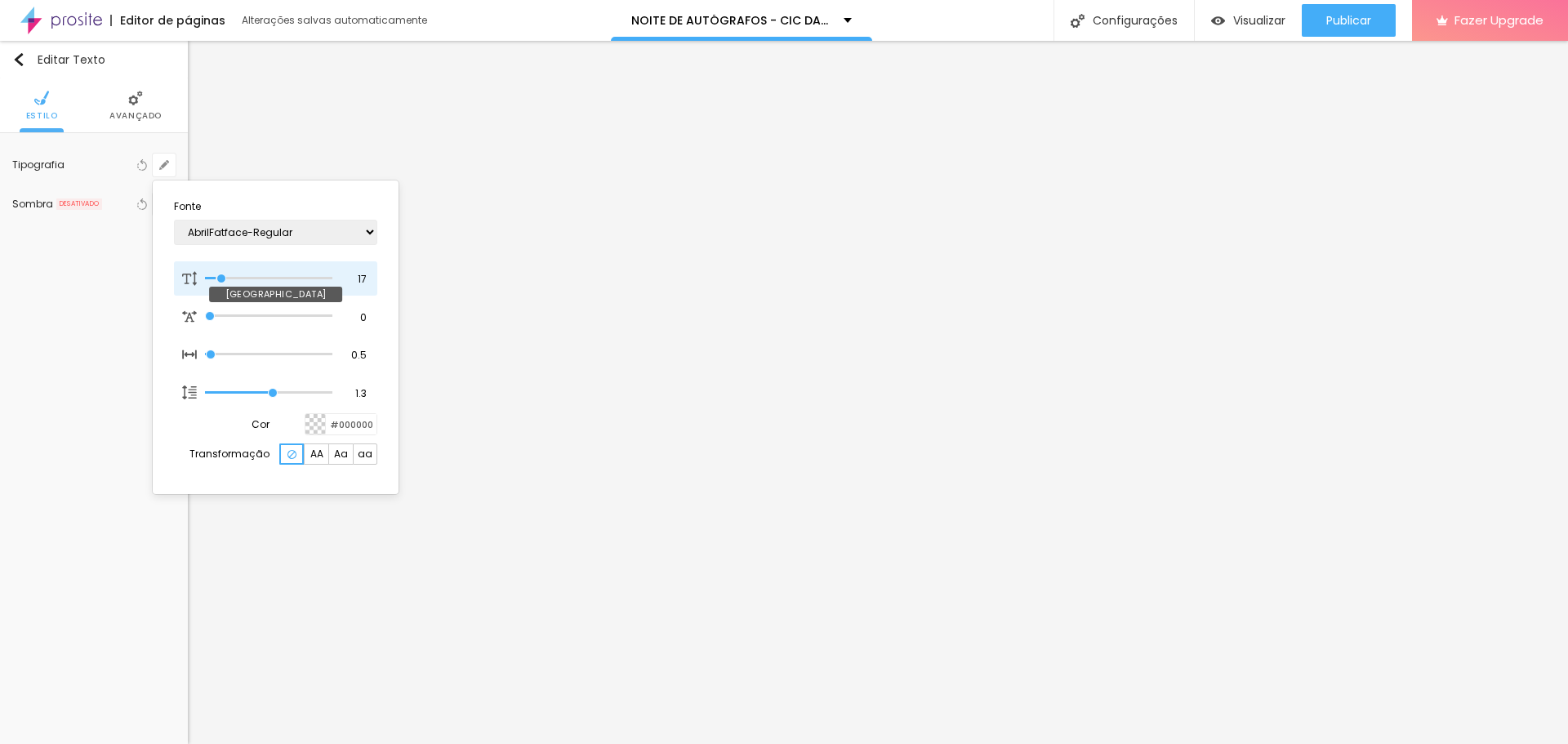
type input "18"
type input "1"
type input "18"
click at [223, 275] on input "range" at bounding box center [269, 278] width 127 height 8
click at [1059, 630] on div at bounding box center [784, 372] width 1568 height 744
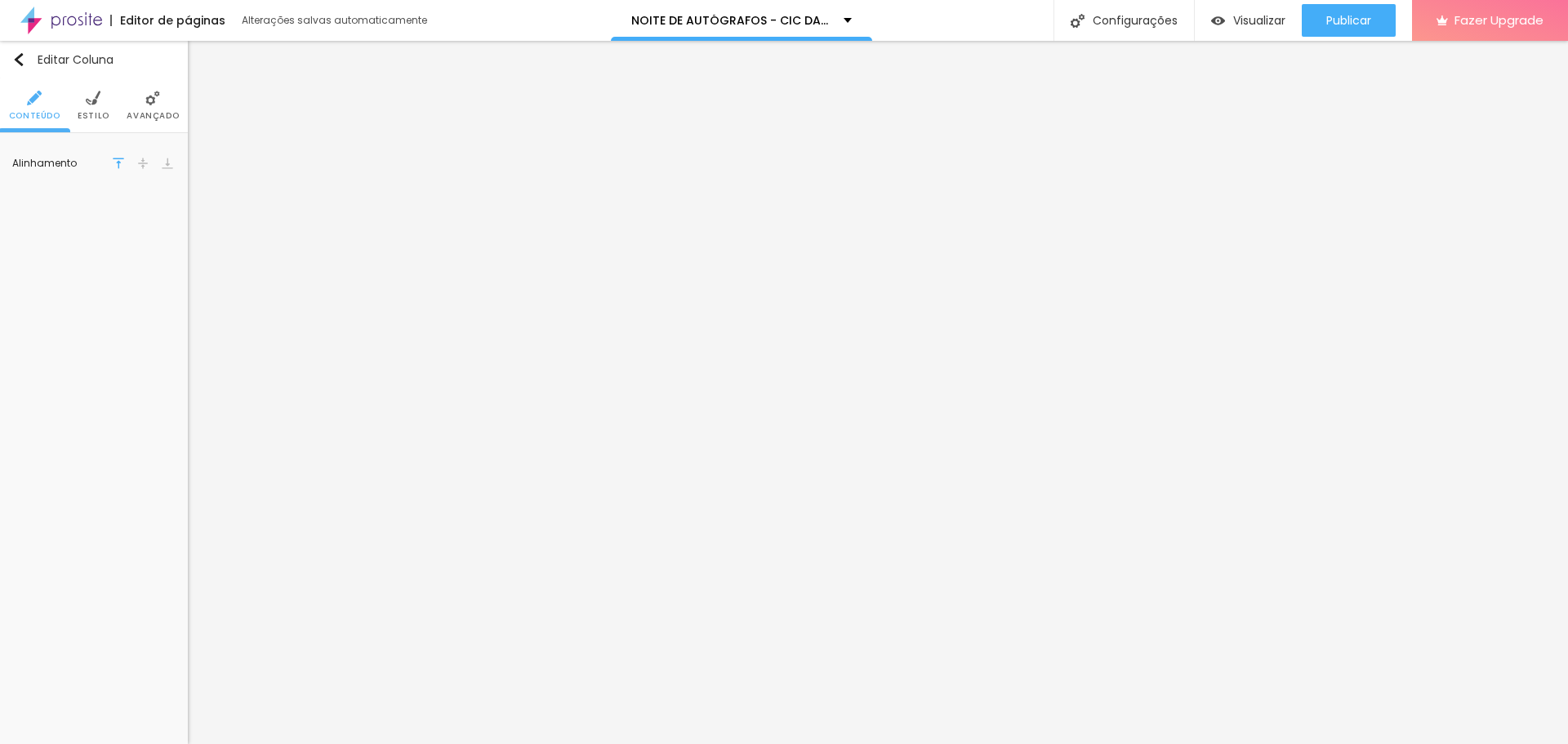
click at [153, 105] on img at bounding box center [153, 98] width 15 height 15
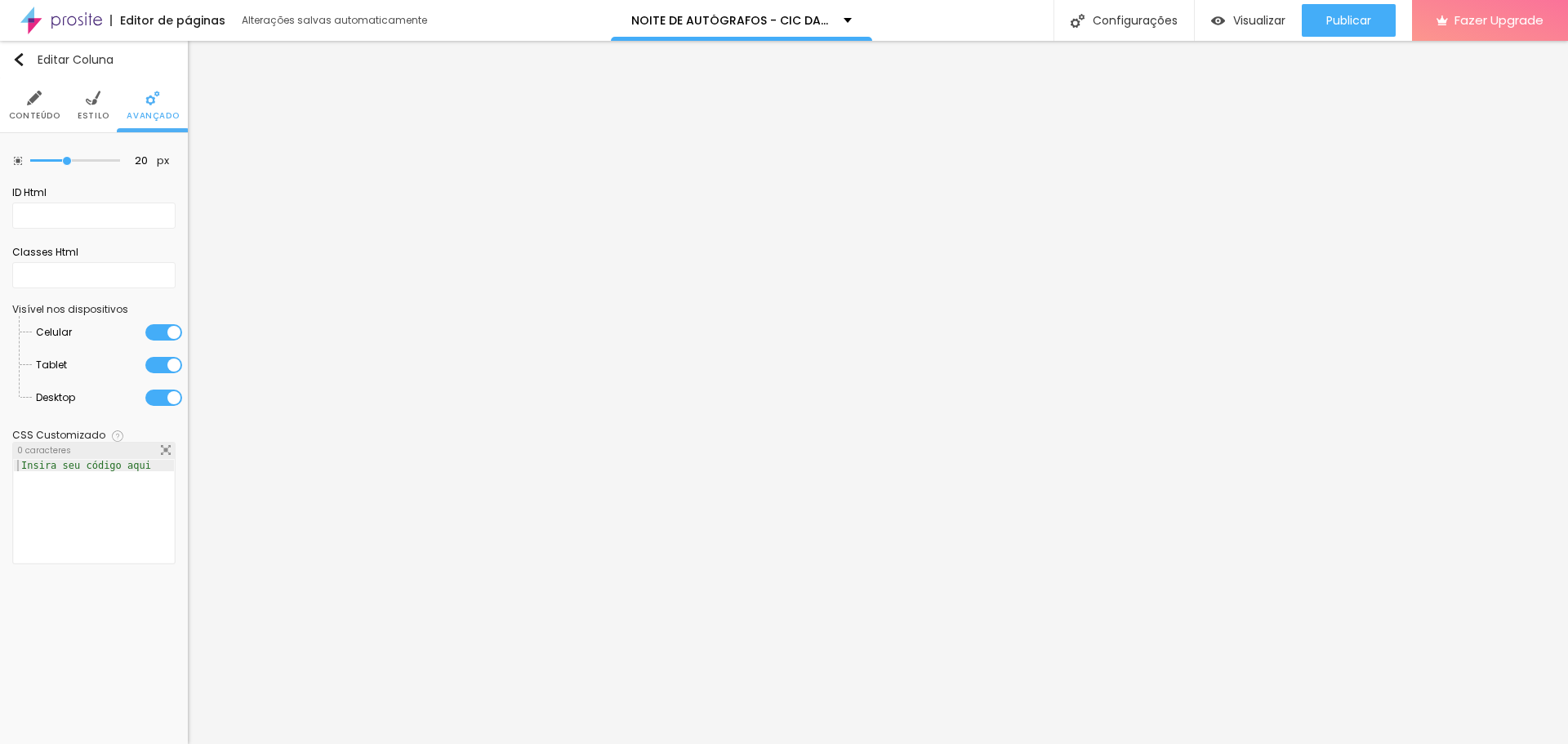
click at [91, 104] on img at bounding box center [93, 98] width 15 height 15
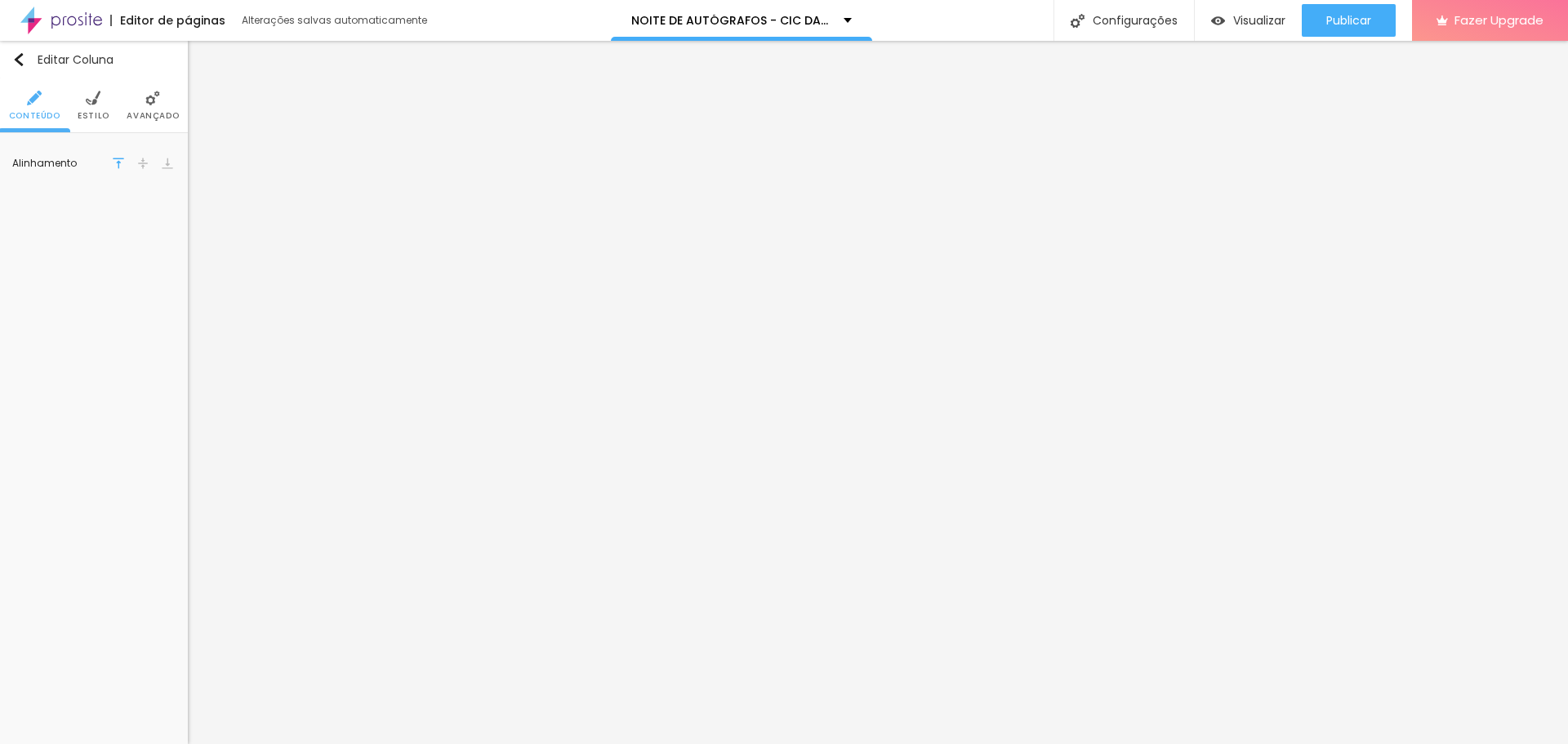
click at [158, 113] on span "Avançado" at bounding box center [153, 116] width 52 height 8
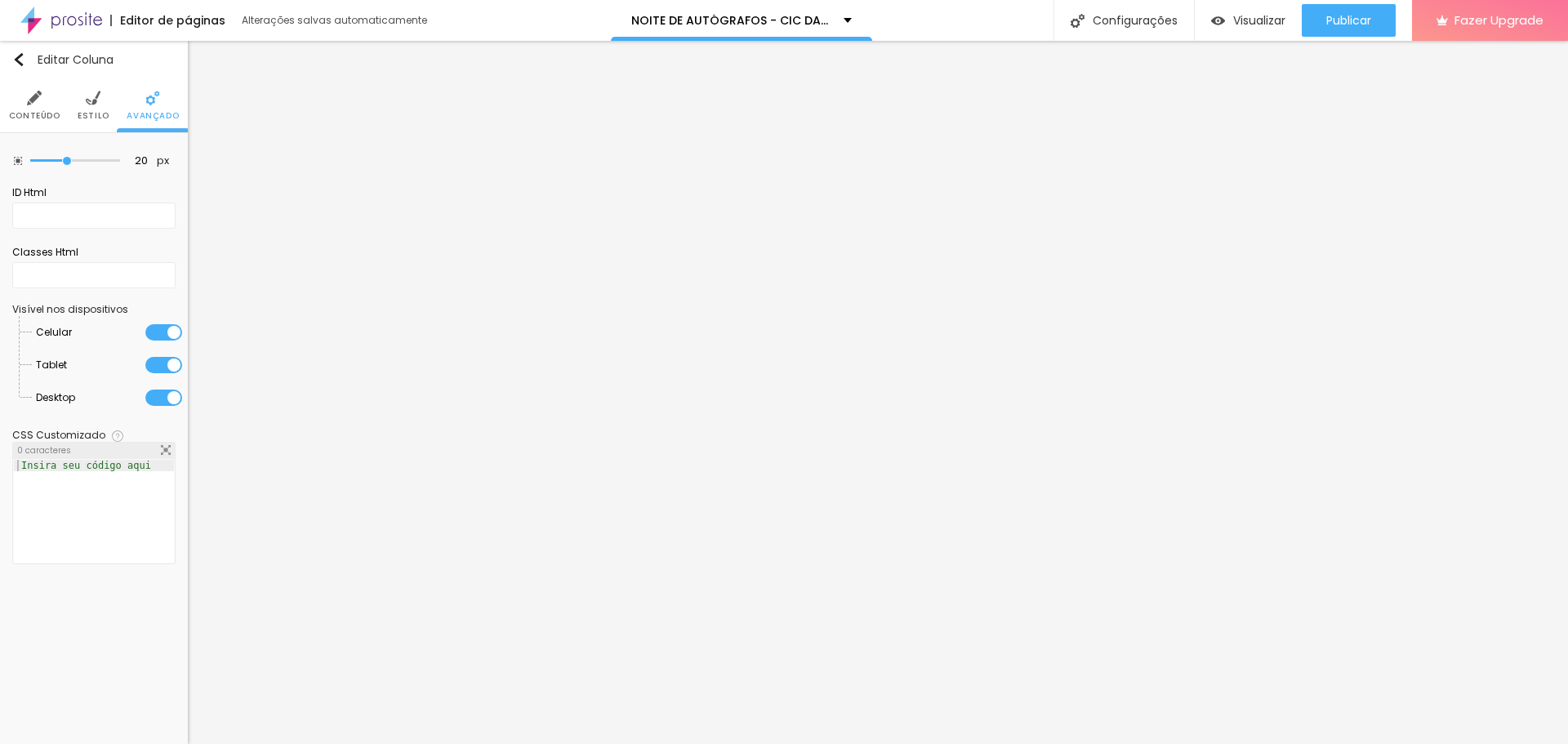
click at [103, 112] on span "Estilo" at bounding box center [93, 116] width 32 height 8
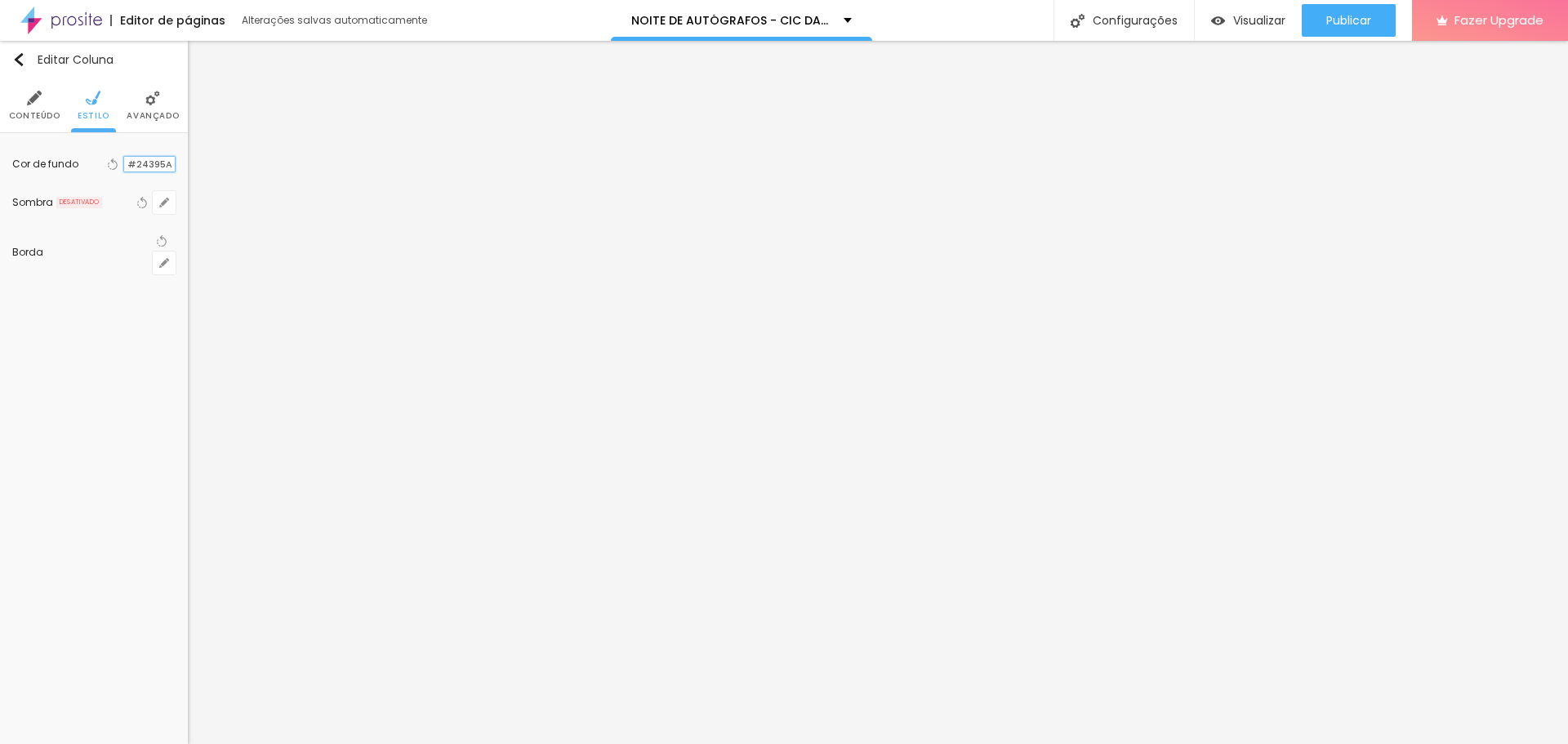
drag, startPoint x: 128, startPoint y: 162, endPoint x: 186, endPoint y: 173, distance: 59.0
click at [186, 173] on div "Cor de fundo Voltar ao padrão #24395A Sombra DESATIVADO Voltar ao padrão Borda …" at bounding box center [93, 214] width 188 height 161
click at [92, 100] on img at bounding box center [93, 98] width 15 height 15
drag, startPoint x: 173, startPoint y: 166, endPoint x: 97, endPoint y: 153, distance: 77.1
click at [97, 153] on div "Voltar ao padrão #FFFFFF" at bounding box center [129, 164] width 92 height 22
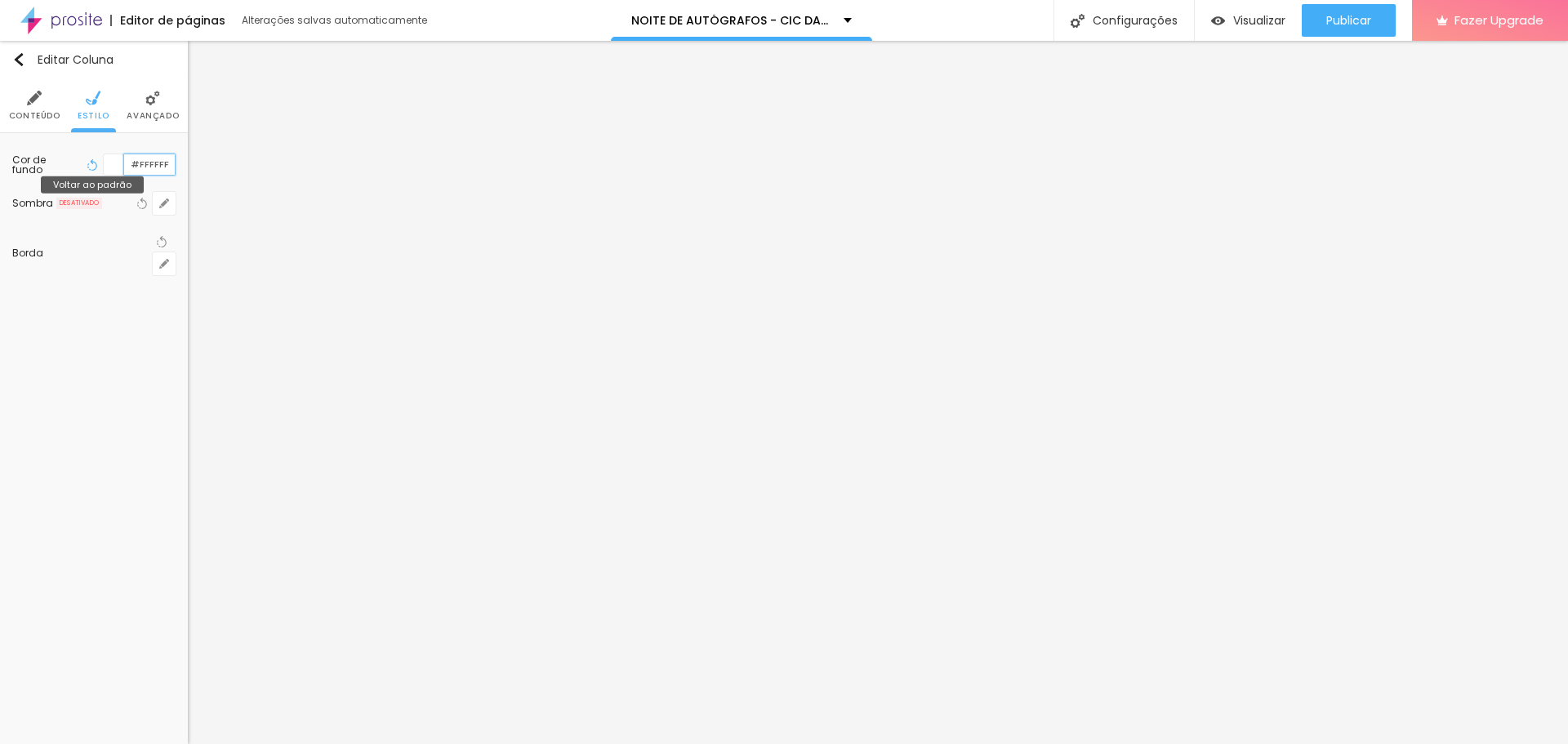
paste input "24395A"
type input "#24395A"
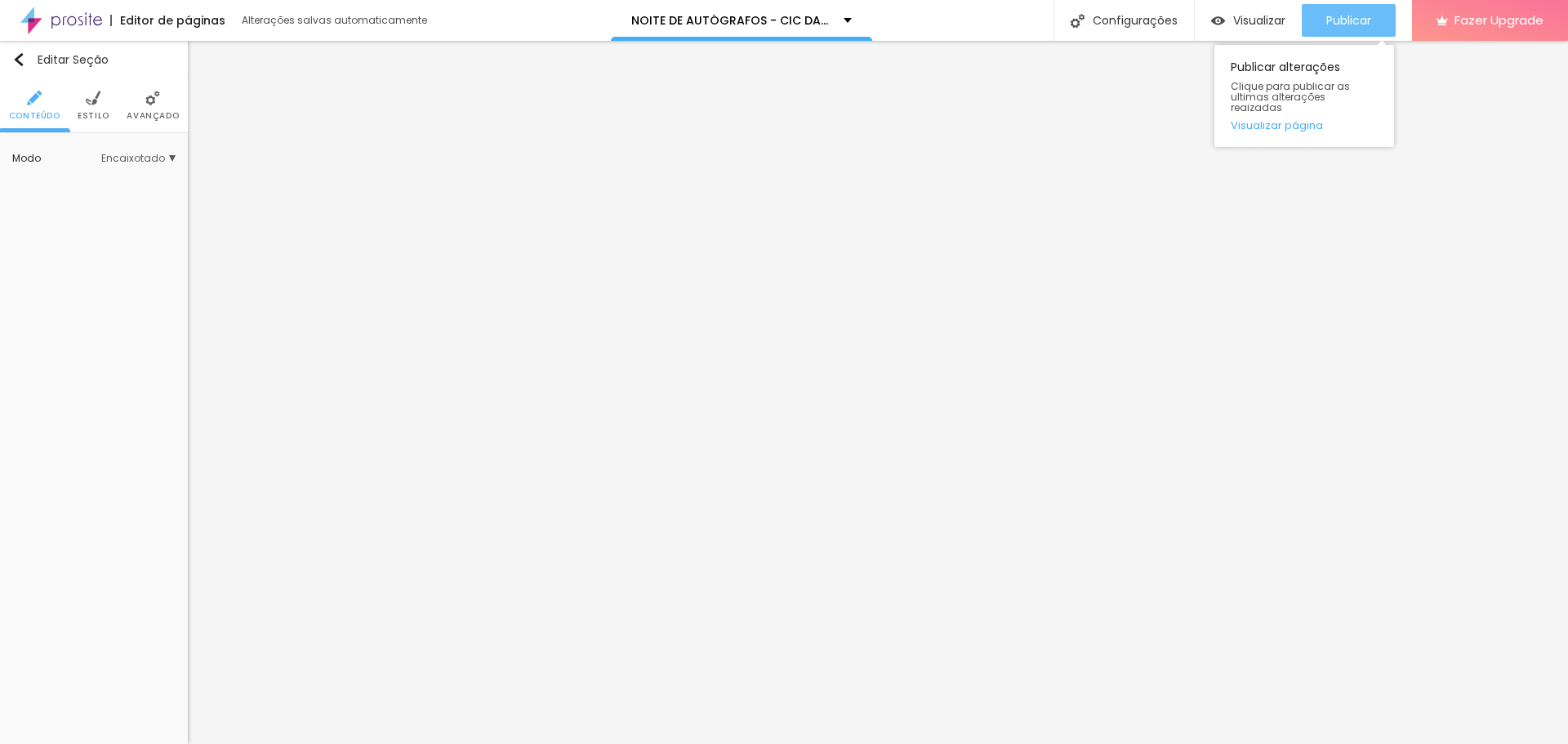
click at [1363, 23] on span "Publicar" at bounding box center [1349, 21] width 45 height 13
click at [149, 116] on span "Avançado" at bounding box center [153, 116] width 52 height 8
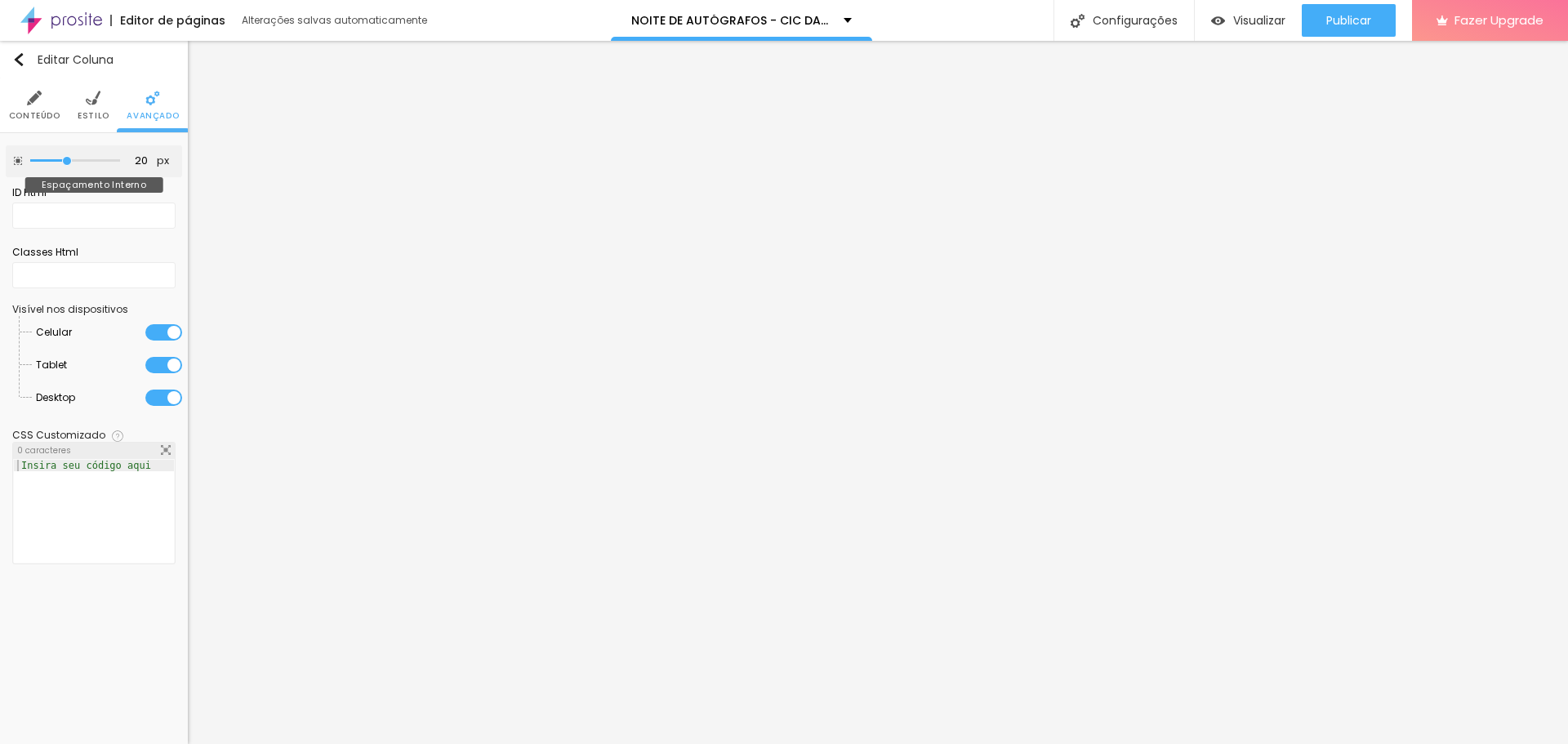
type input "15"
type input "10"
type input "5"
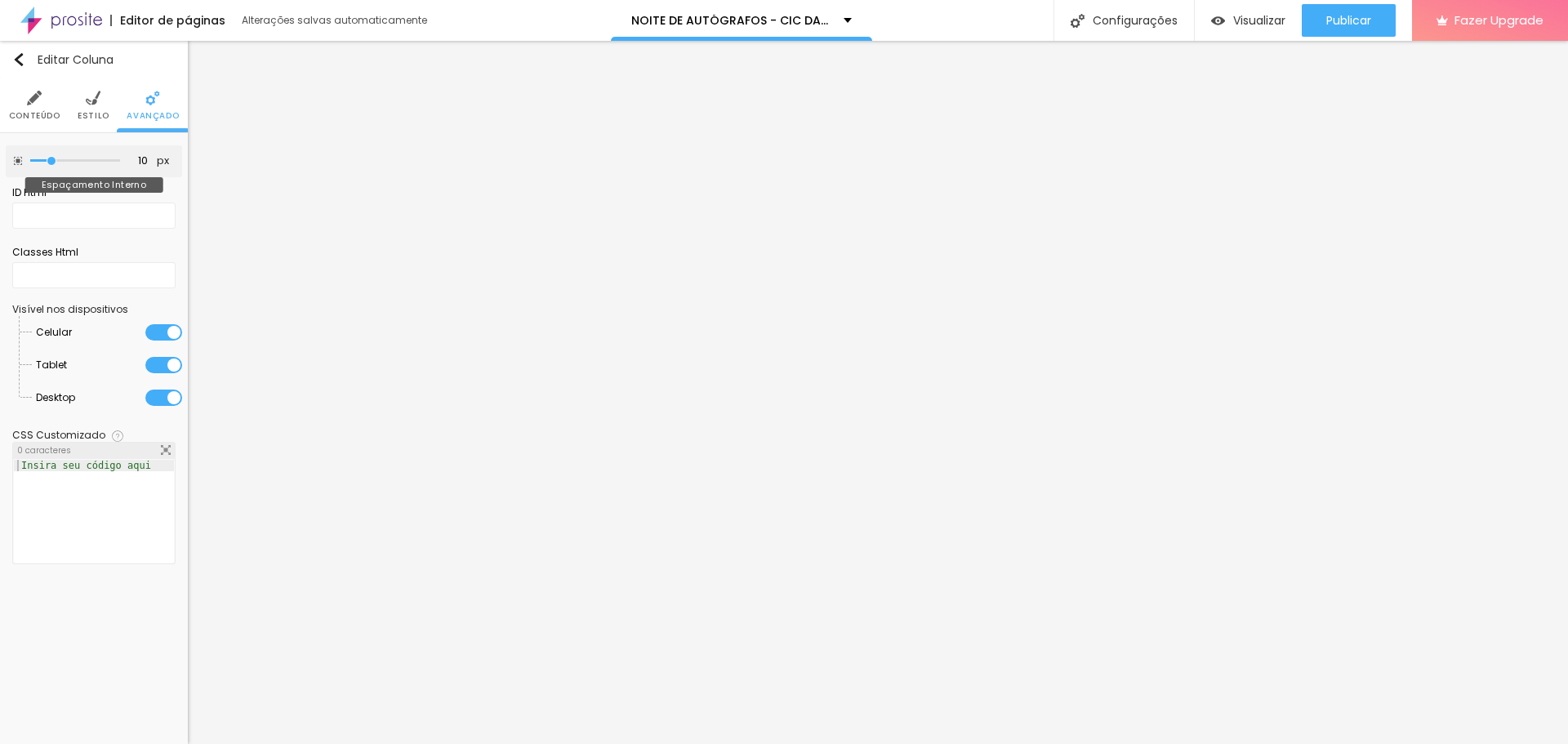
type input "5"
type input "0"
drag, startPoint x: 64, startPoint y: 164, endPoint x: 29, endPoint y: 164, distance: 35.0
type input "0"
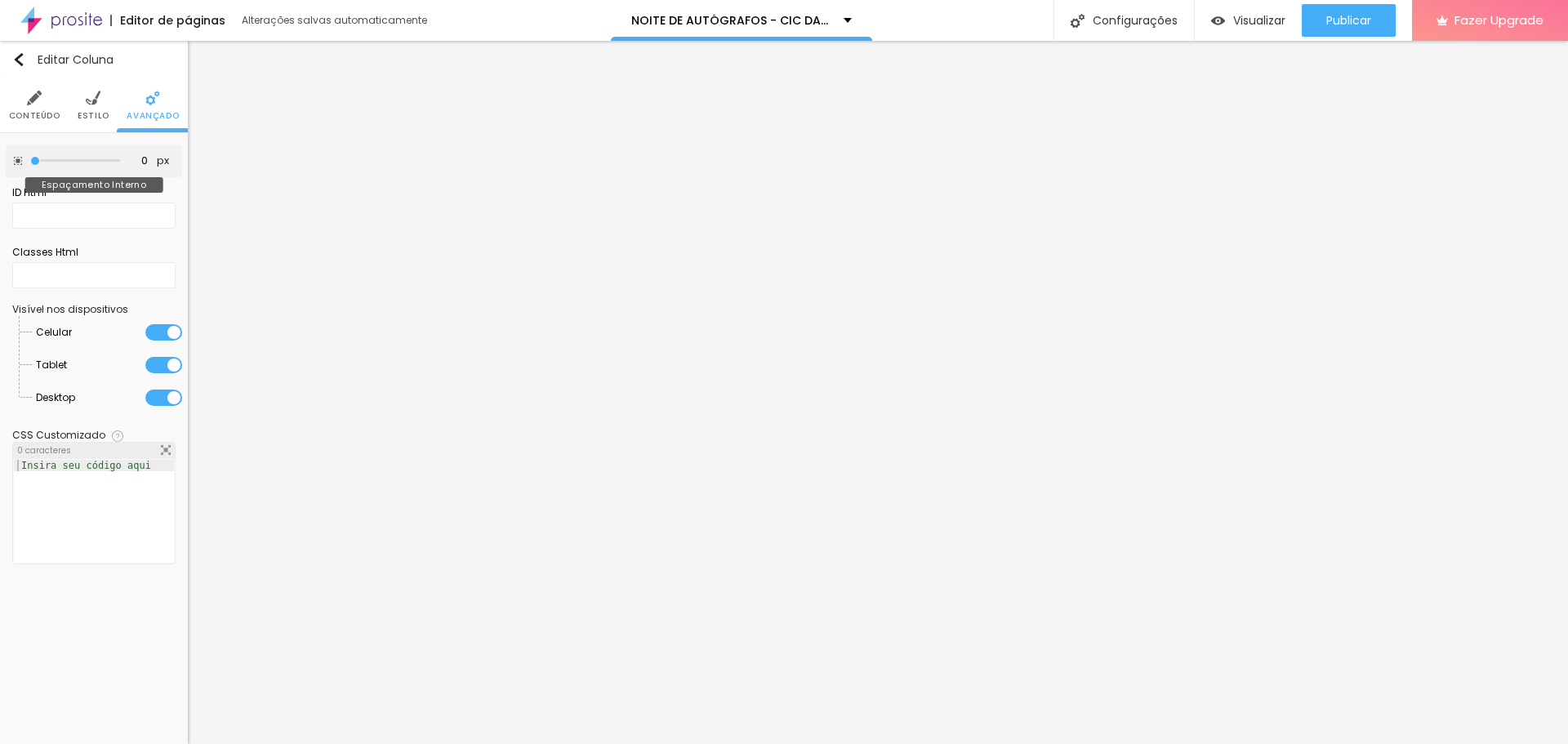
click at [30, 164] on input "range" at bounding box center [75, 161] width 90 height 8
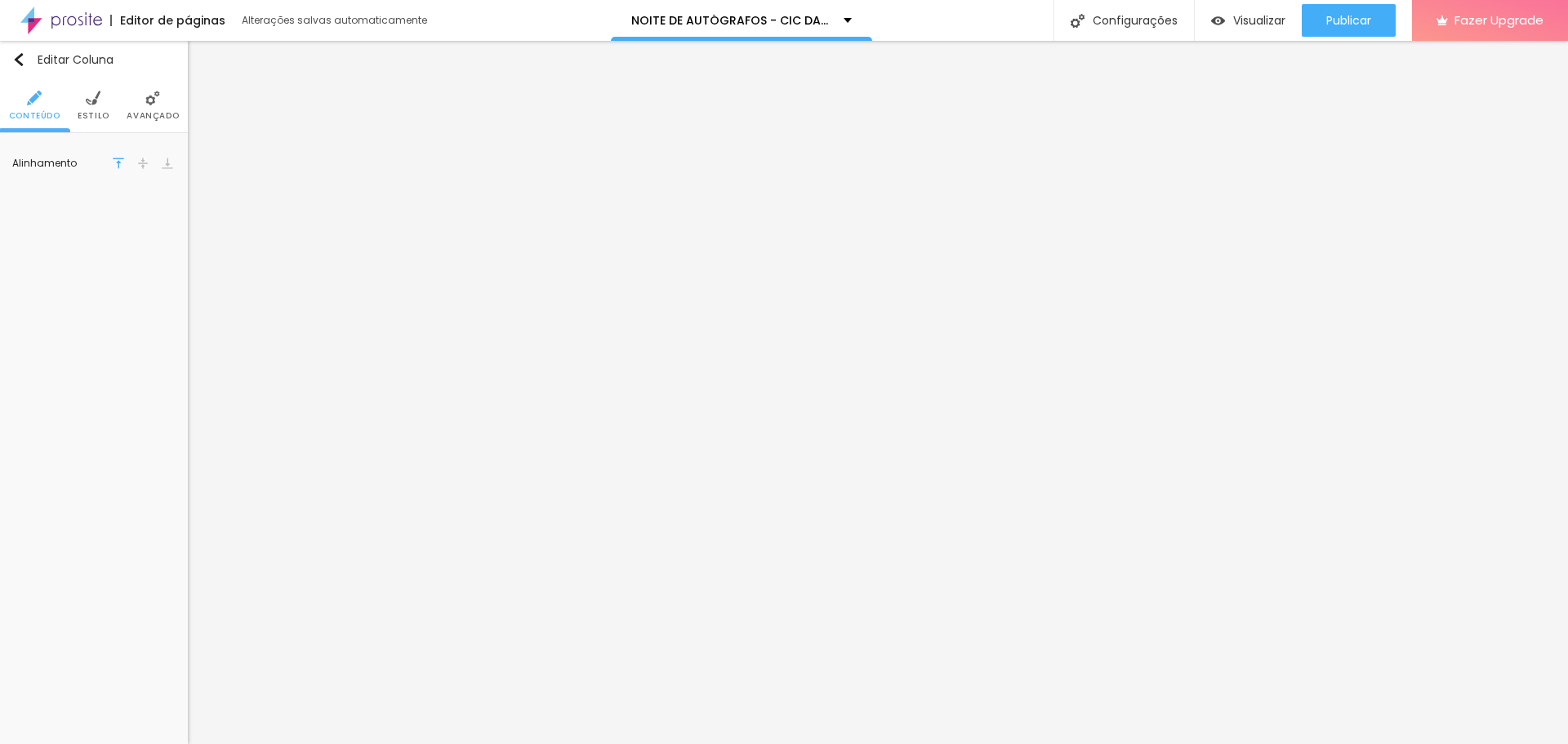
click at [134, 119] on span "Avançado" at bounding box center [153, 116] width 52 height 8
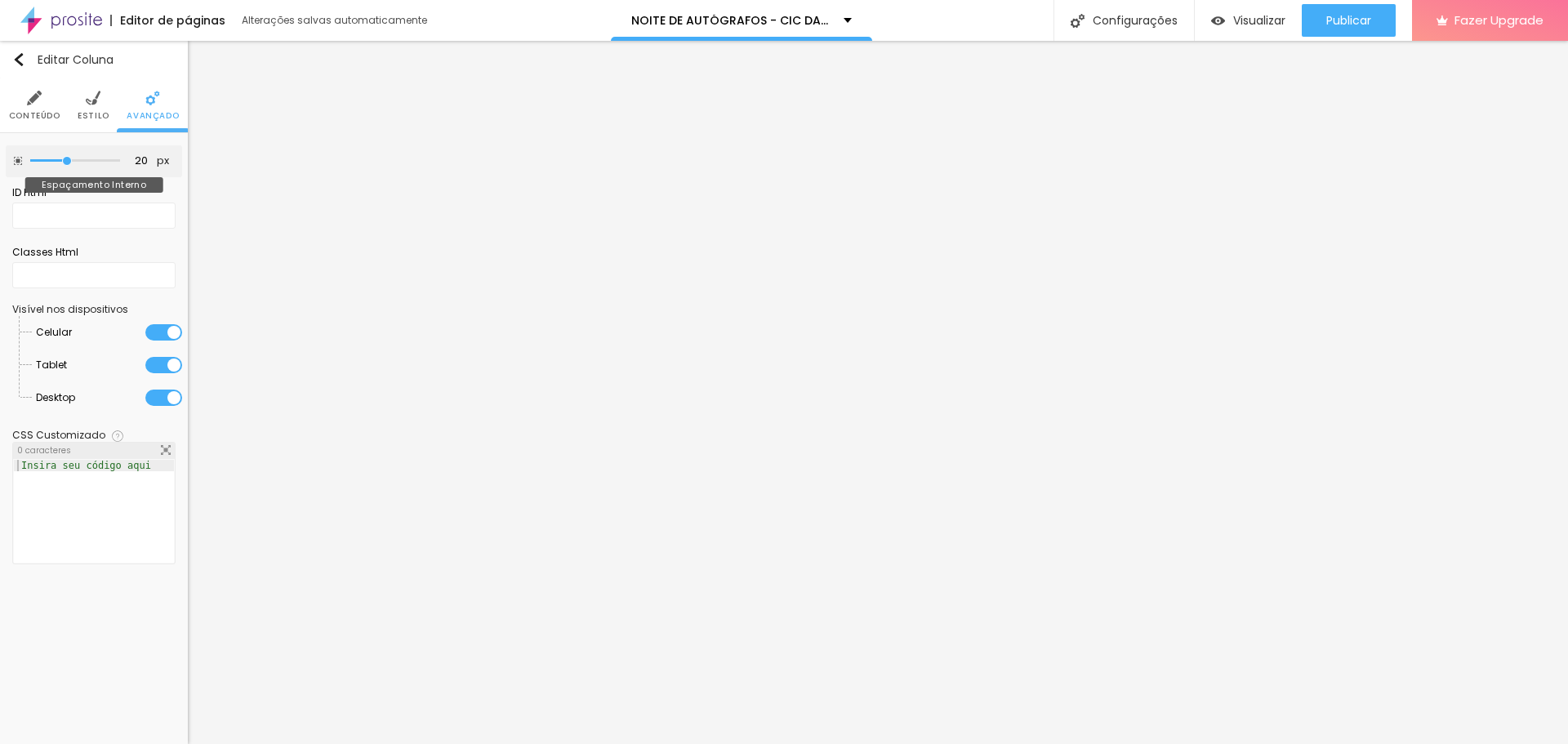
type input "15"
type input "10"
type input "5"
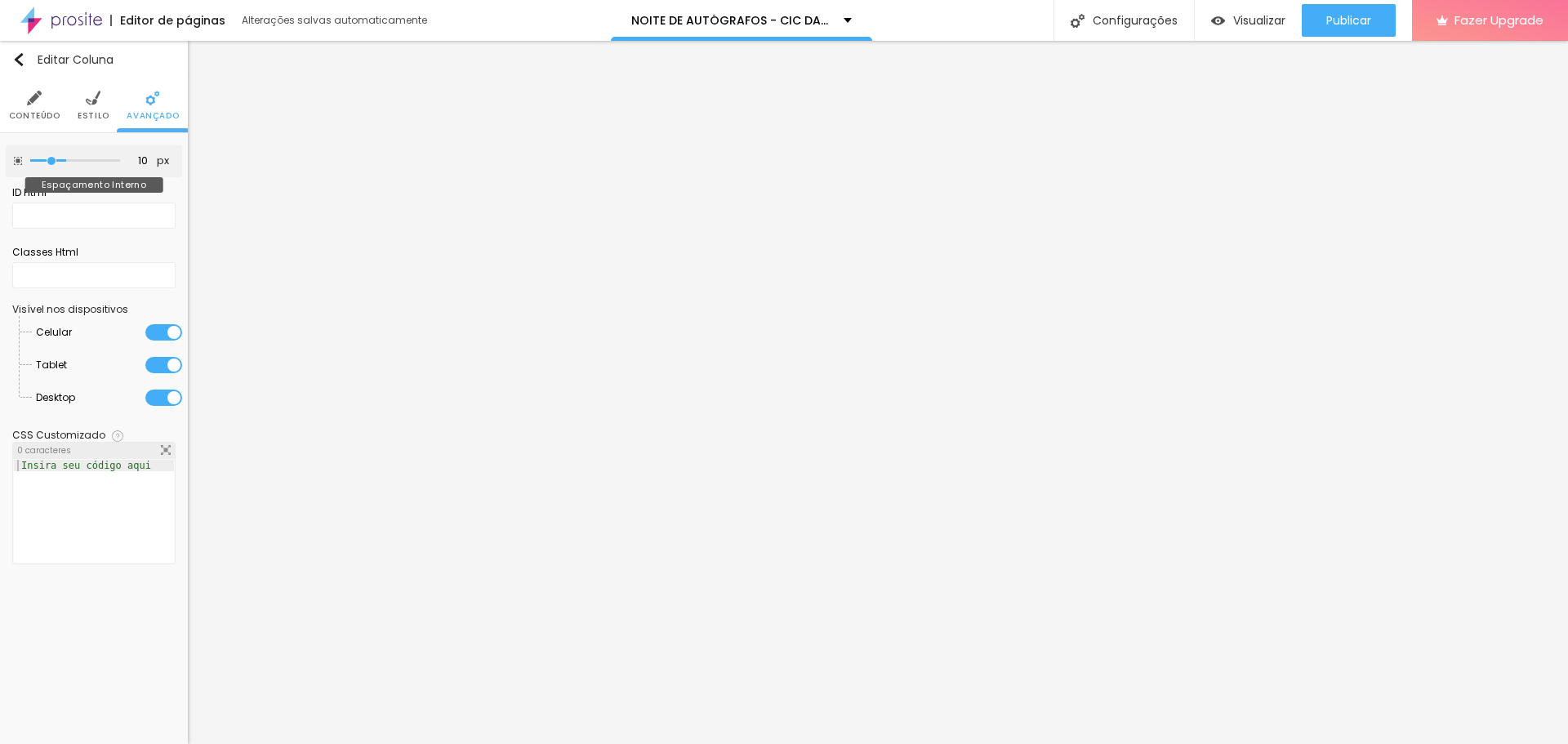
type input "5"
type input "0"
drag, startPoint x: 65, startPoint y: 158, endPoint x: 12, endPoint y: 168, distance: 53.9
type input "0"
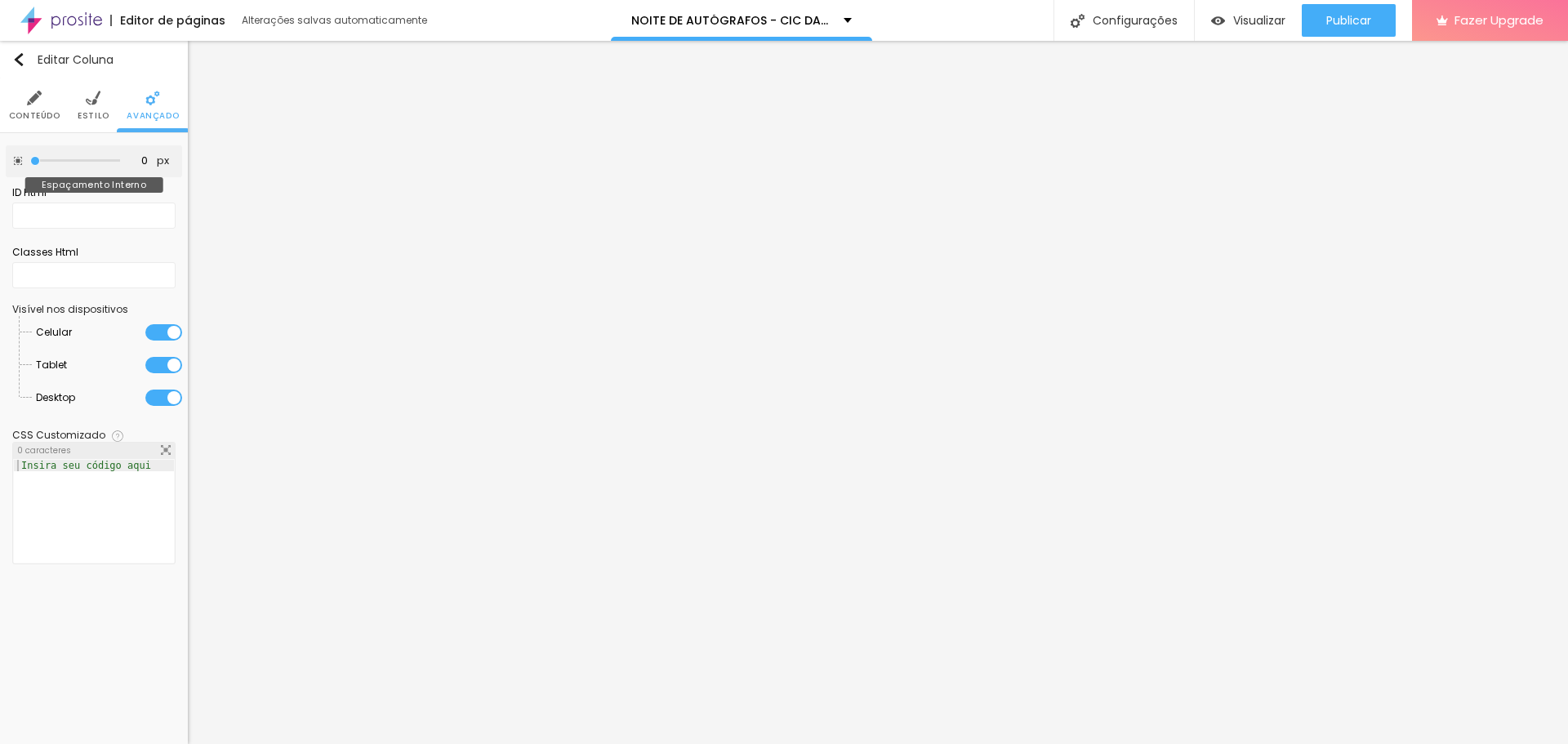
click at [30, 165] on input "range" at bounding box center [75, 161] width 90 height 8
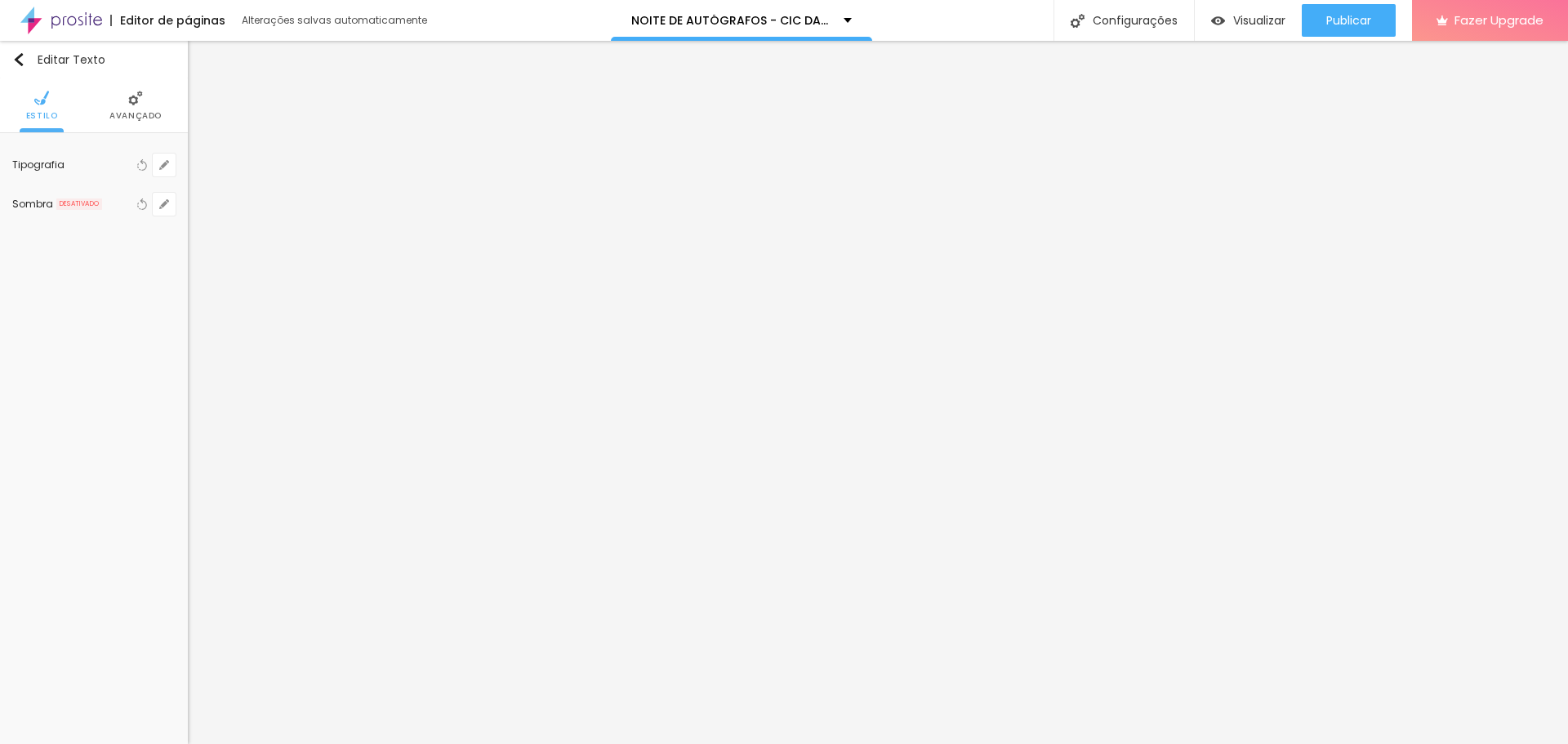
click at [134, 129] on li "Avançado" at bounding box center [135, 105] width 52 height 54
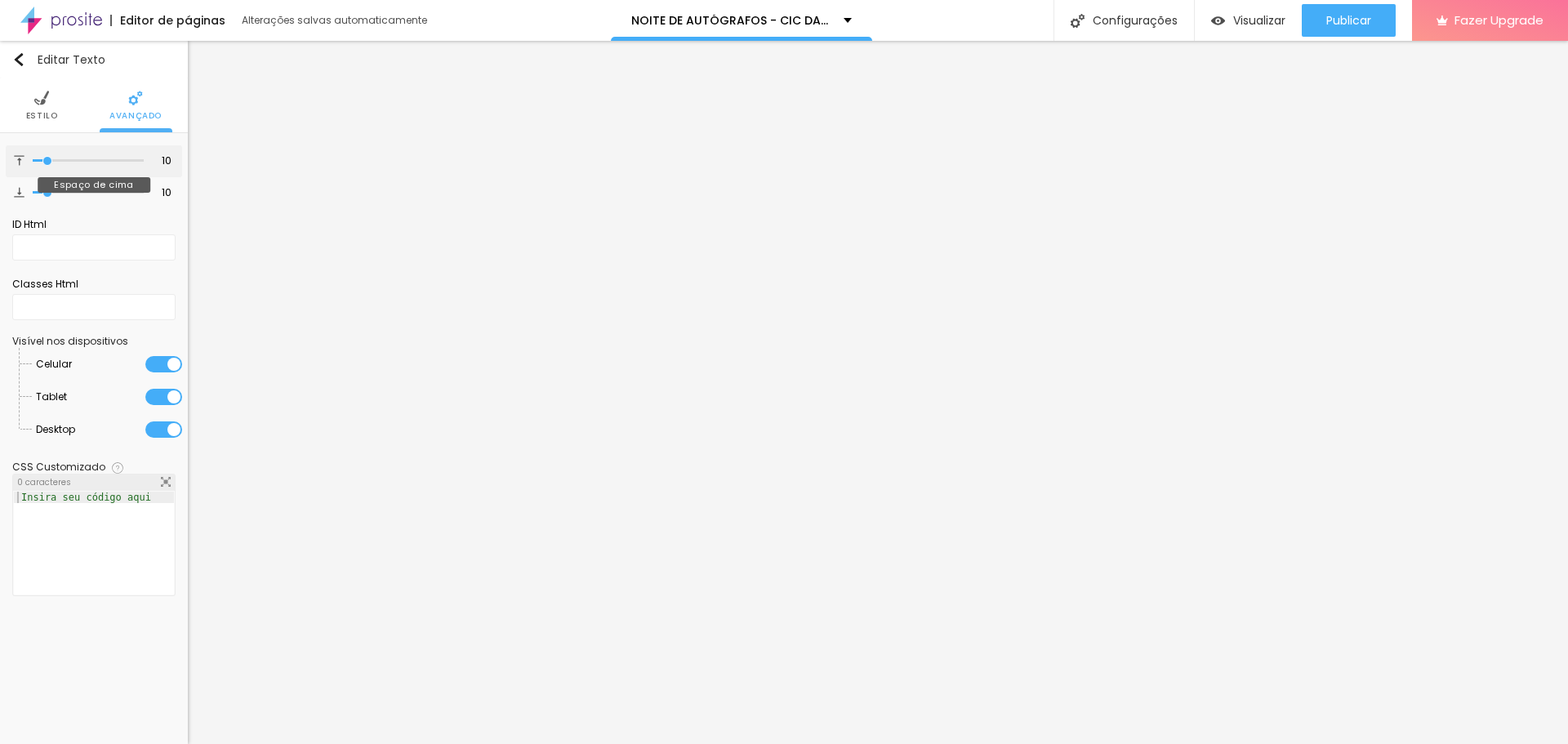
type input "11"
type input "10"
type input "9"
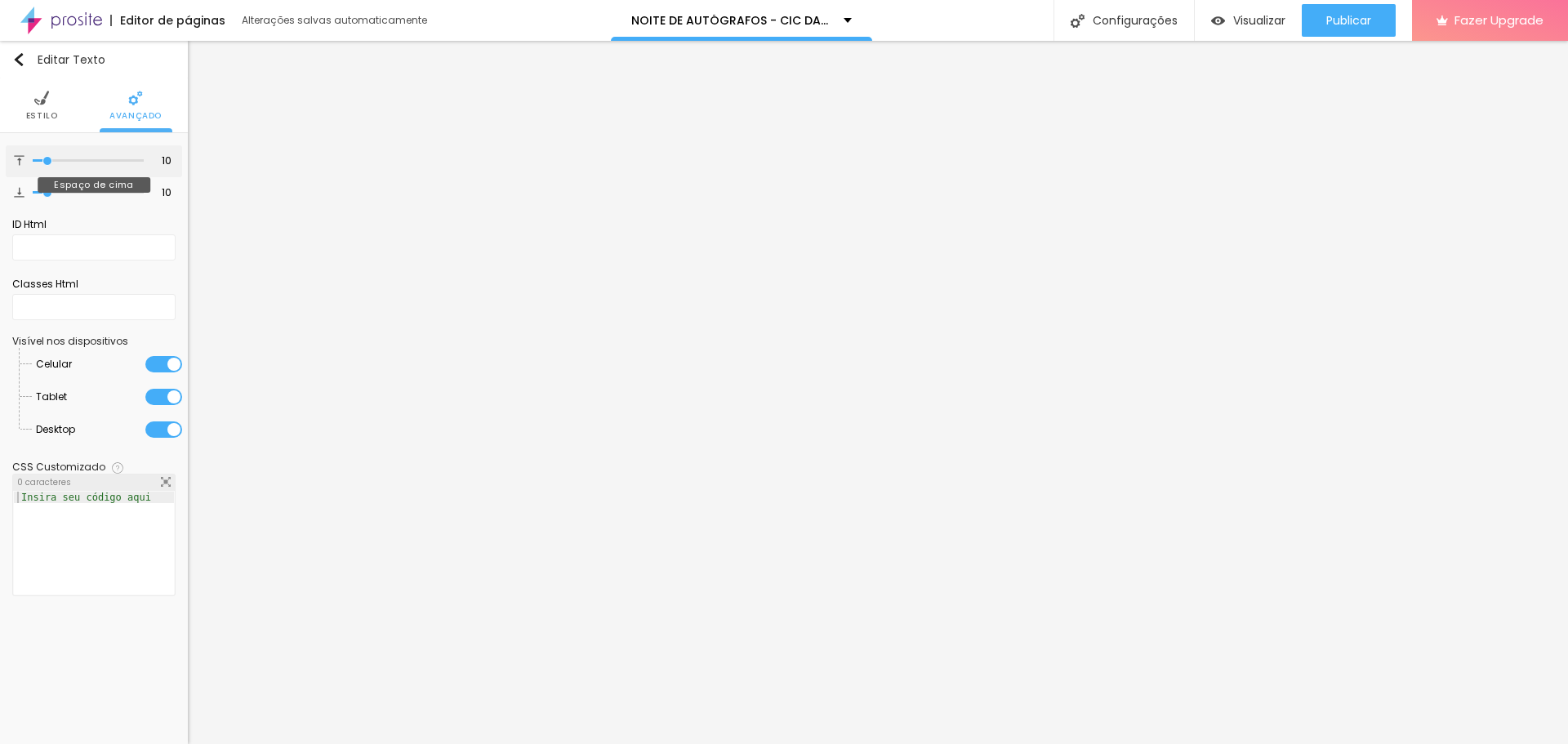
type input "9"
type input "7"
type input "6"
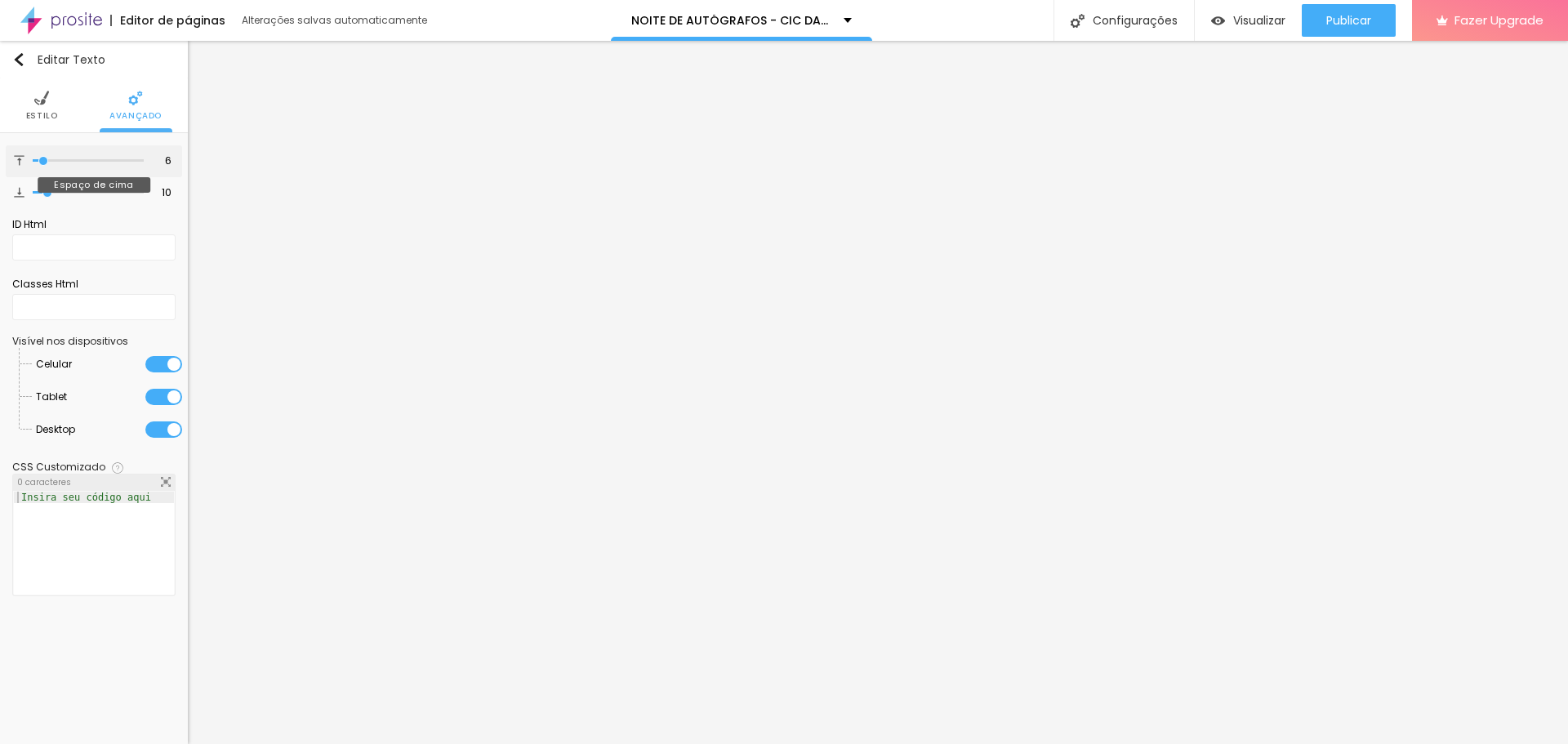
type input "4"
type input "2"
type input "1"
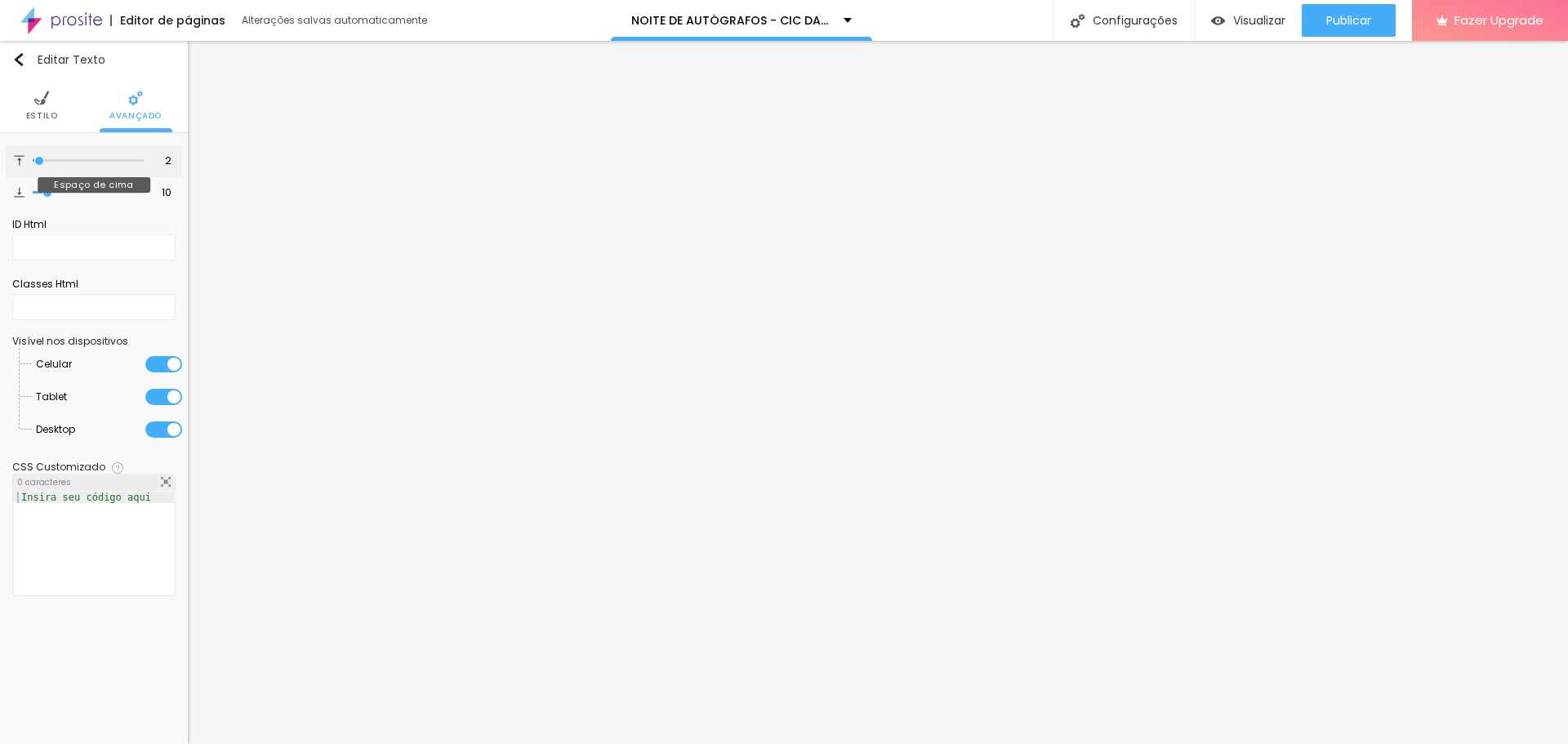
type input "1"
type input "0"
drag, startPoint x: 50, startPoint y: 161, endPoint x: 5, endPoint y: 174, distance: 46.8
click at [33, 165] on input "range" at bounding box center [88, 161] width 111 height 8
drag, startPoint x: 44, startPoint y: 196, endPoint x: 0, endPoint y: 192, distance: 44.2
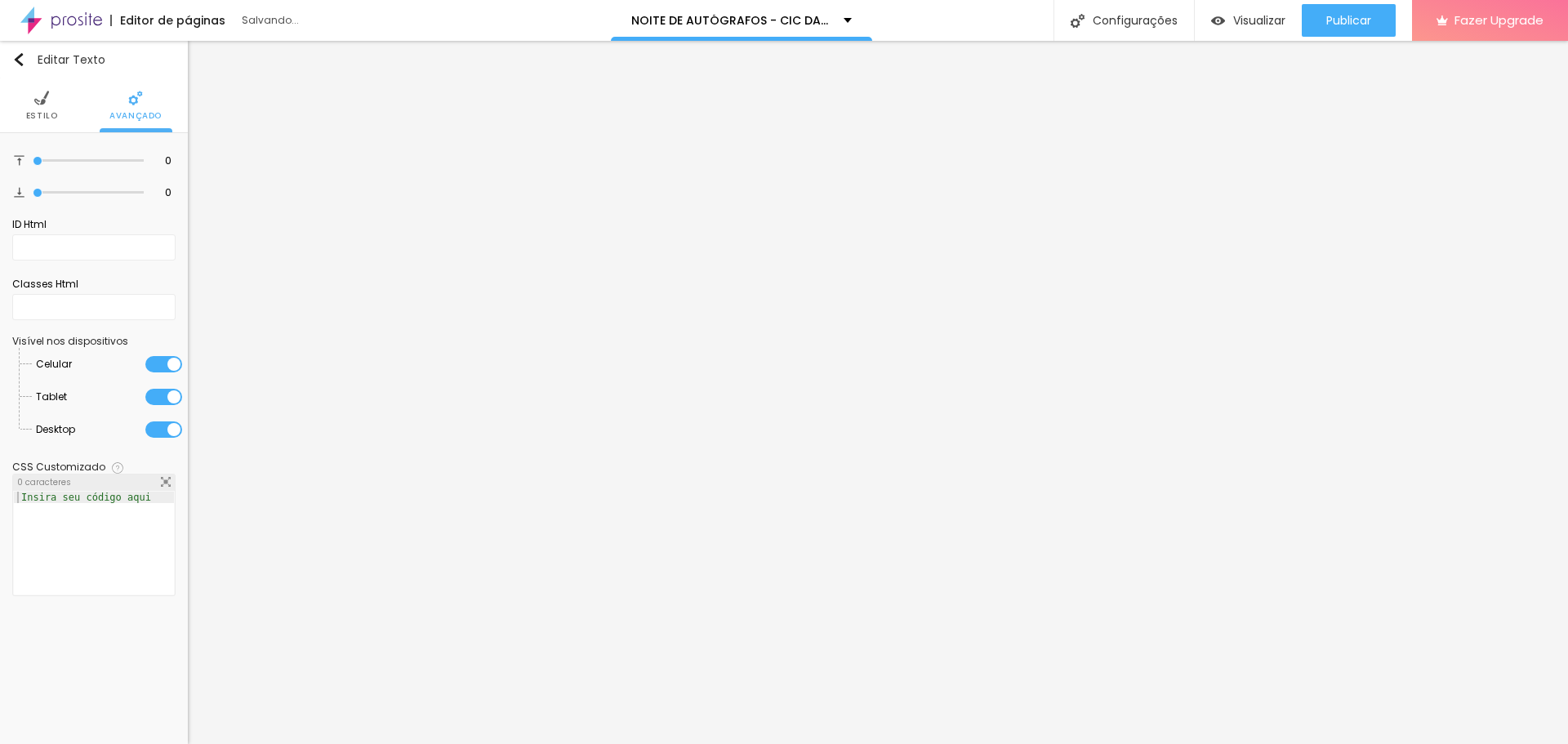
click at [33, 192] on input "range" at bounding box center [88, 192] width 111 height 8
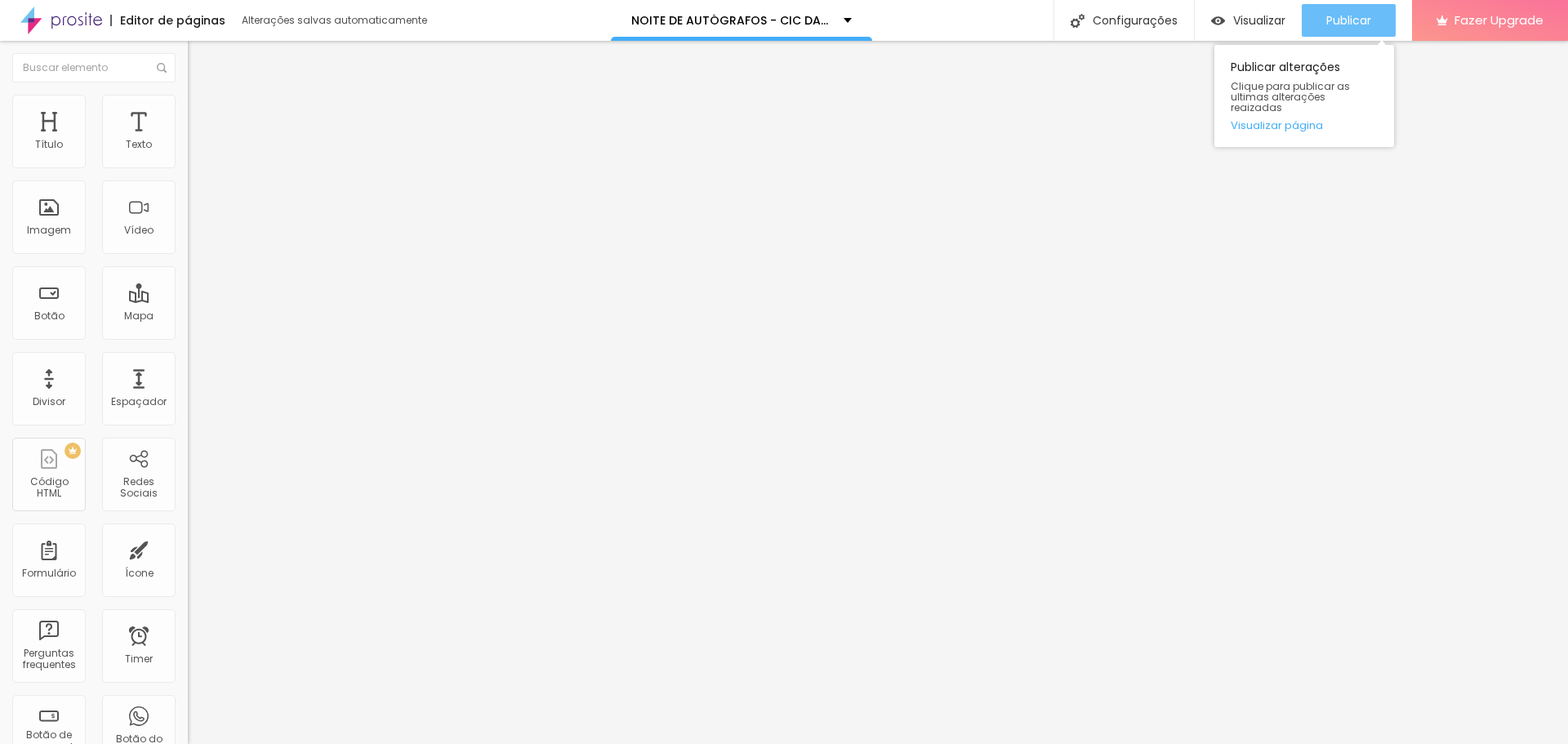
click at [1351, 20] on span "Publicar" at bounding box center [1349, 21] width 45 height 13
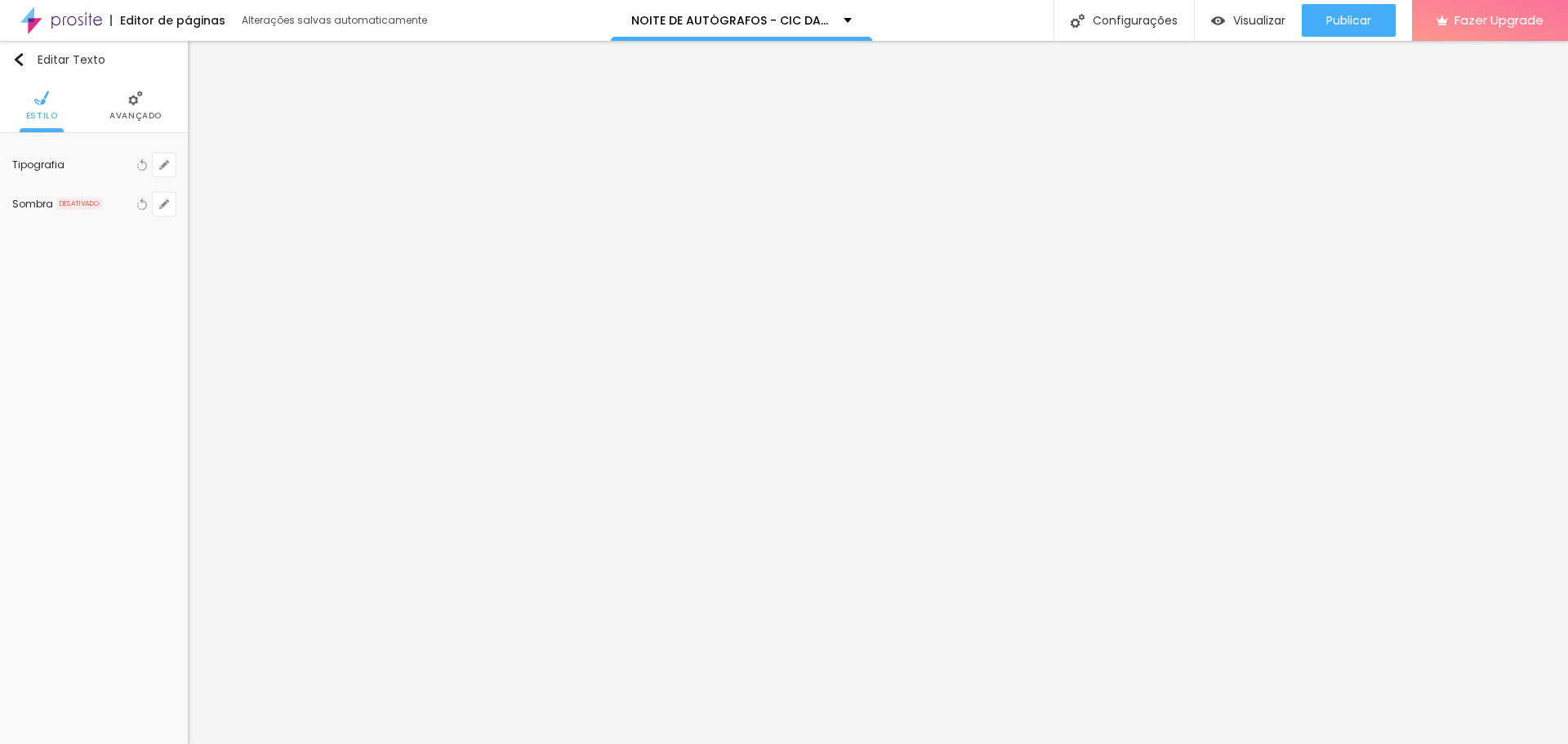
click at [127, 112] on span "Avançado" at bounding box center [135, 116] width 52 height 8
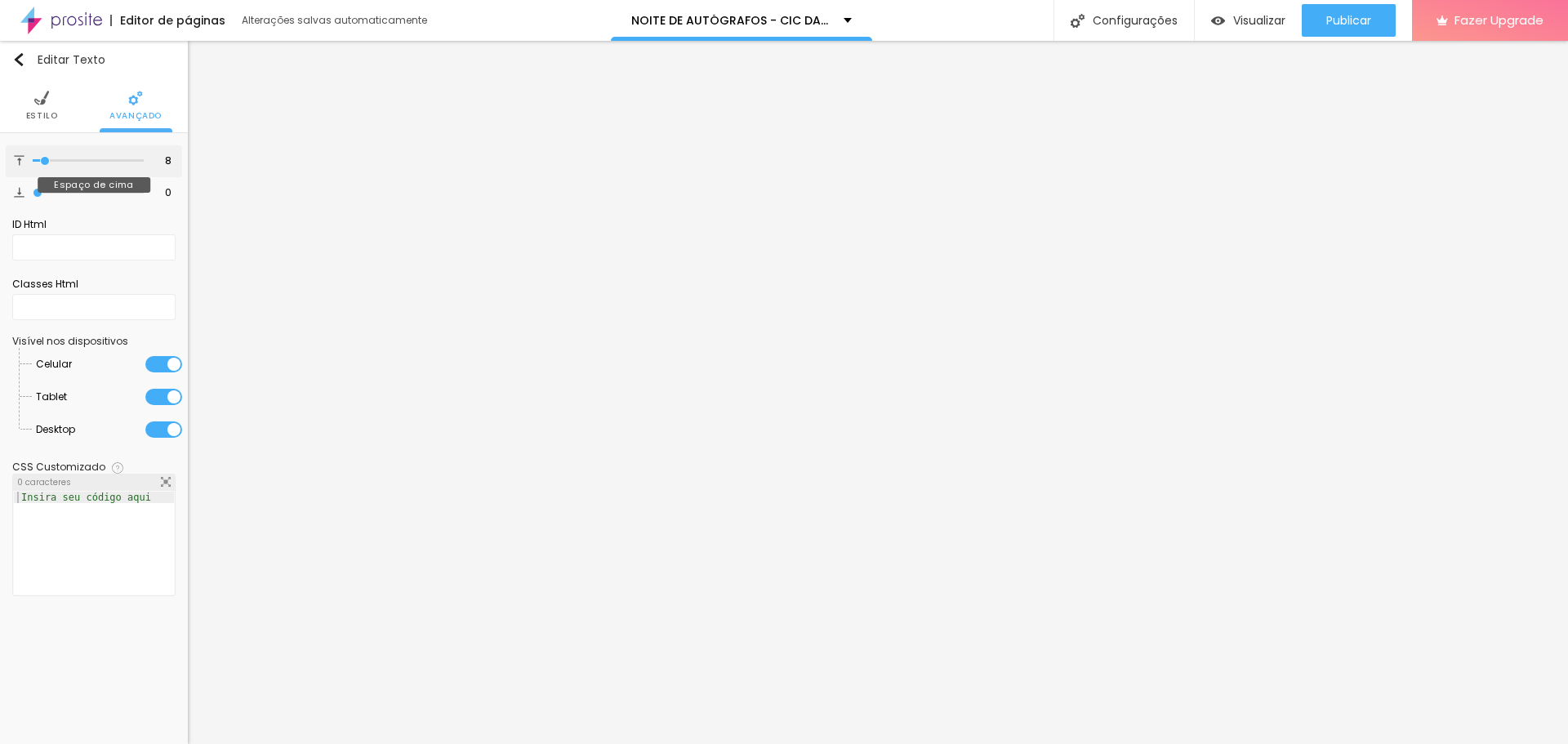
drag, startPoint x: 33, startPoint y: 161, endPoint x: 47, endPoint y: 161, distance: 14.0
click at [47, 161] on input "range" at bounding box center [88, 161] width 111 height 8
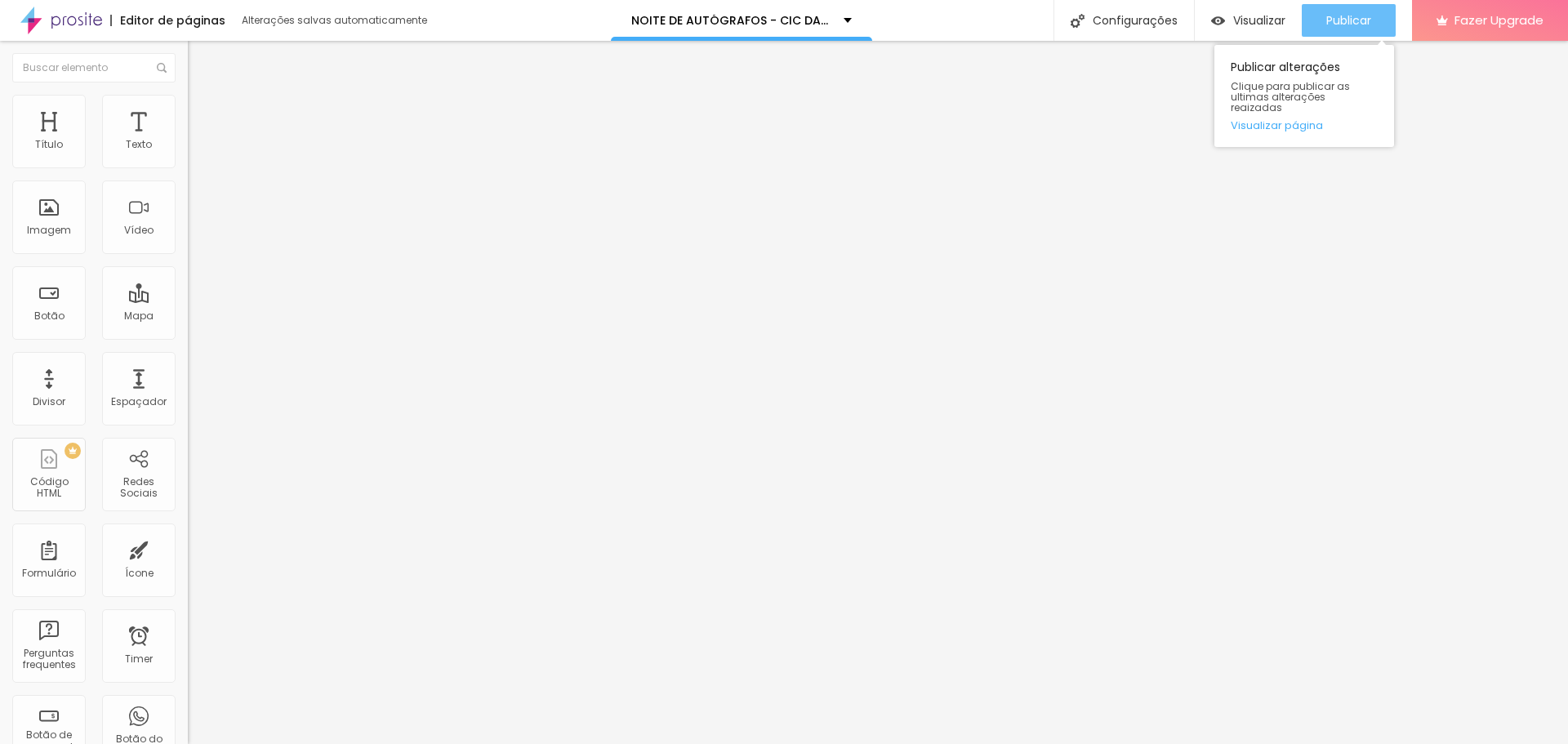
click at [1343, 16] on span "Publicar" at bounding box center [1349, 21] width 45 height 13
click at [1366, 11] on div "Publicar" at bounding box center [1349, 20] width 45 height 33
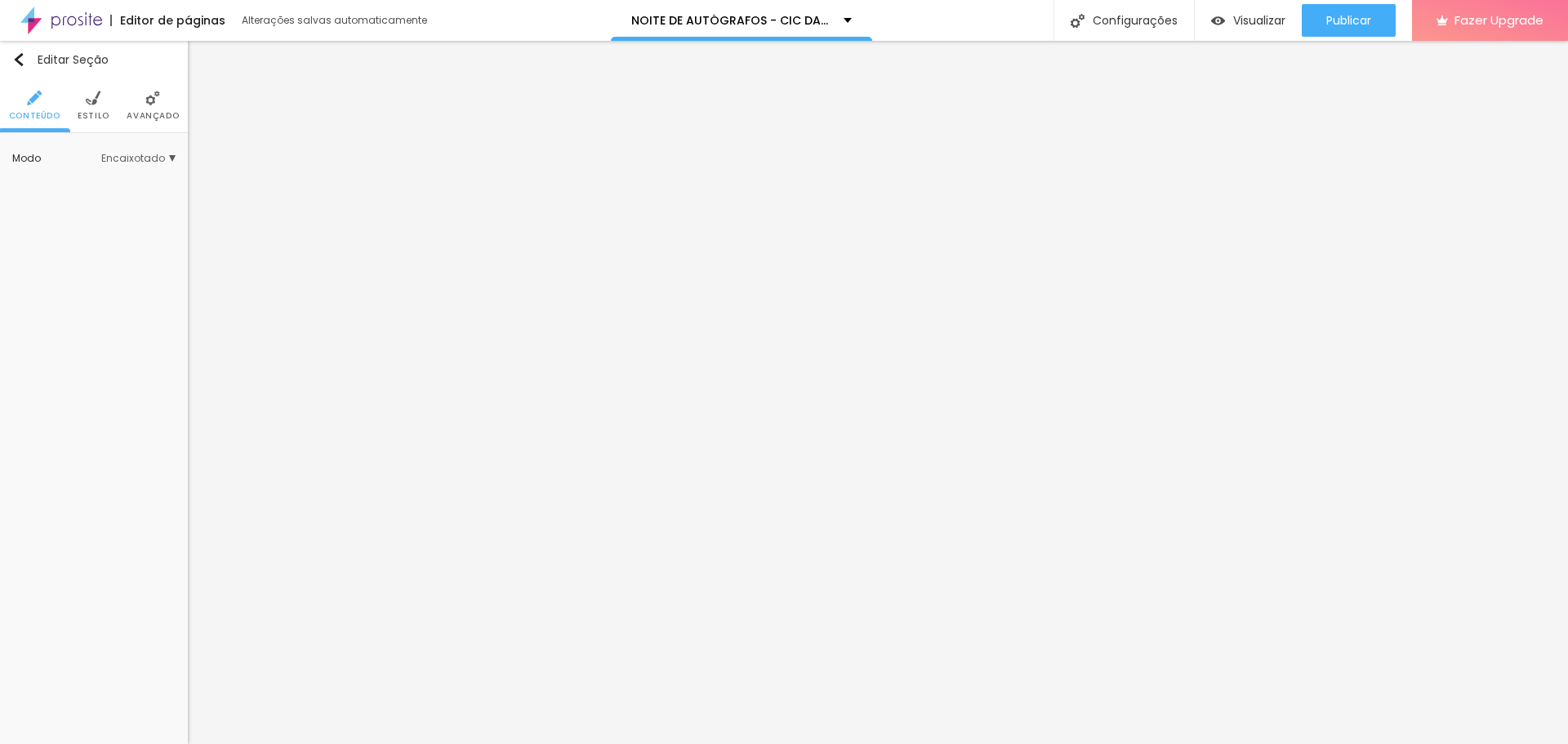
click at [136, 108] on li "Avançado" at bounding box center [153, 105] width 52 height 54
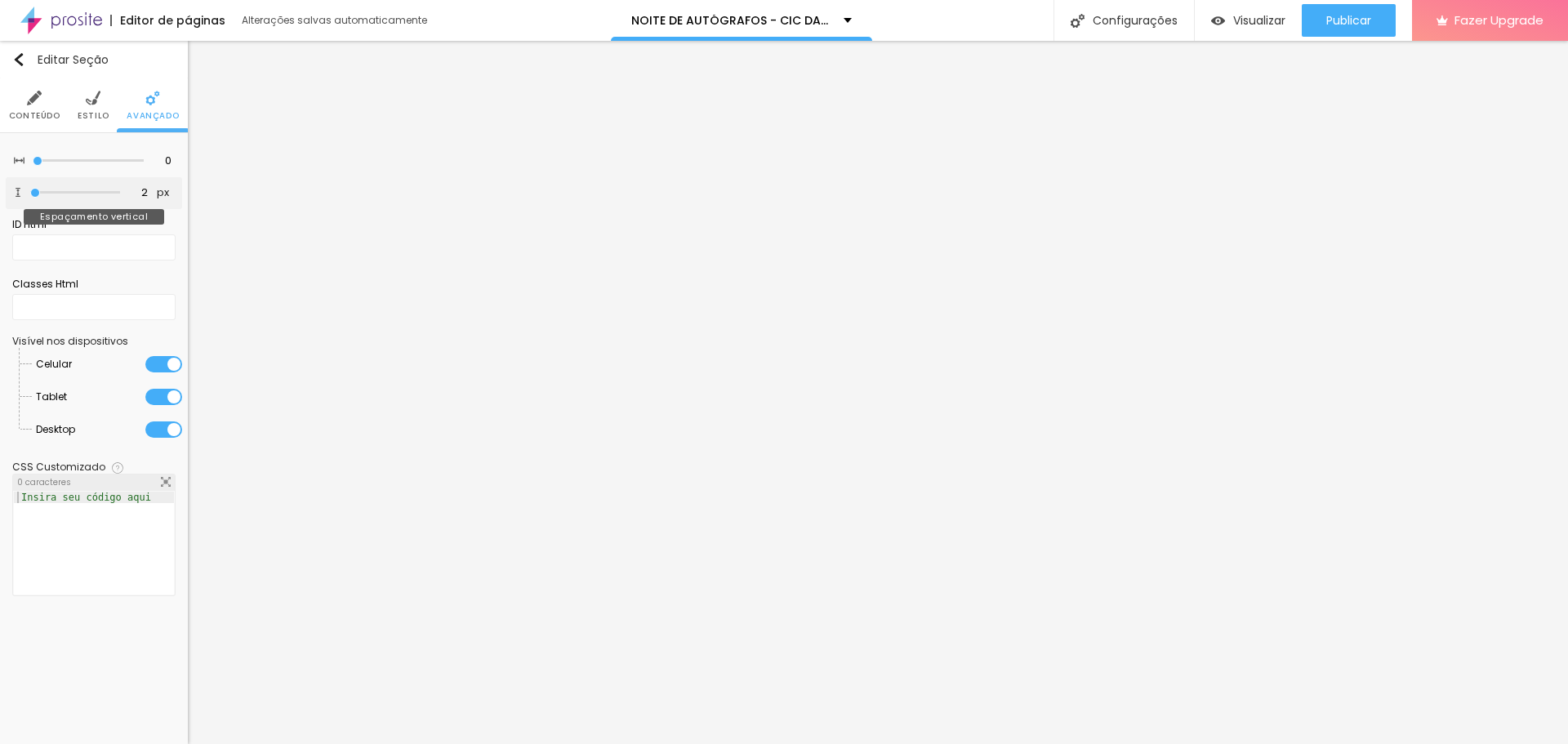
drag, startPoint x: 46, startPoint y: 192, endPoint x: 36, endPoint y: 190, distance: 10.2
click at [36, 190] on input "range" at bounding box center [75, 192] width 90 height 8
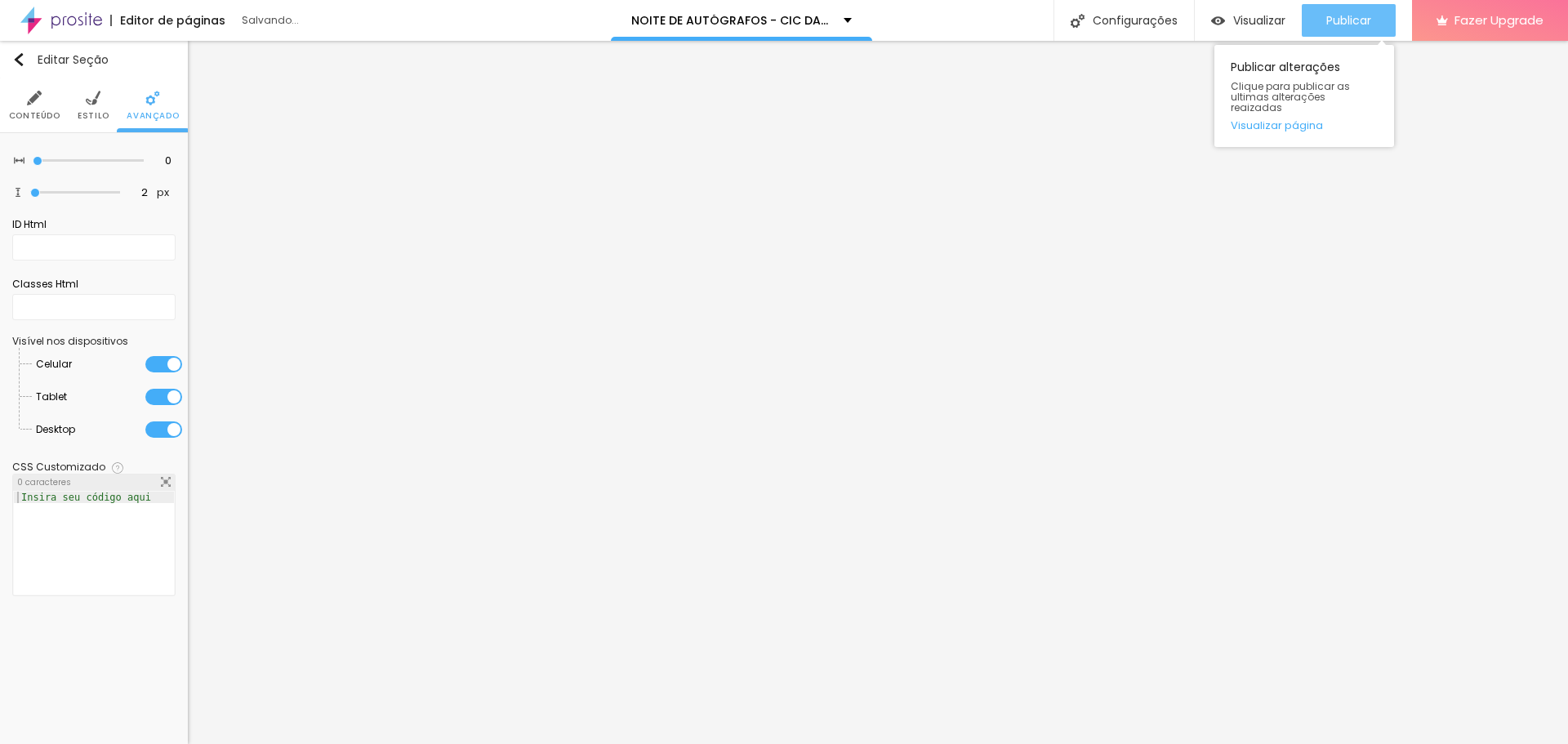
click at [1340, 29] on div "Publicar" at bounding box center [1349, 20] width 45 height 33
